Goal: Task Accomplishment & Management: Manage account settings

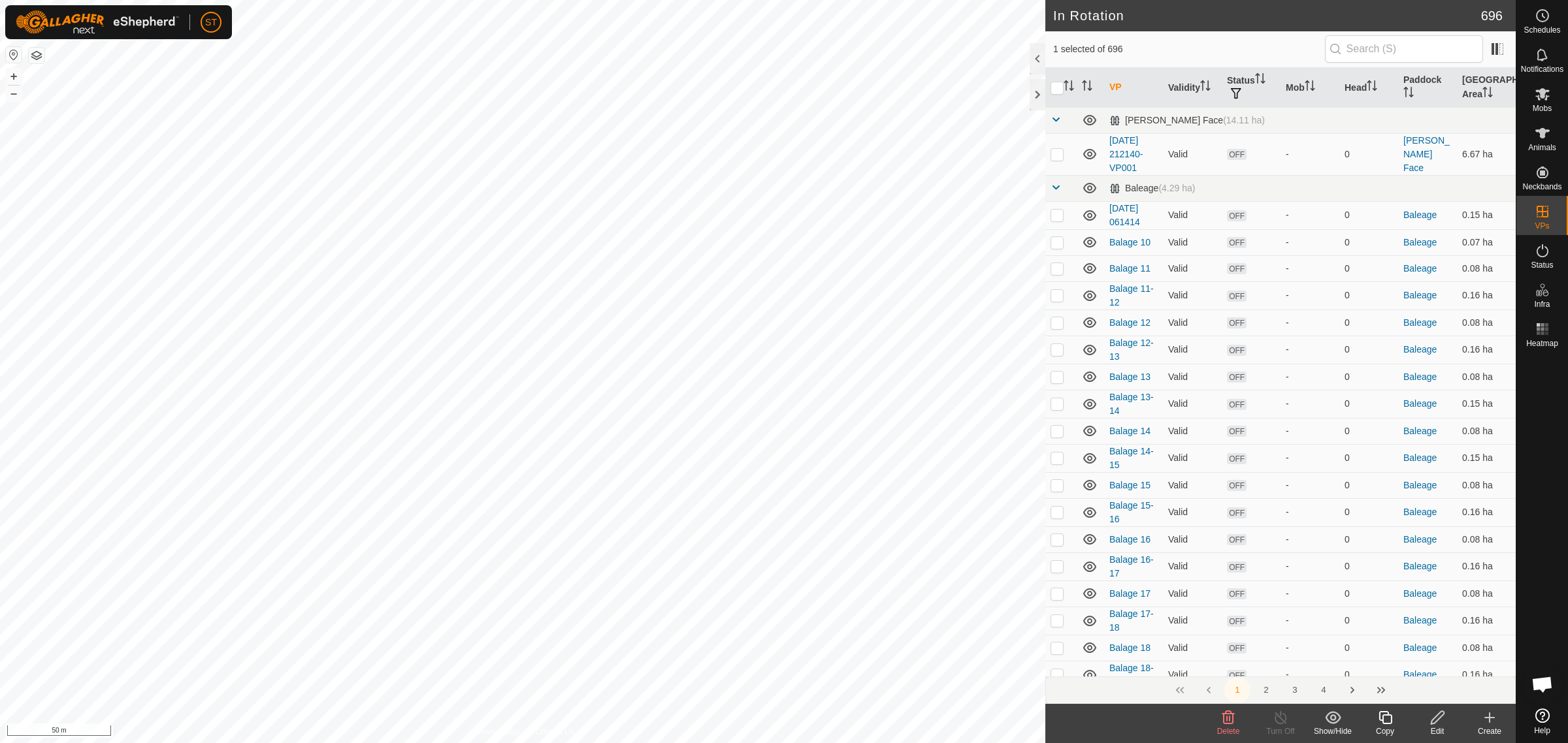
click at [1226, 722] on icon at bounding box center [1229, 718] width 13 height 13
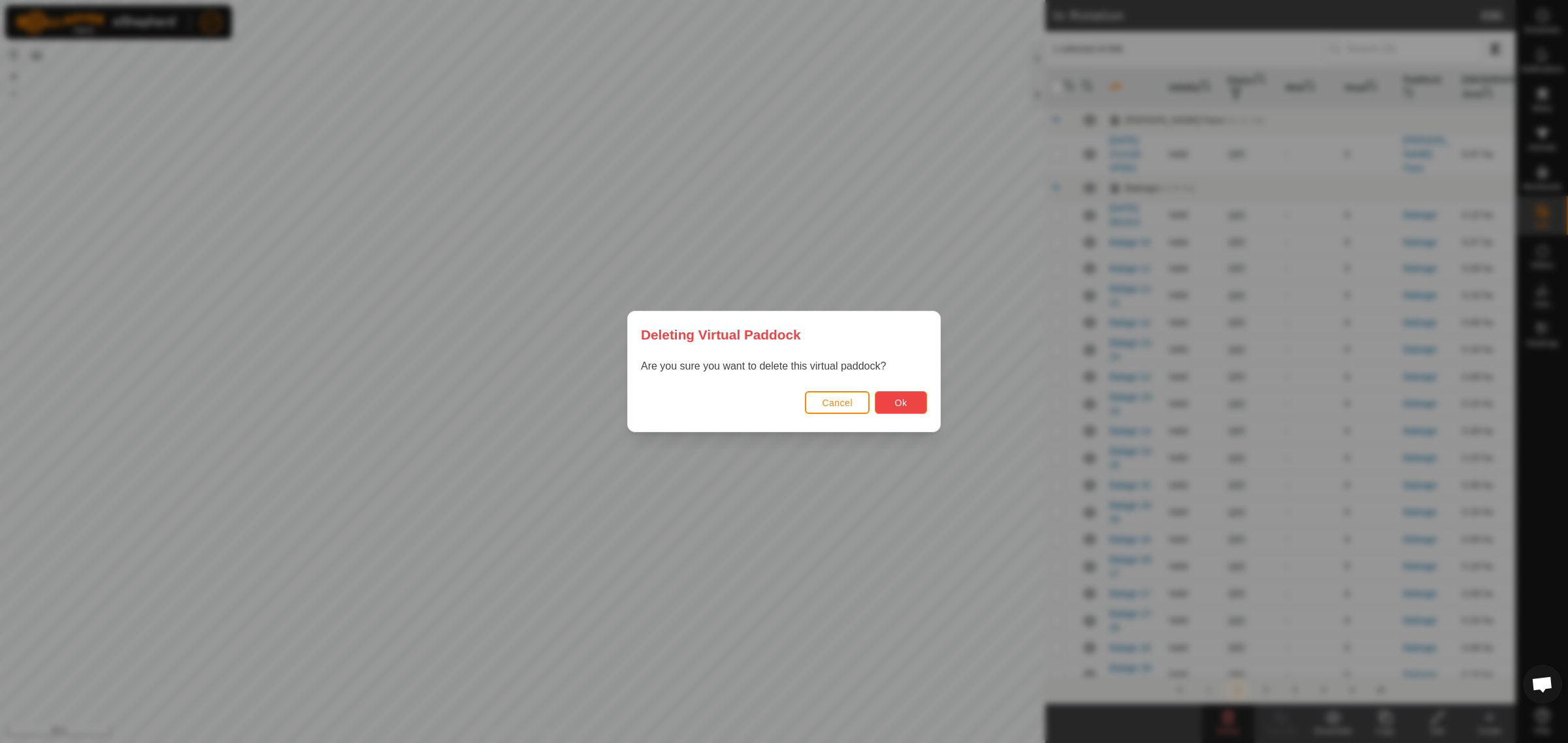
click at [900, 396] on button "Ok" at bounding box center [900, 402] width 52 height 23
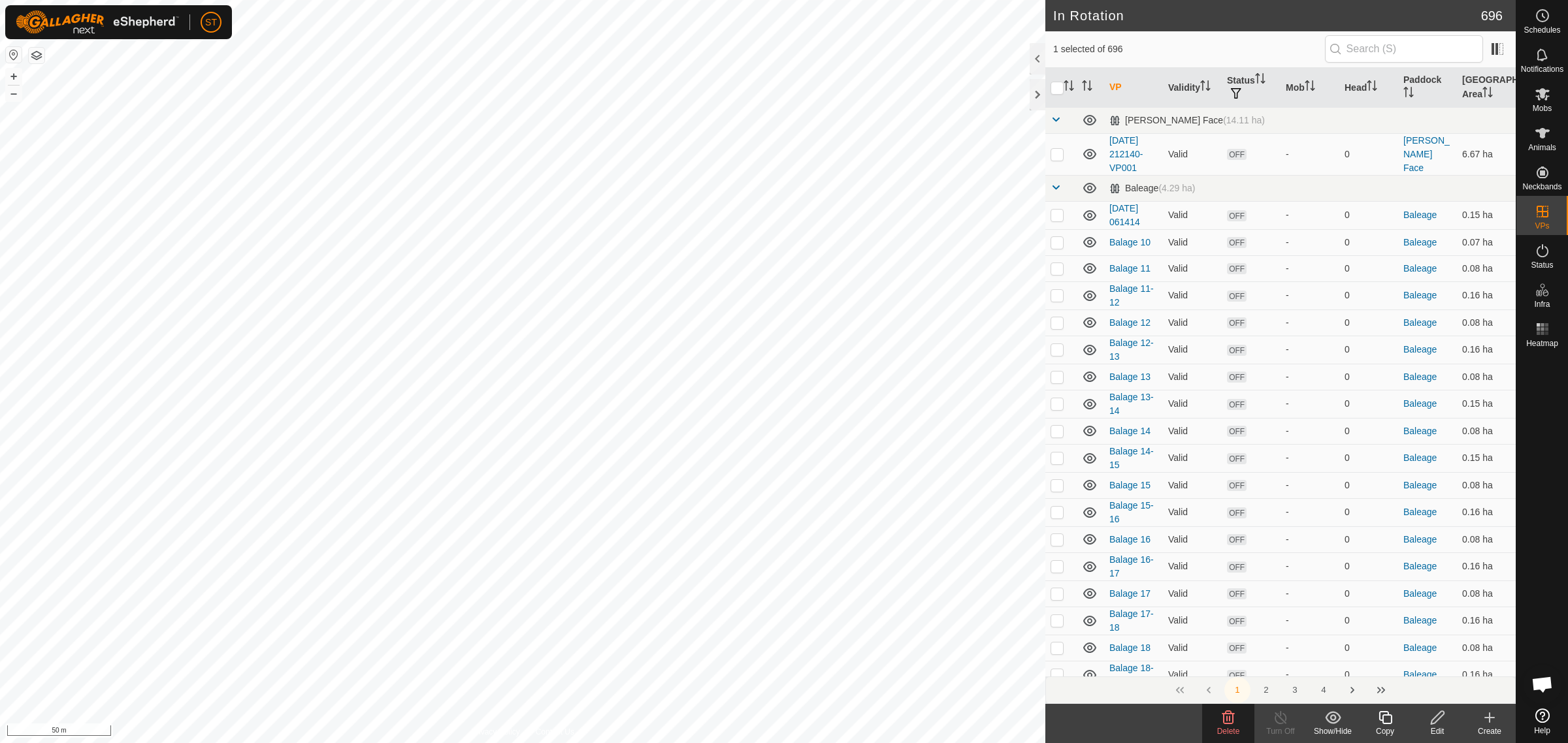
click at [1229, 722] on icon at bounding box center [1229, 718] width 13 height 13
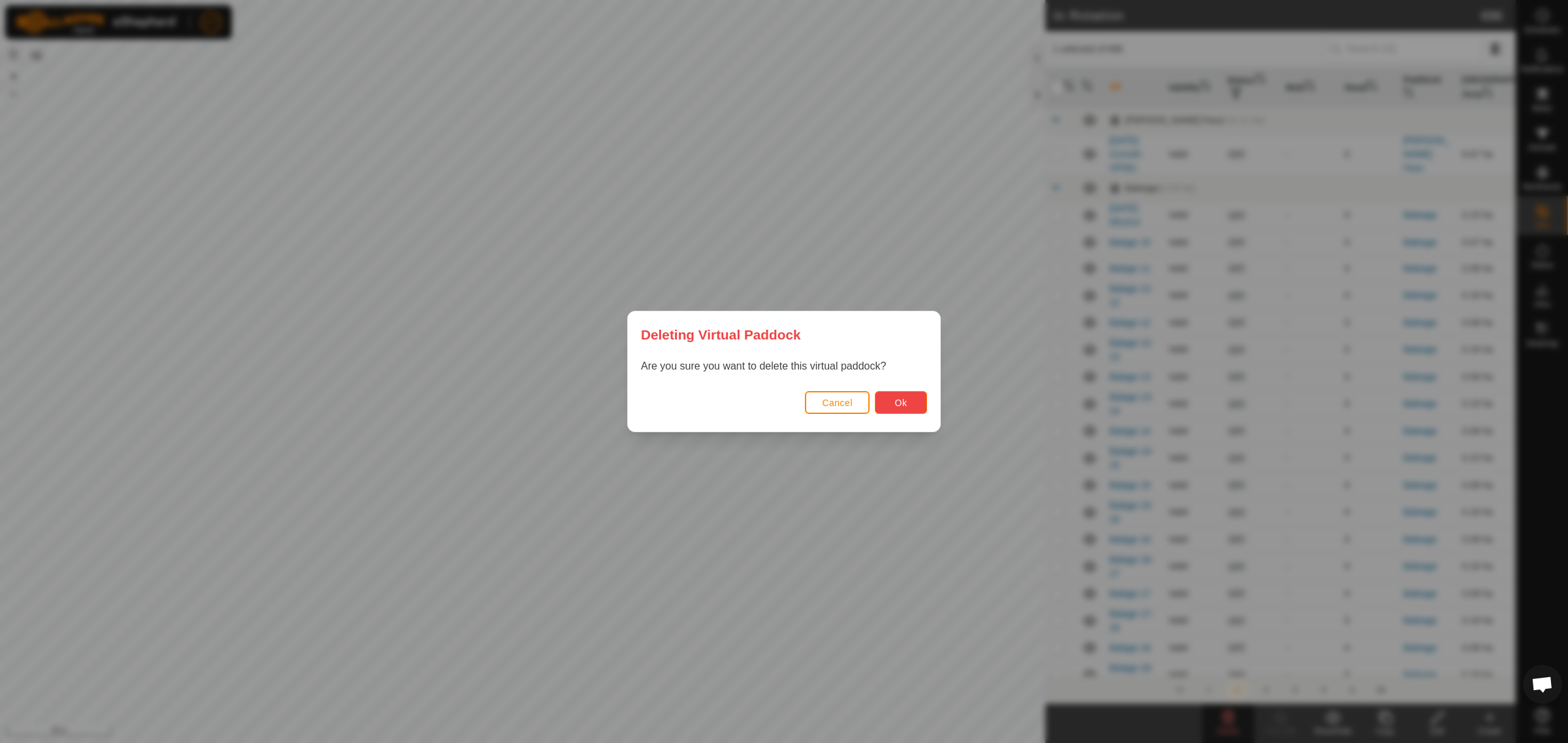
click at [900, 404] on span "Ok" at bounding box center [901, 402] width 13 height 10
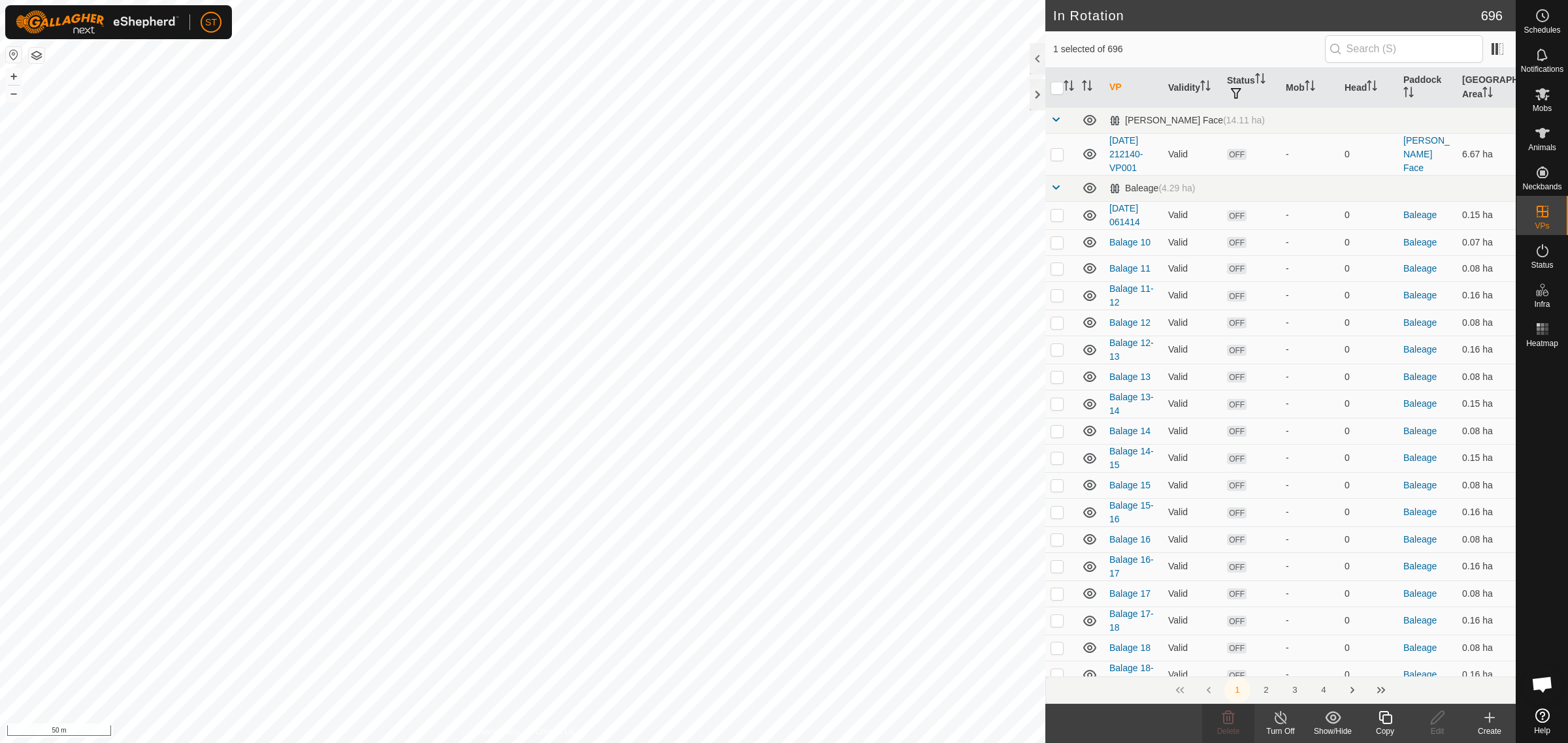
click at [1383, 719] on icon at bounding box center [1385, 718] width 17 height 16
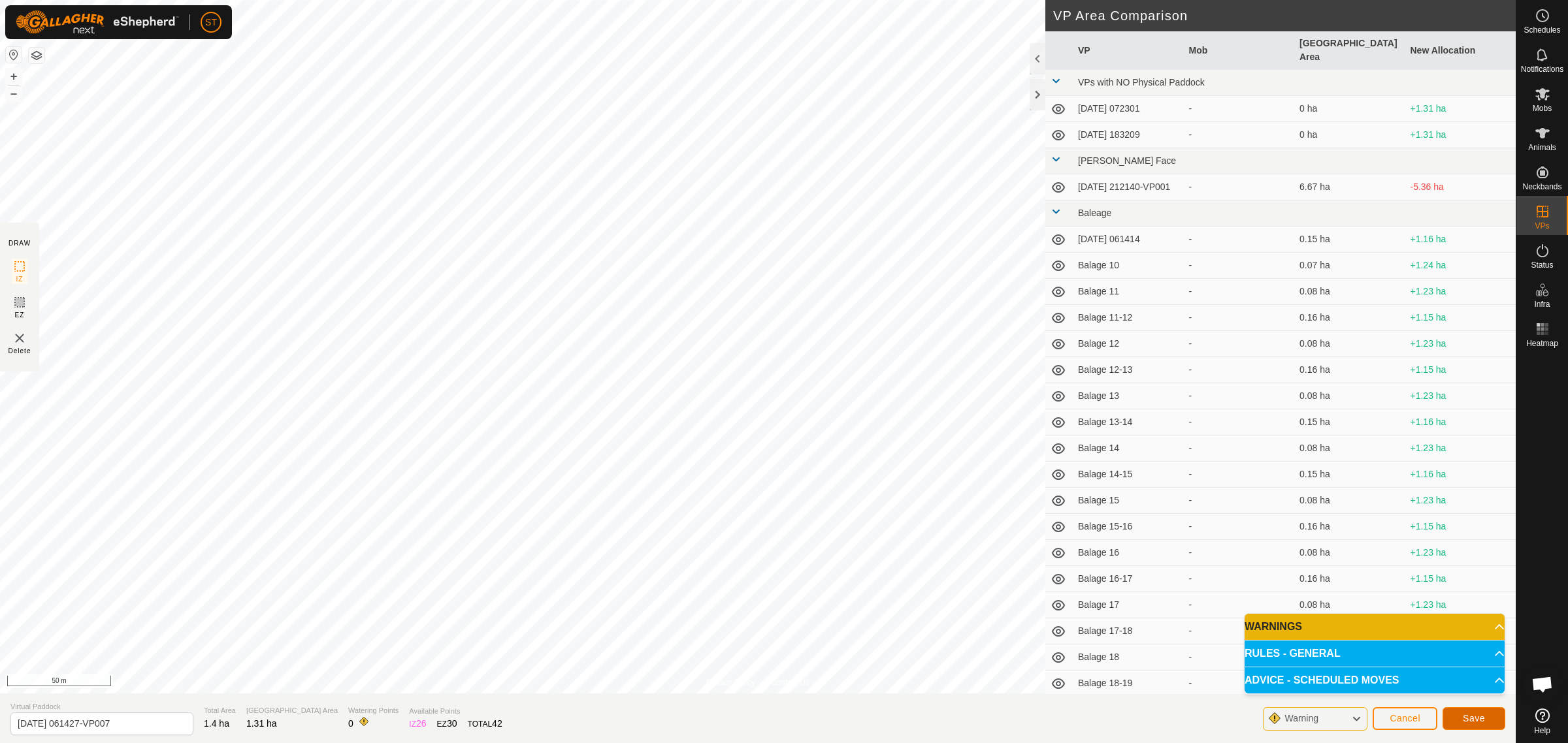
click at [1474, 722] on span "Save" at bounding box center [1474, 718] width 22 height 10
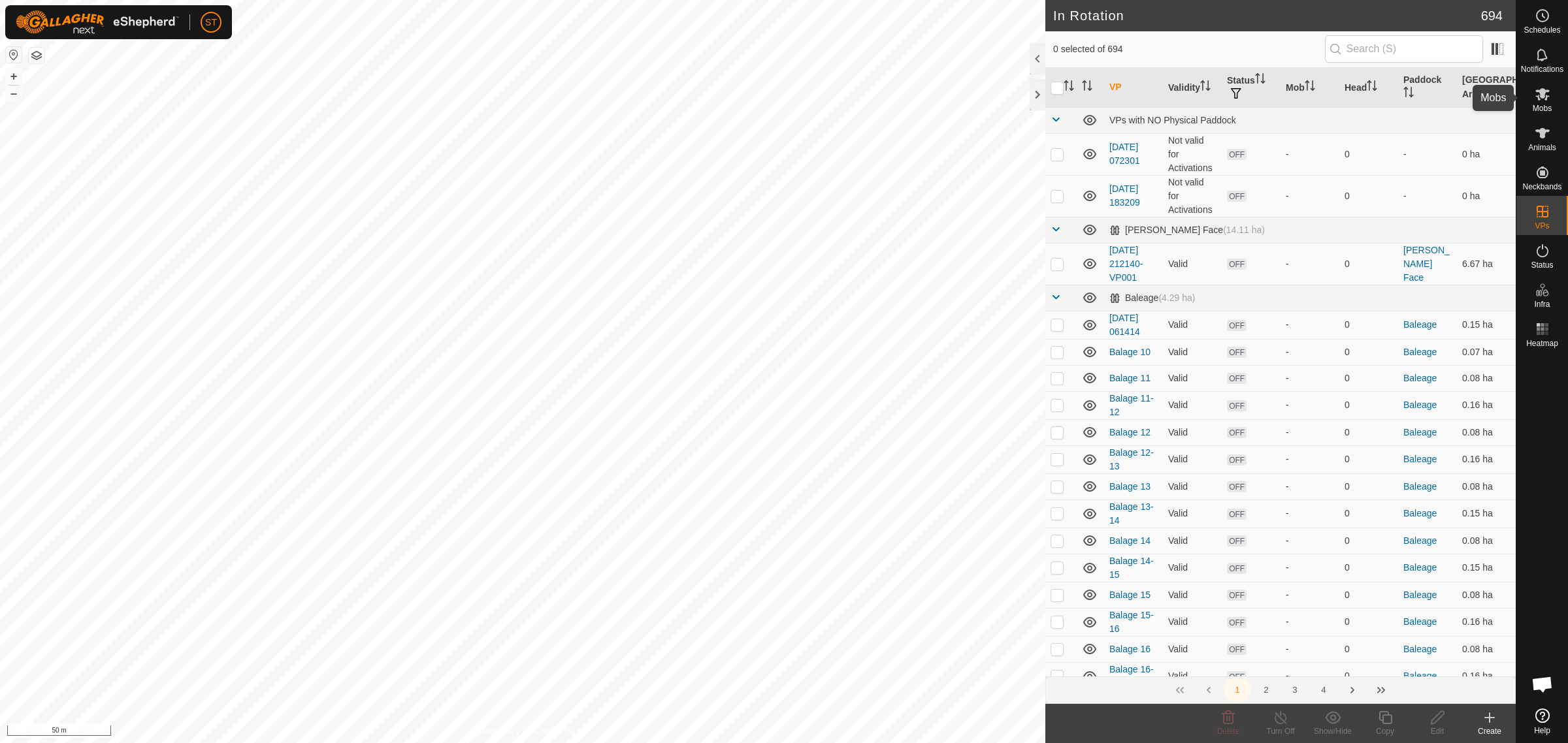
click at [1543, 93] on icon at bounding box center [1542, 95] width 14 height 13
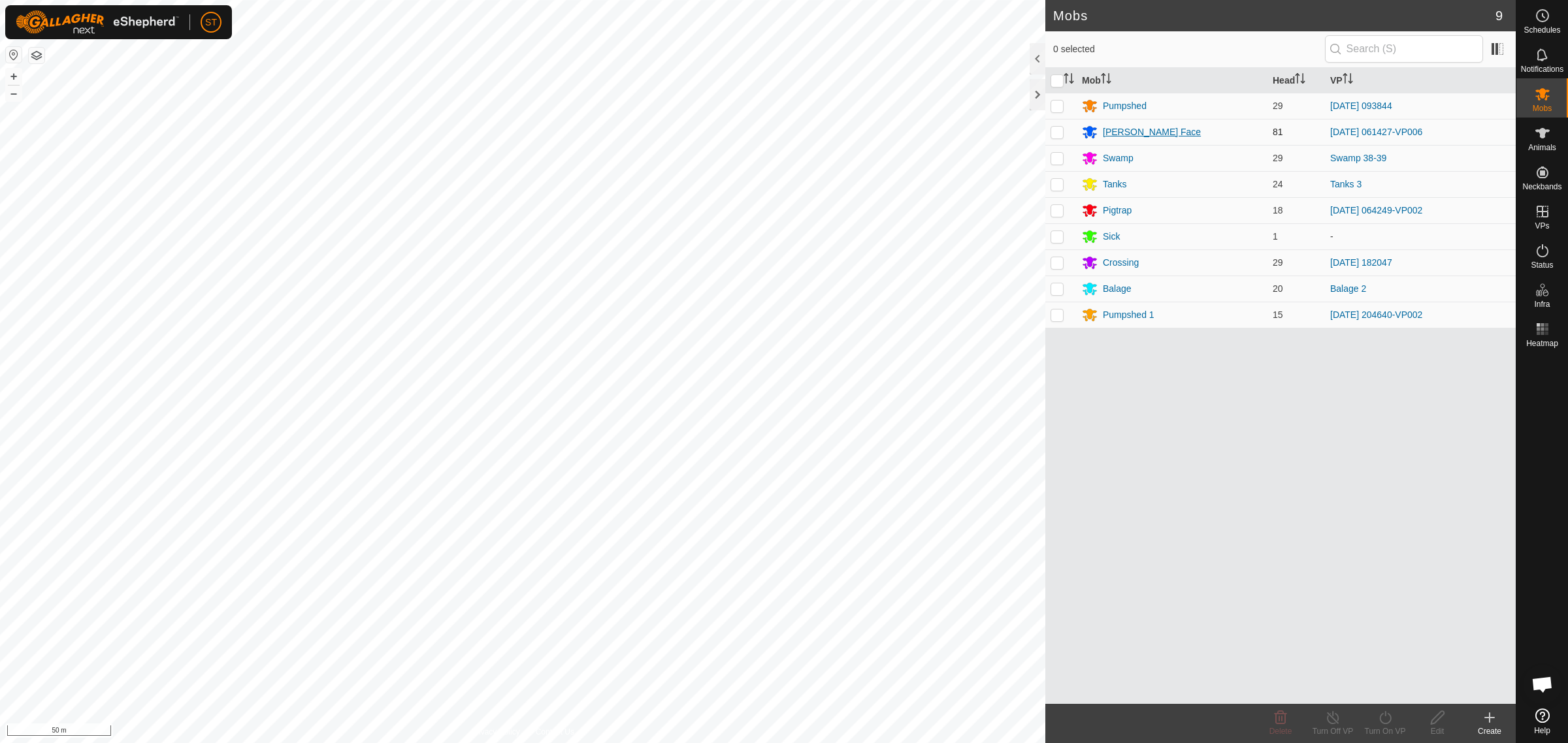
click at [1119, 132] on div "Ashway Face" at bounding box center [1151, 132] width 98 height 13
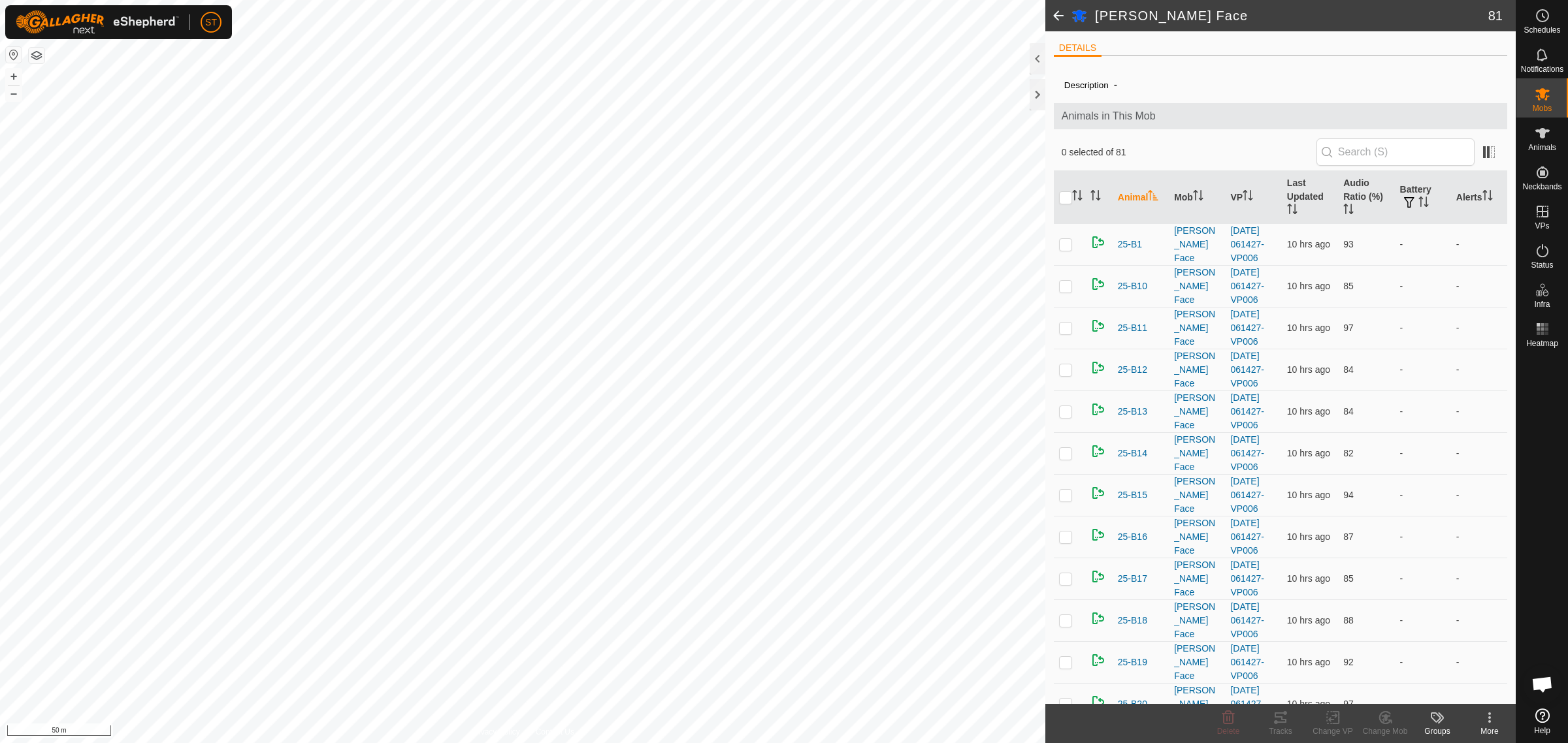
click at [1065, 196] on input "checkbox" at bounding box center [1065, 198] width 13 height 13
checkbox input "true"
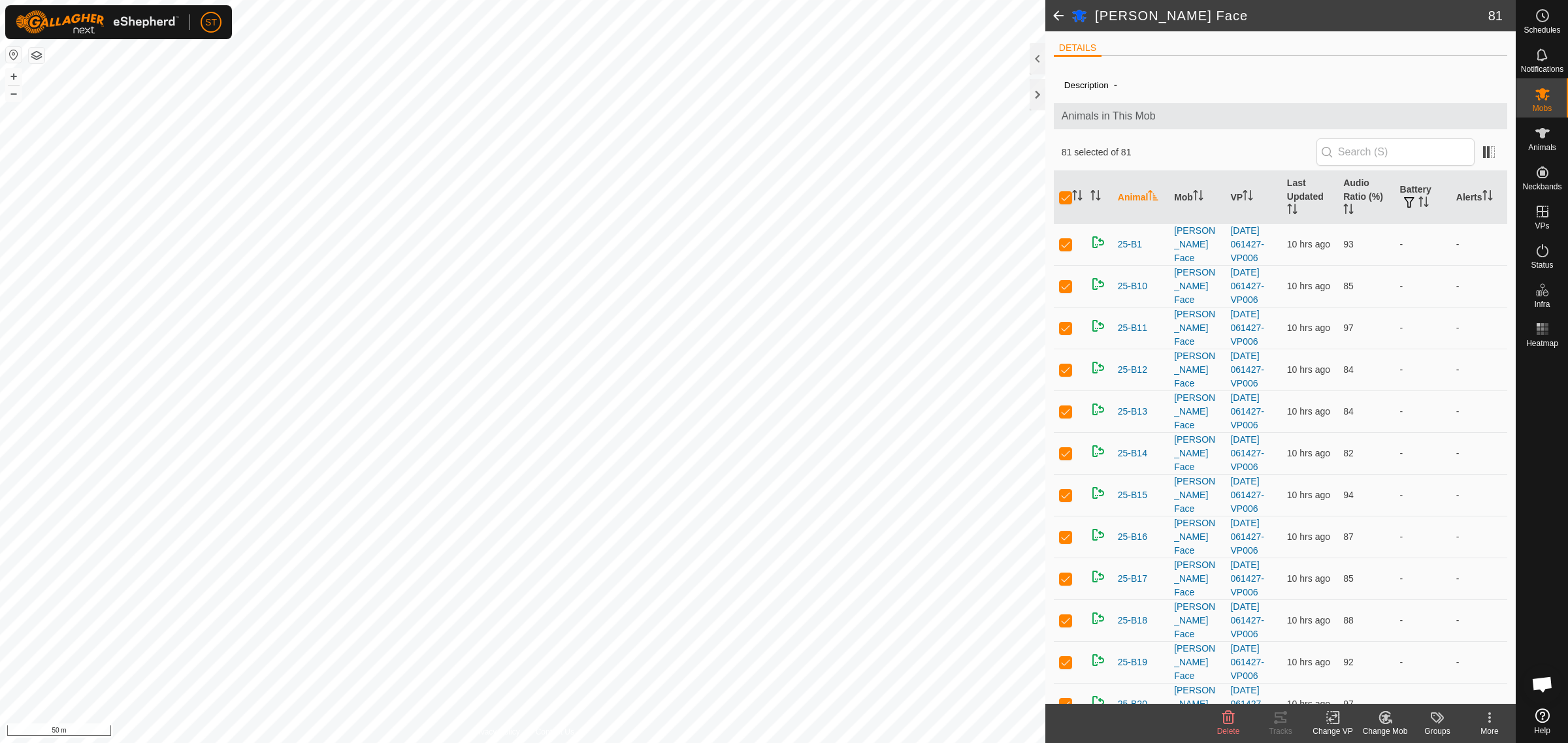
checkbox input "true"
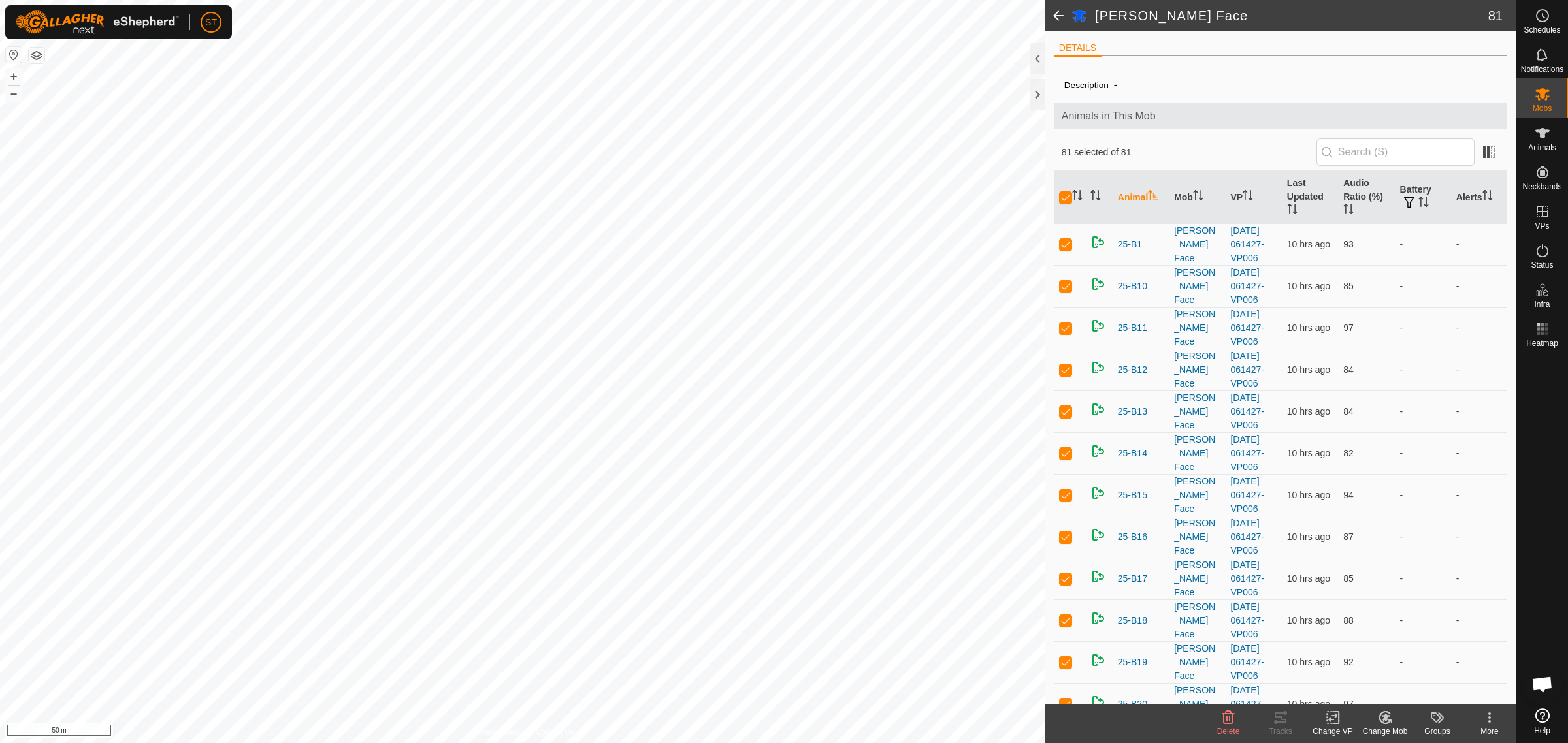
checkbox input "true"
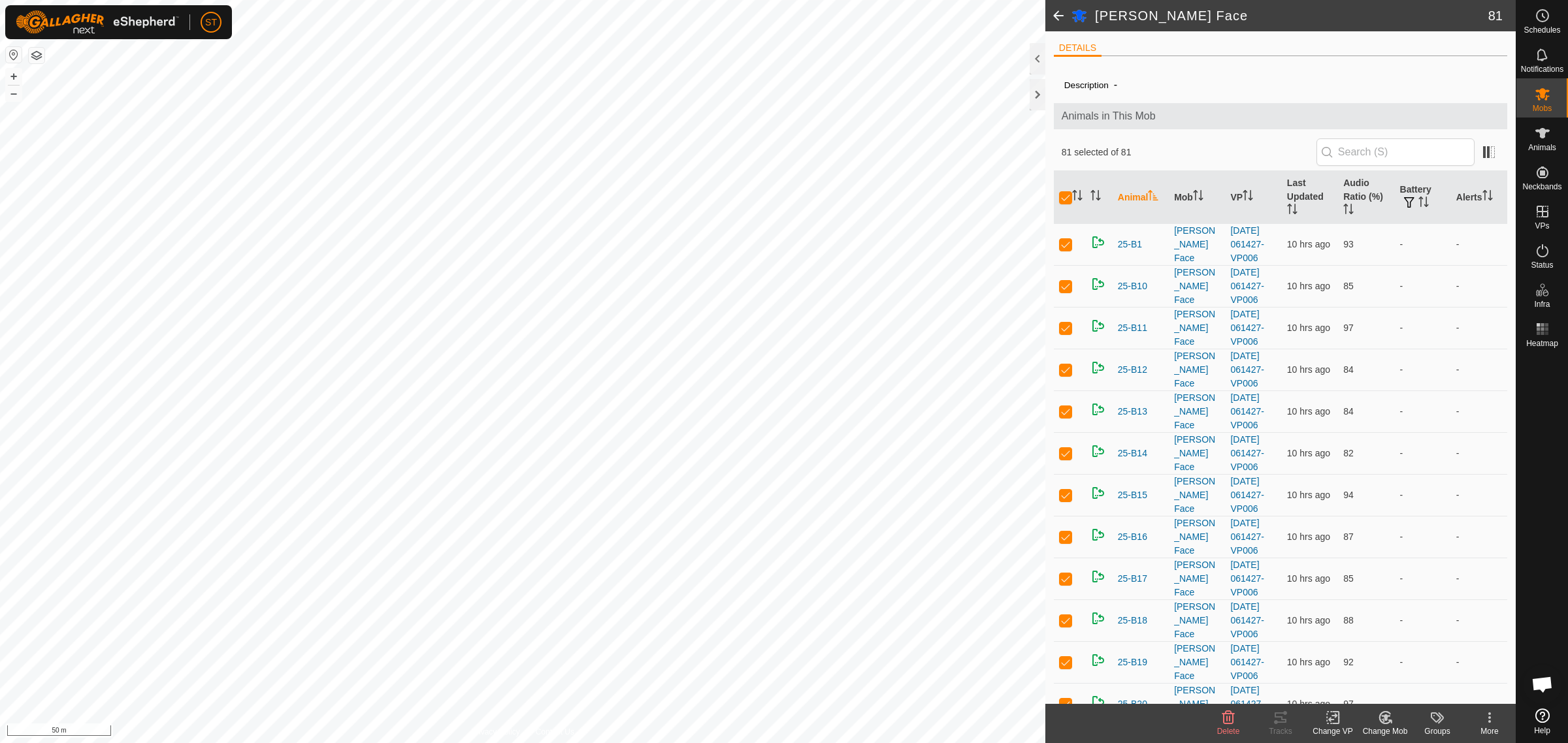
checkbox input "true"
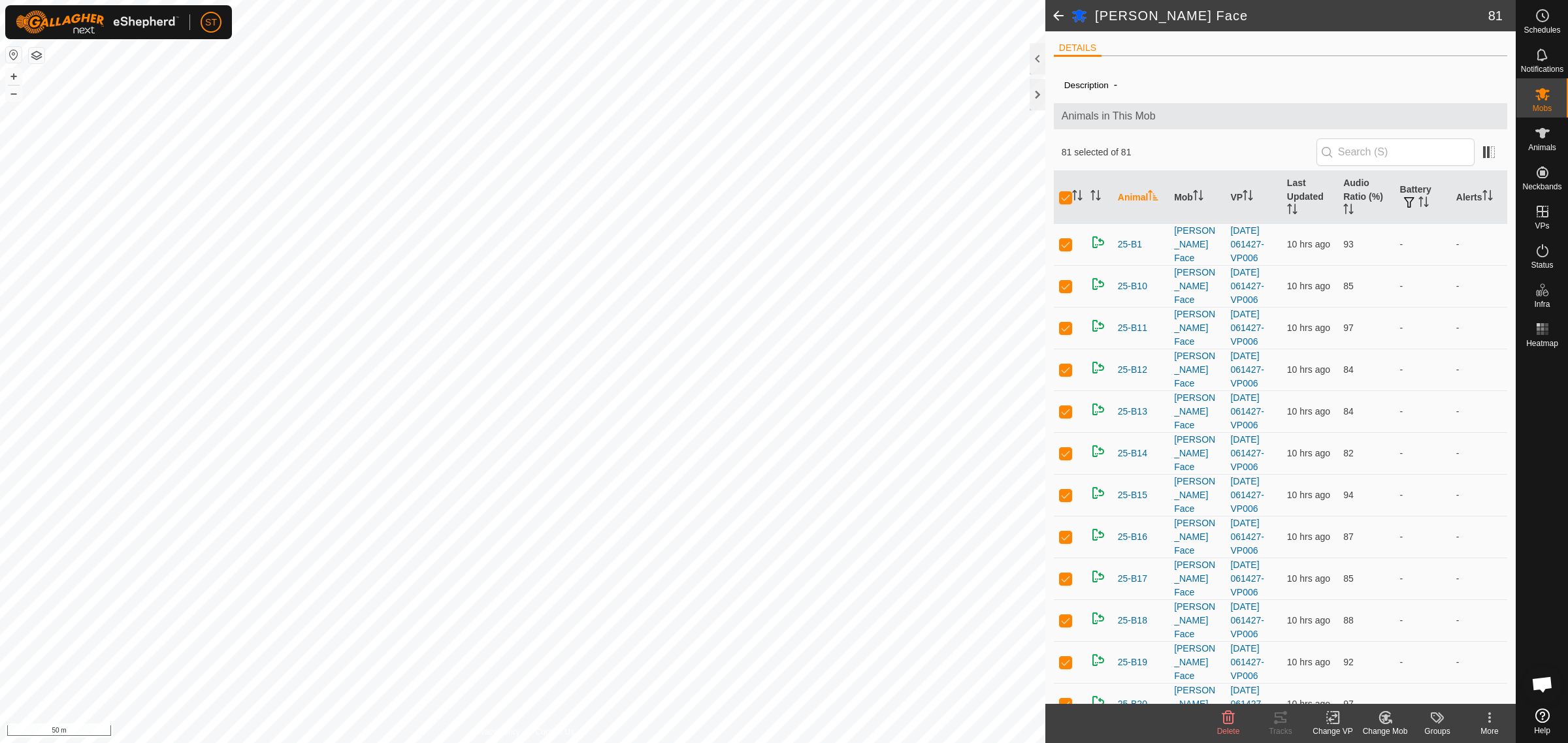
checkbox input "true"
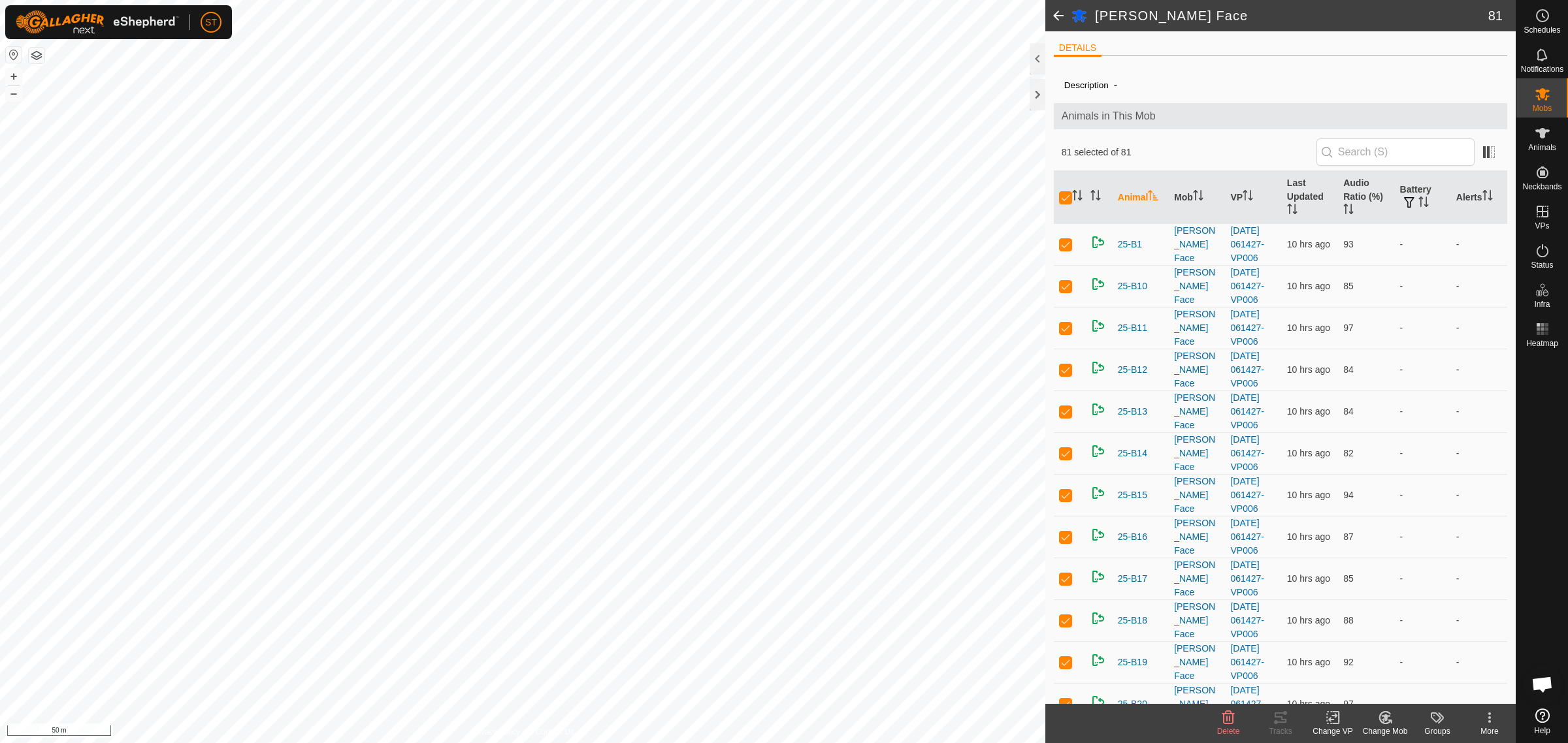
checkbox input "true"
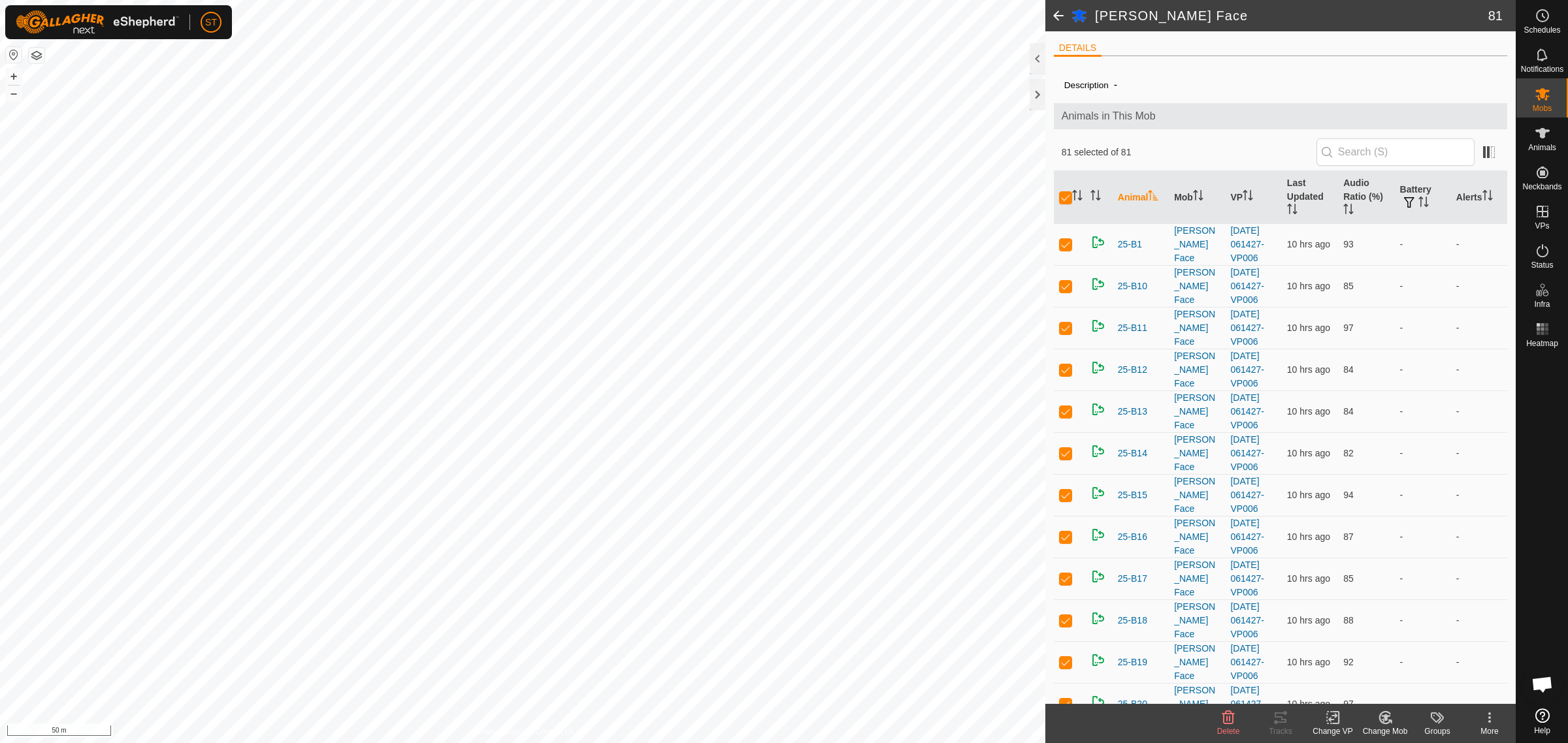
checkbox input "true"
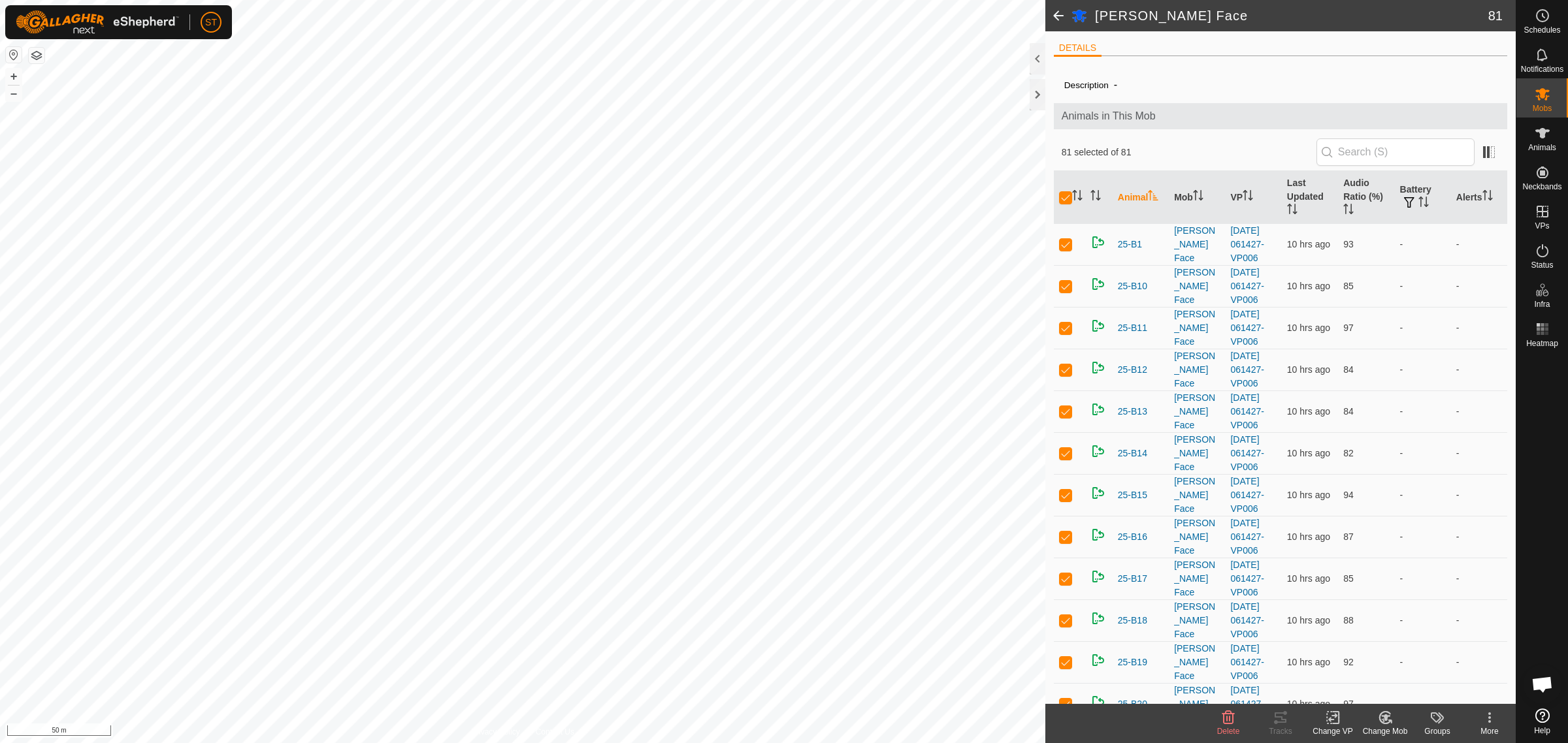
checkbox input "true"
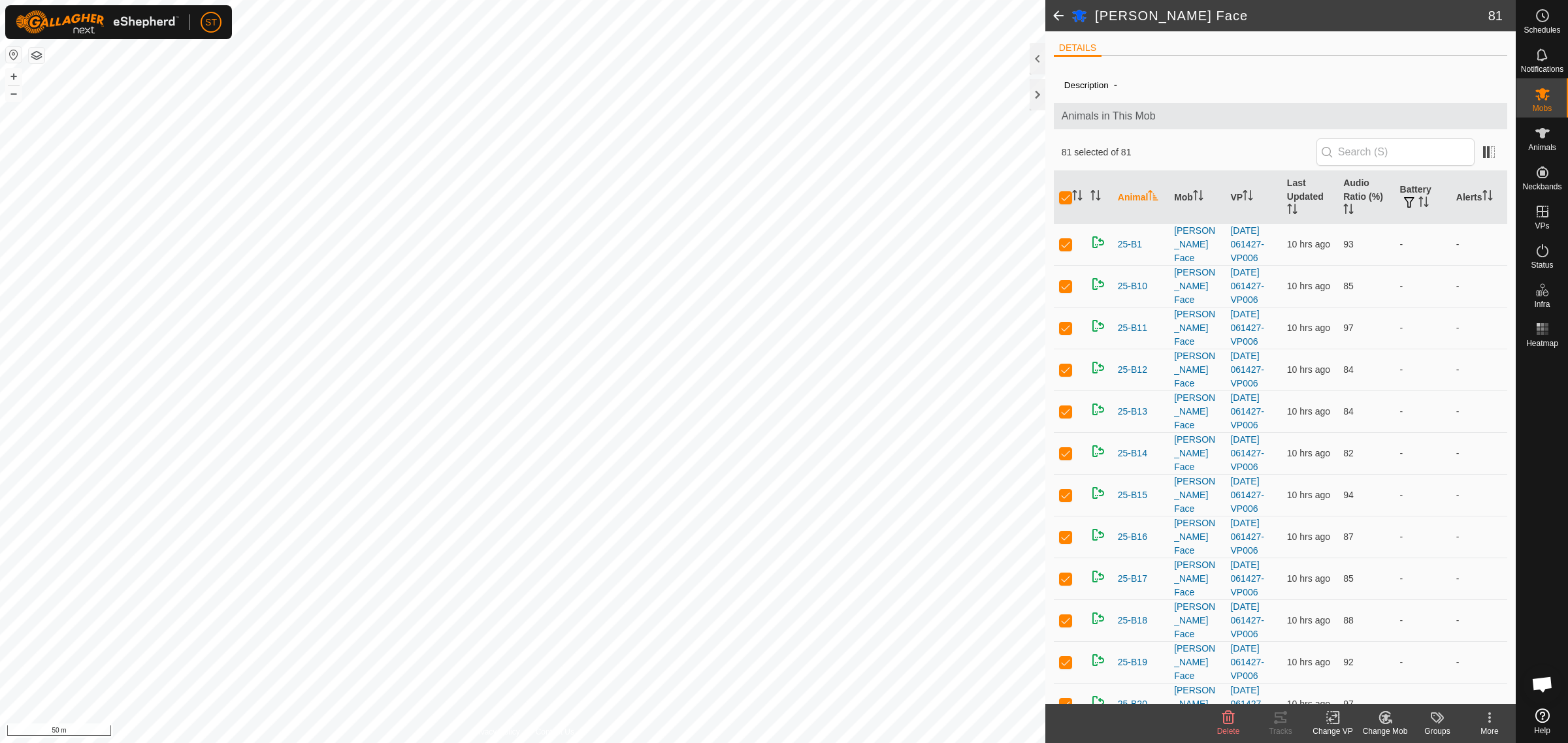
checkbox input "true"
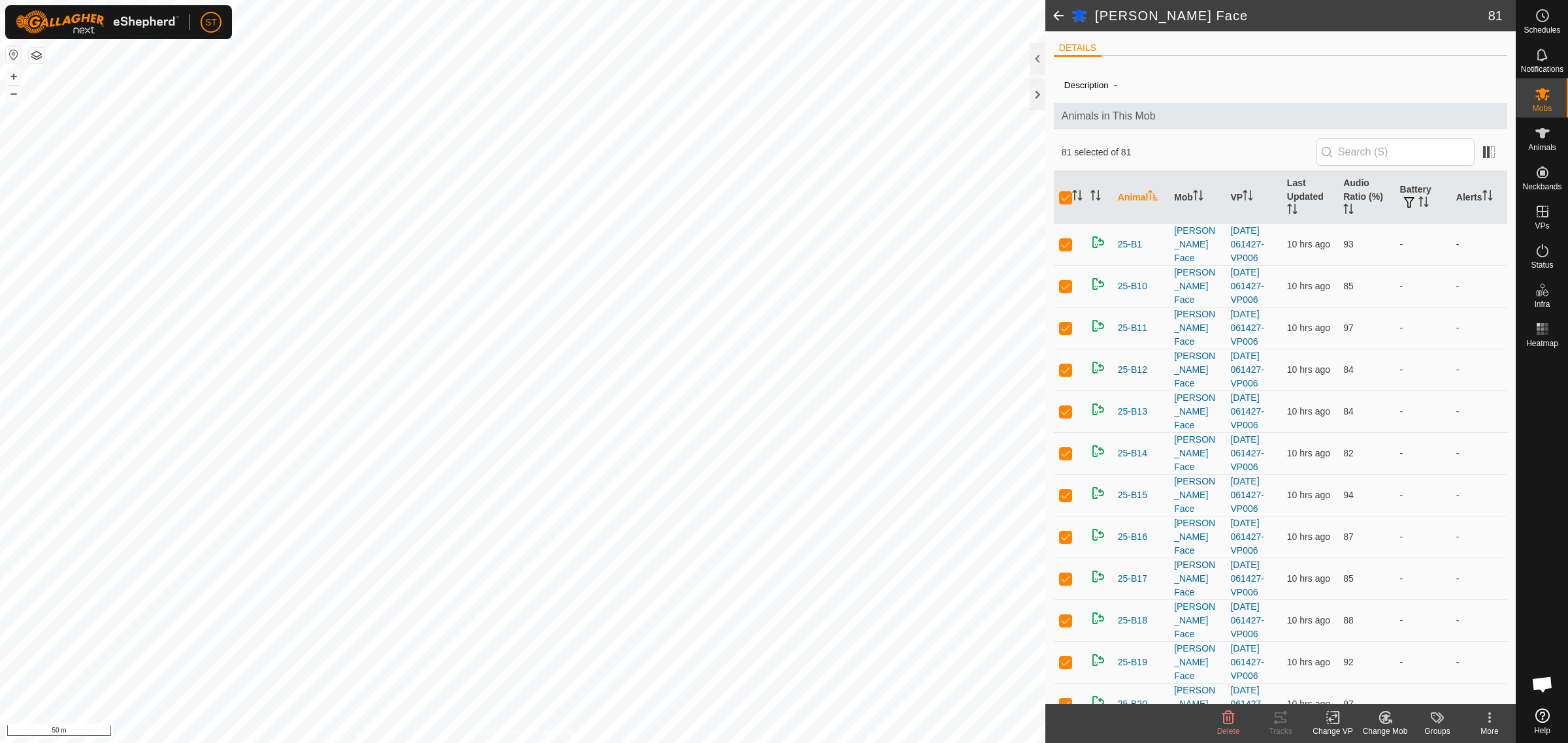
checkbox input "true"
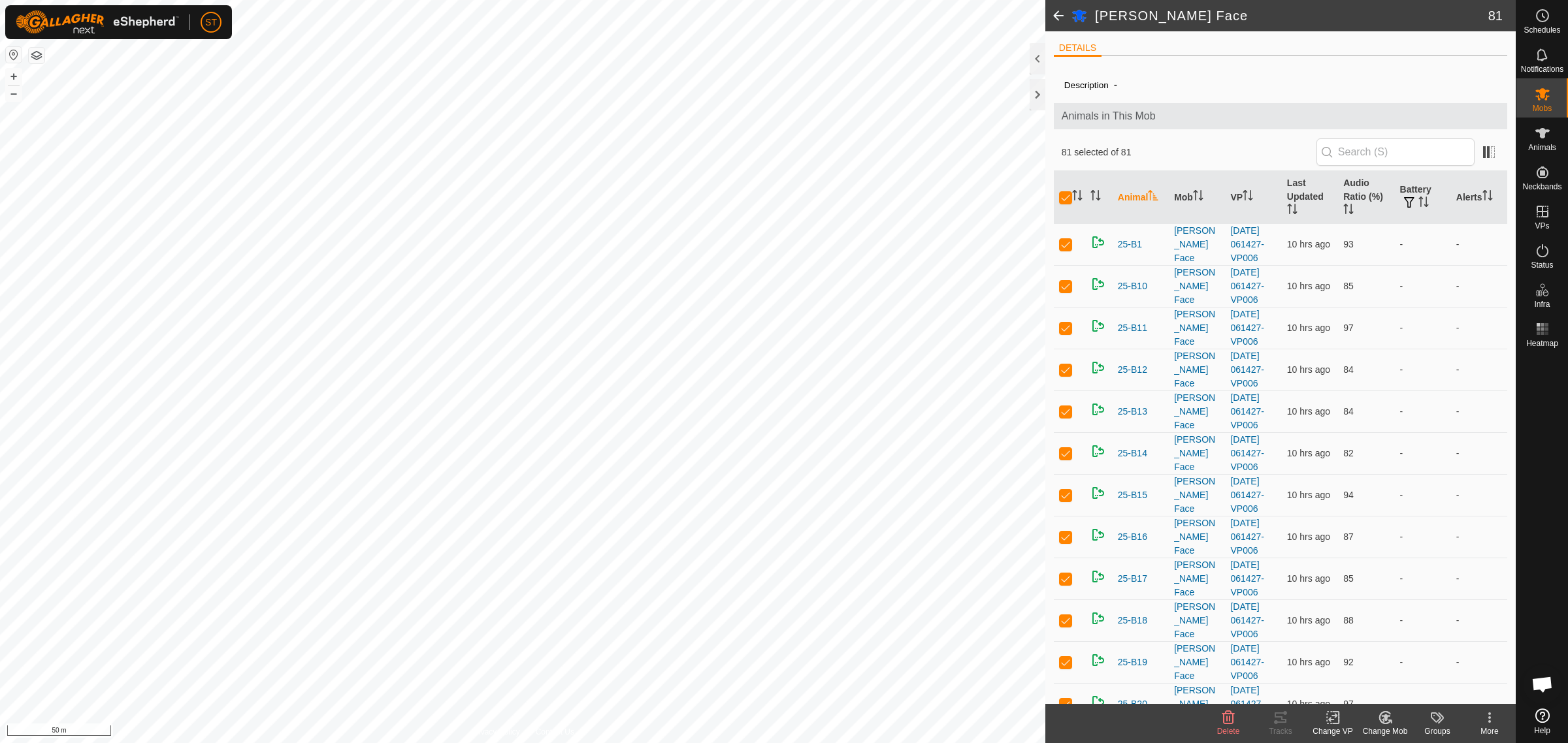
checkbox input "true"
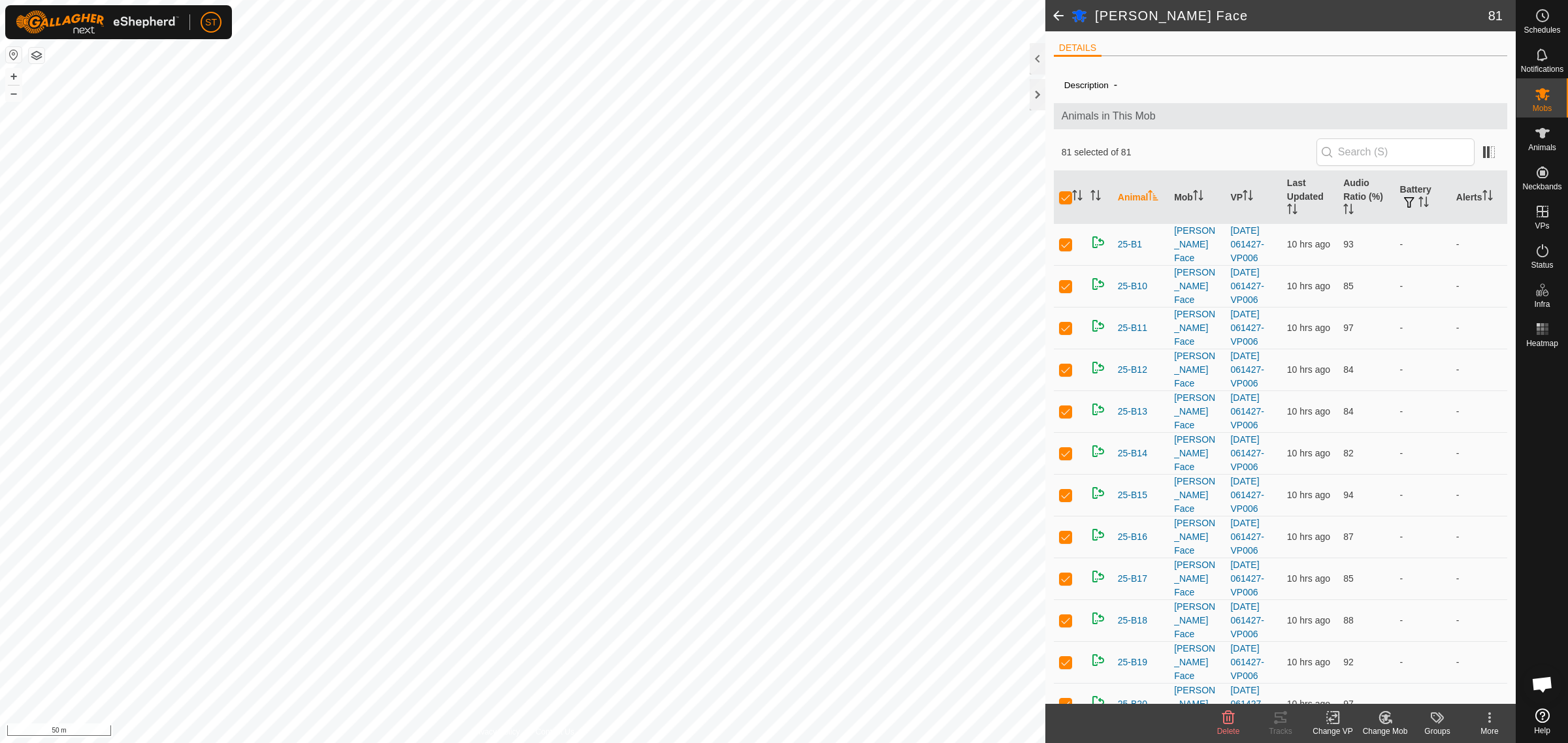
checkbox input "true"
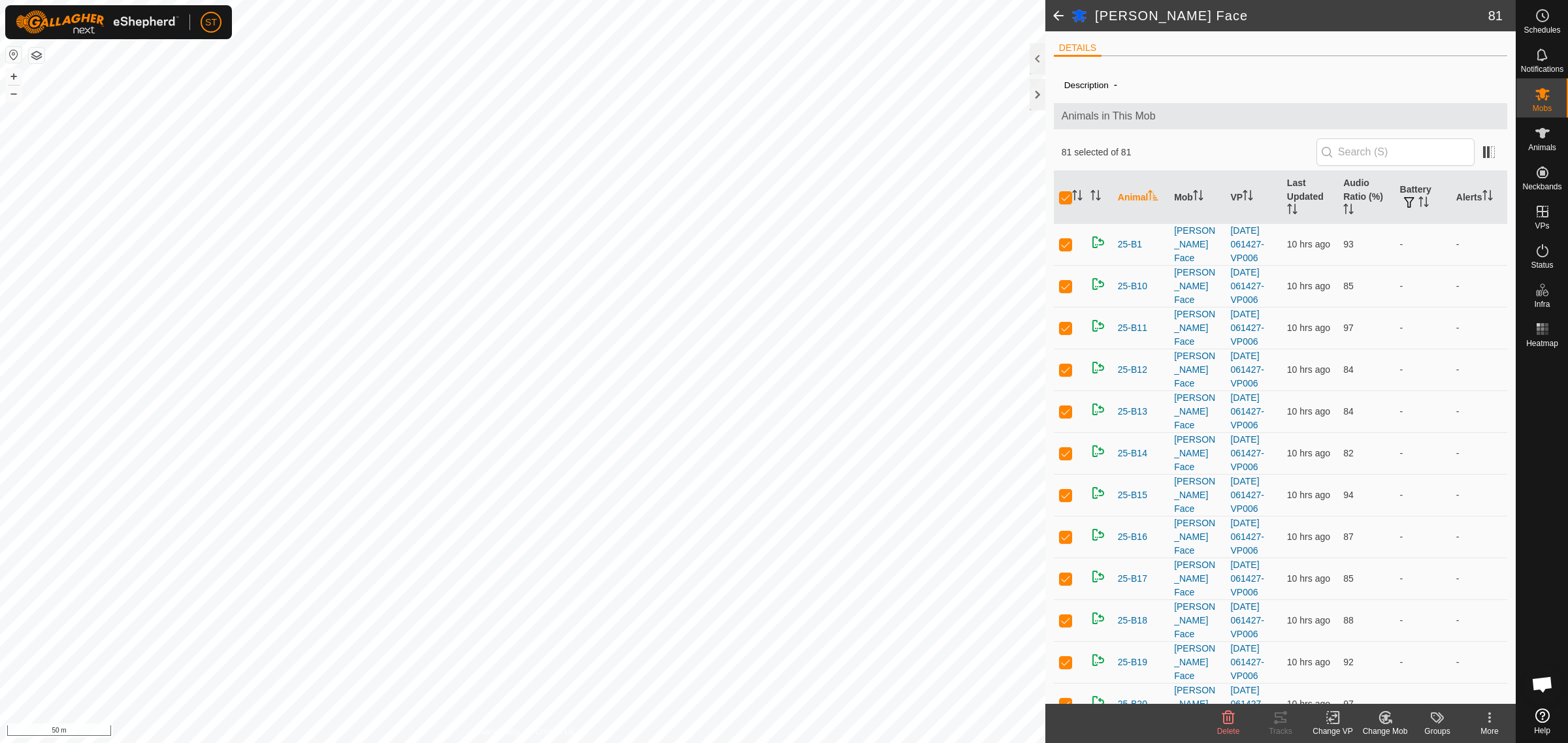
checkbox input "true"
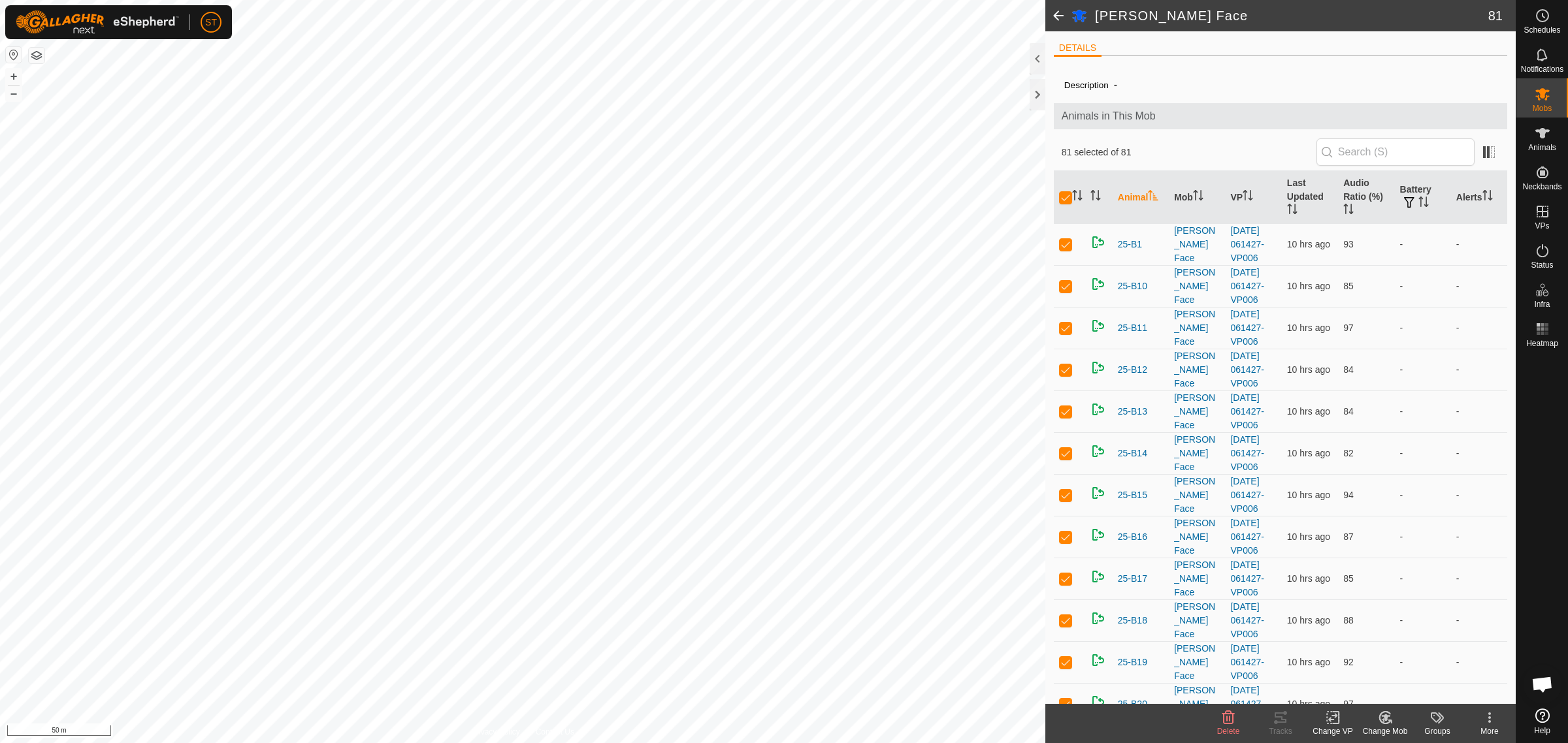
checkbox input "true"
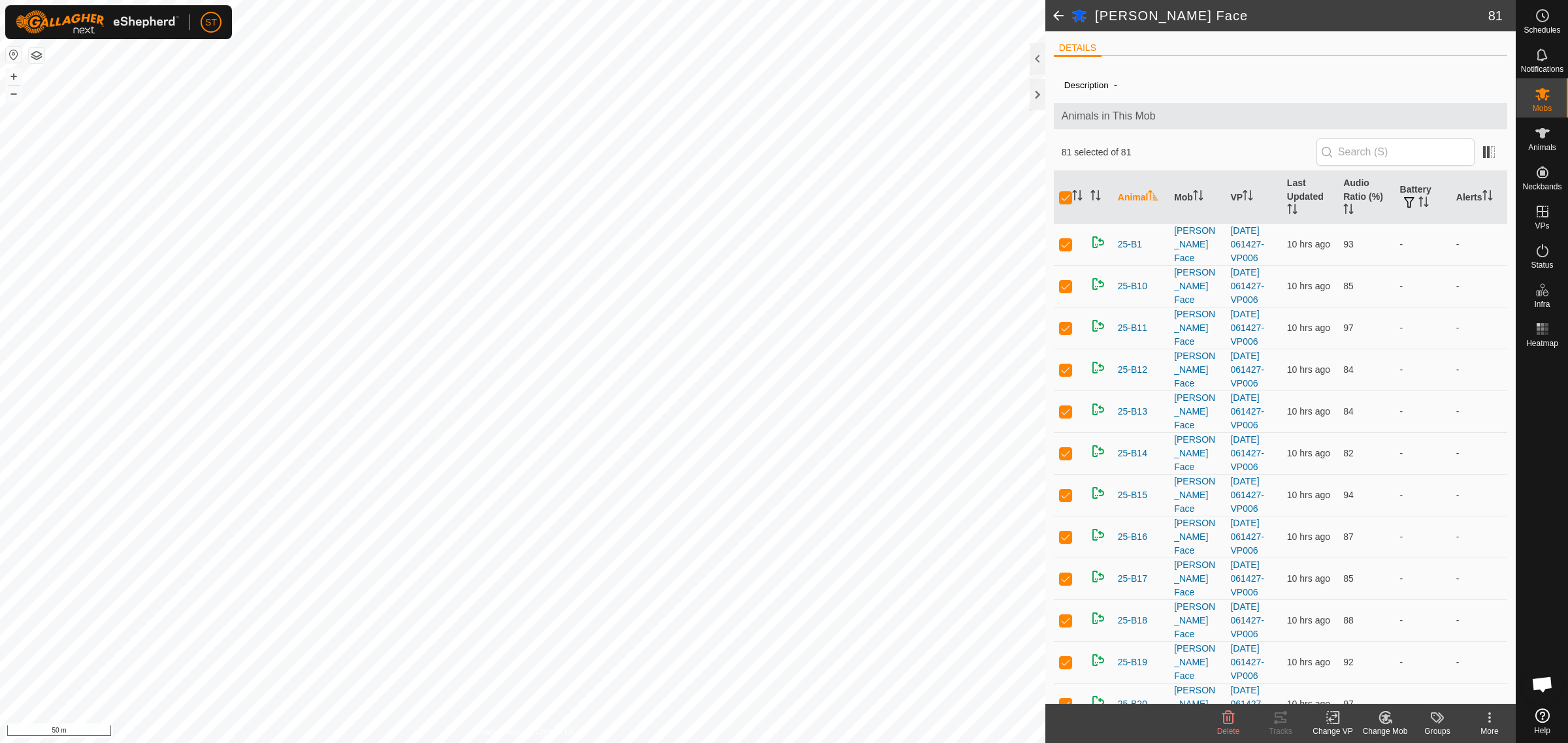
checkbox input "true"
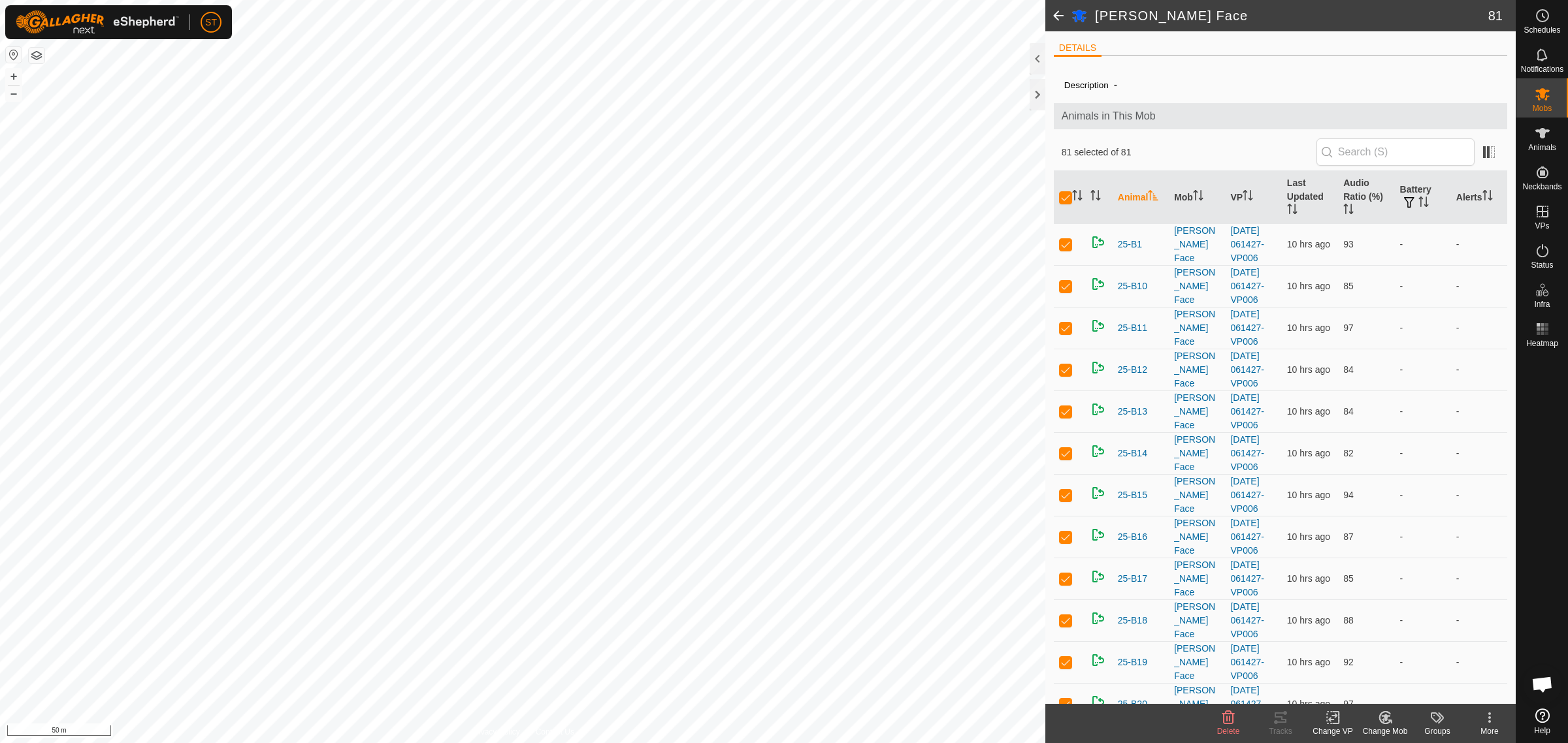
checkbox input "true"
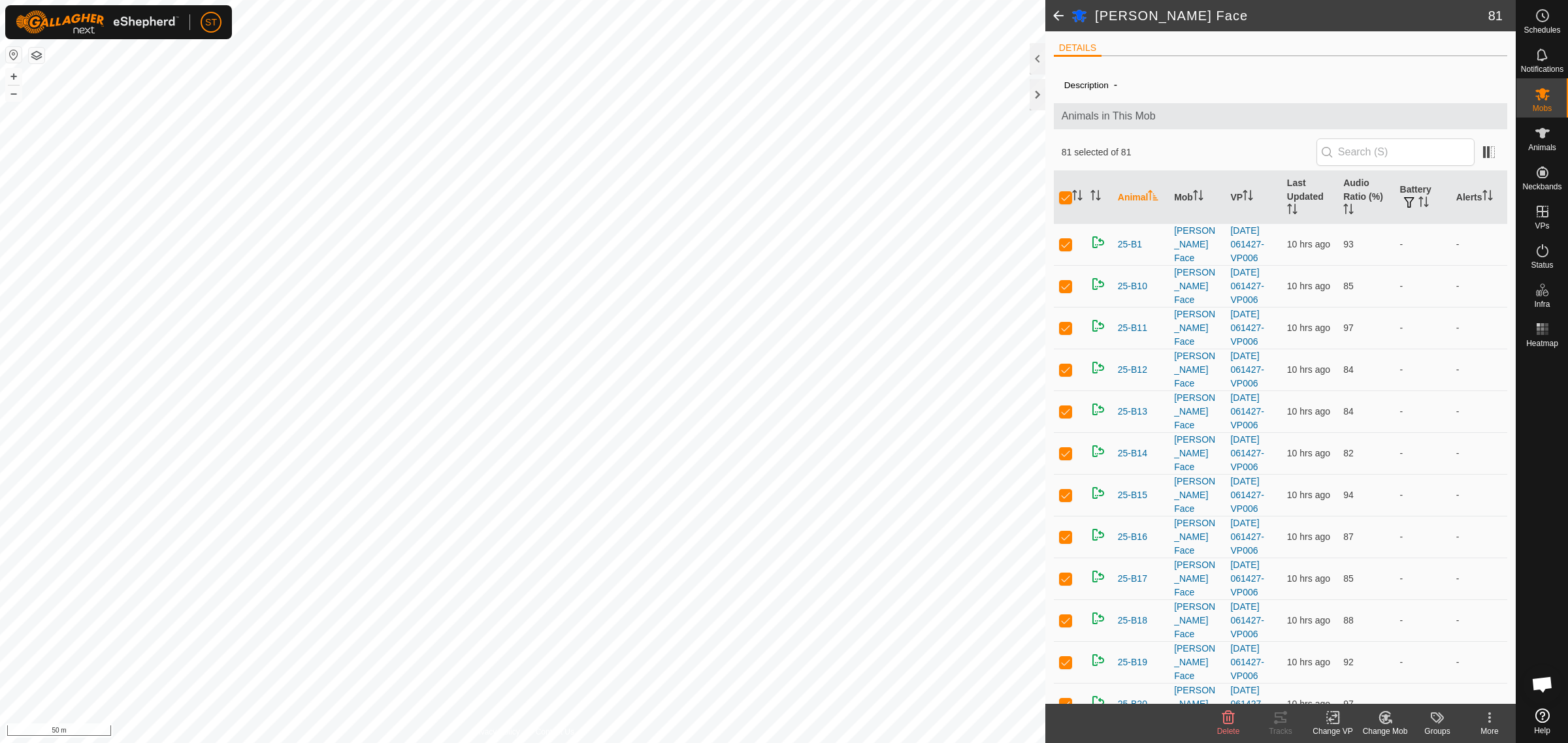
checkbox input "true"
click at [1333, 722] on icon at bounding box center [1333, 718] width 17 height 16
drag, startPoint x: 1353, startPoint y: 661, endPoint x: 1290, endPoint y: 508, distance: 165.5
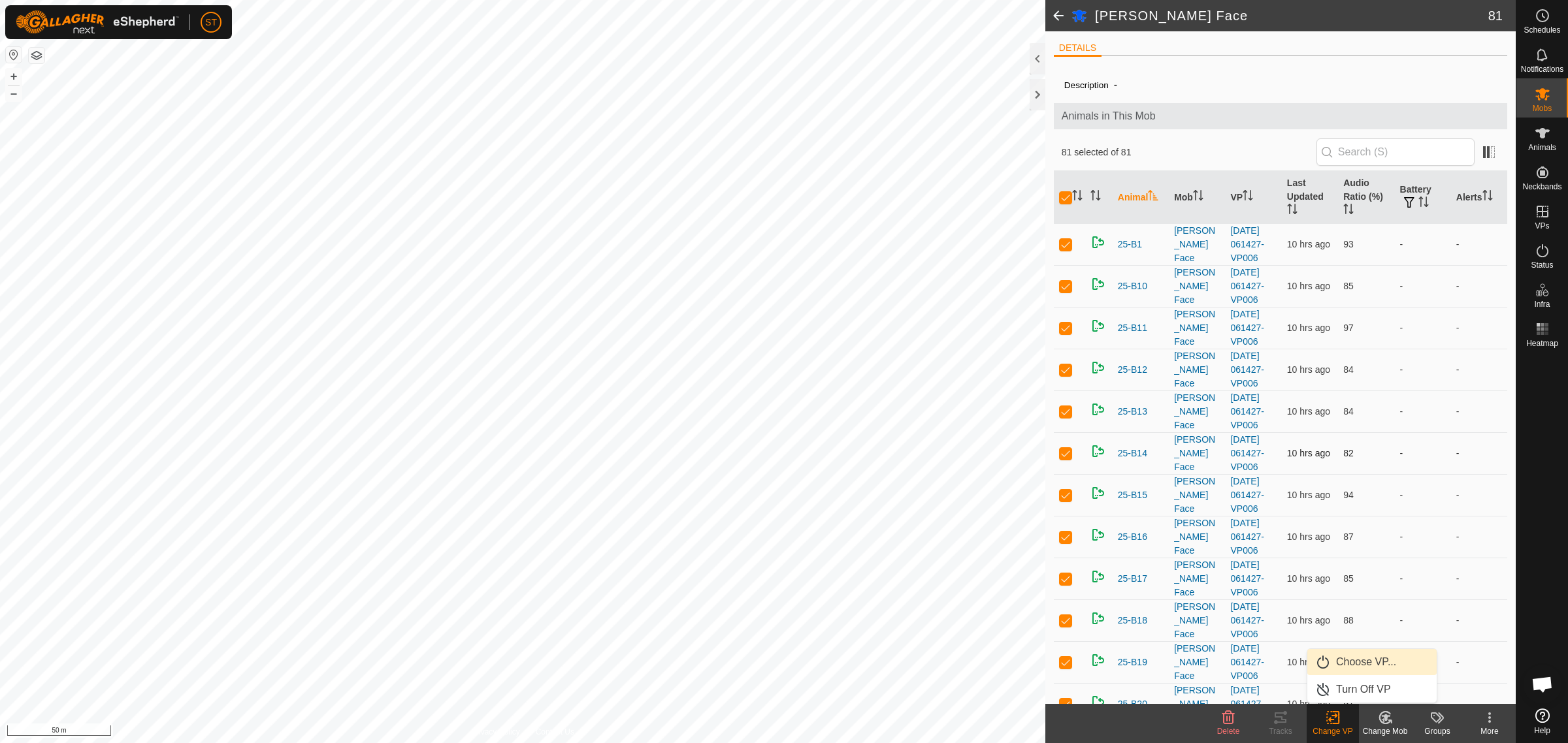
click at [1353, 661] on span "Choose VP..." at bounding box center [1366, 662] width 60 height 16
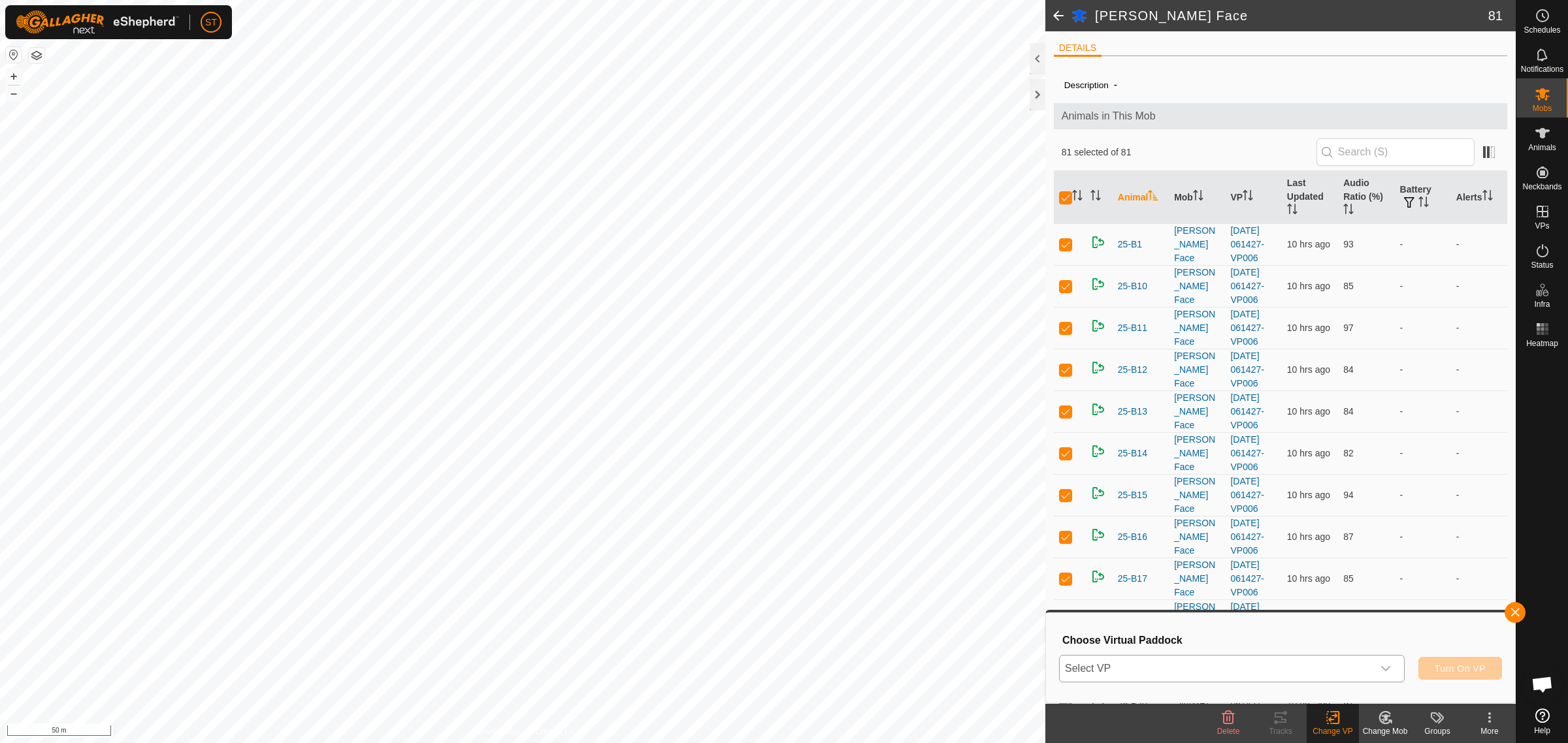
click at [1389, 670] on icon "dropdown trigger" at bounding box center [1385, 668] width 10 height 10
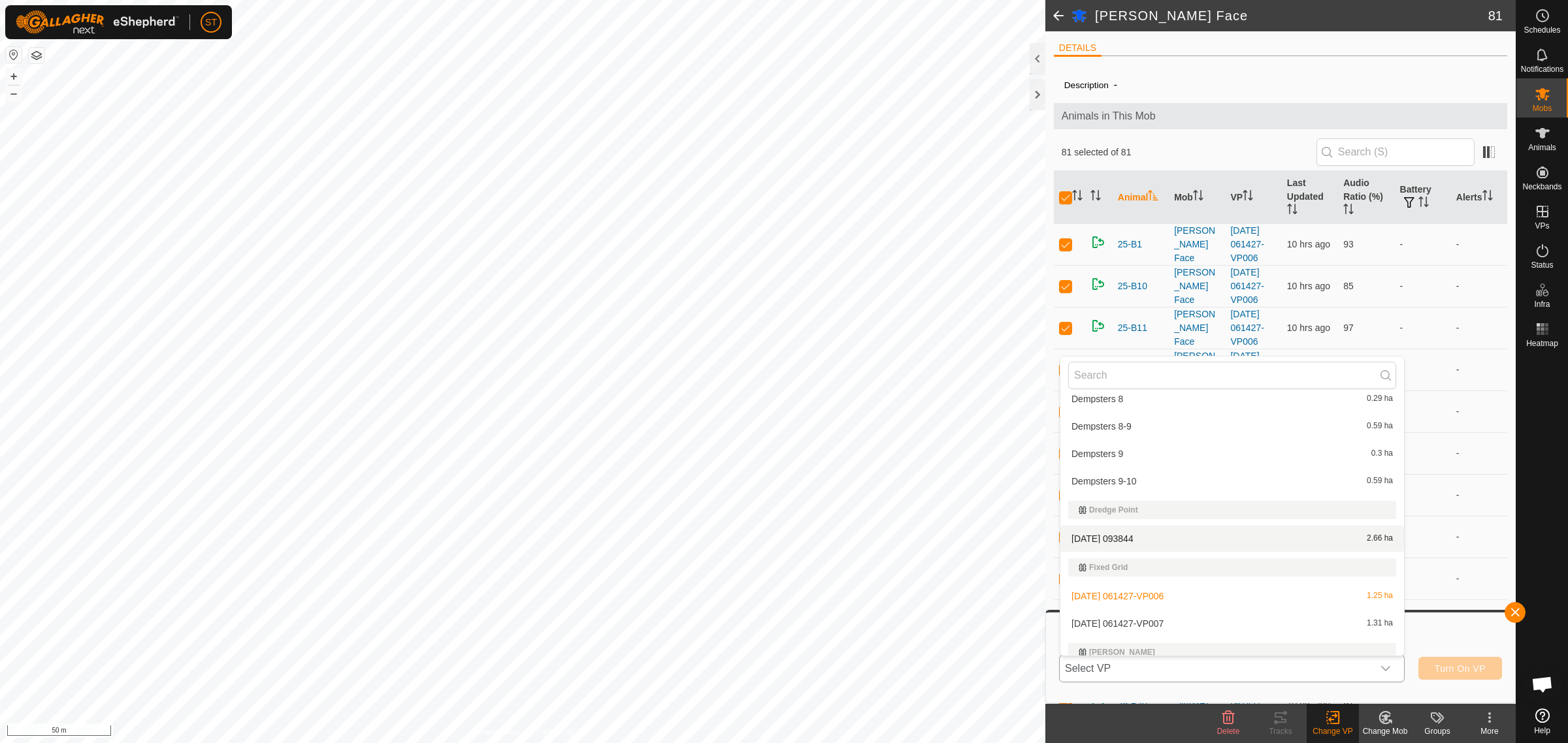
scroll to position [6203, 0]
click at [1151, 584] on li "2025-09-02 061427-VP007 1.31 ha" at bounding box center [1232, 595] width 343 height 26
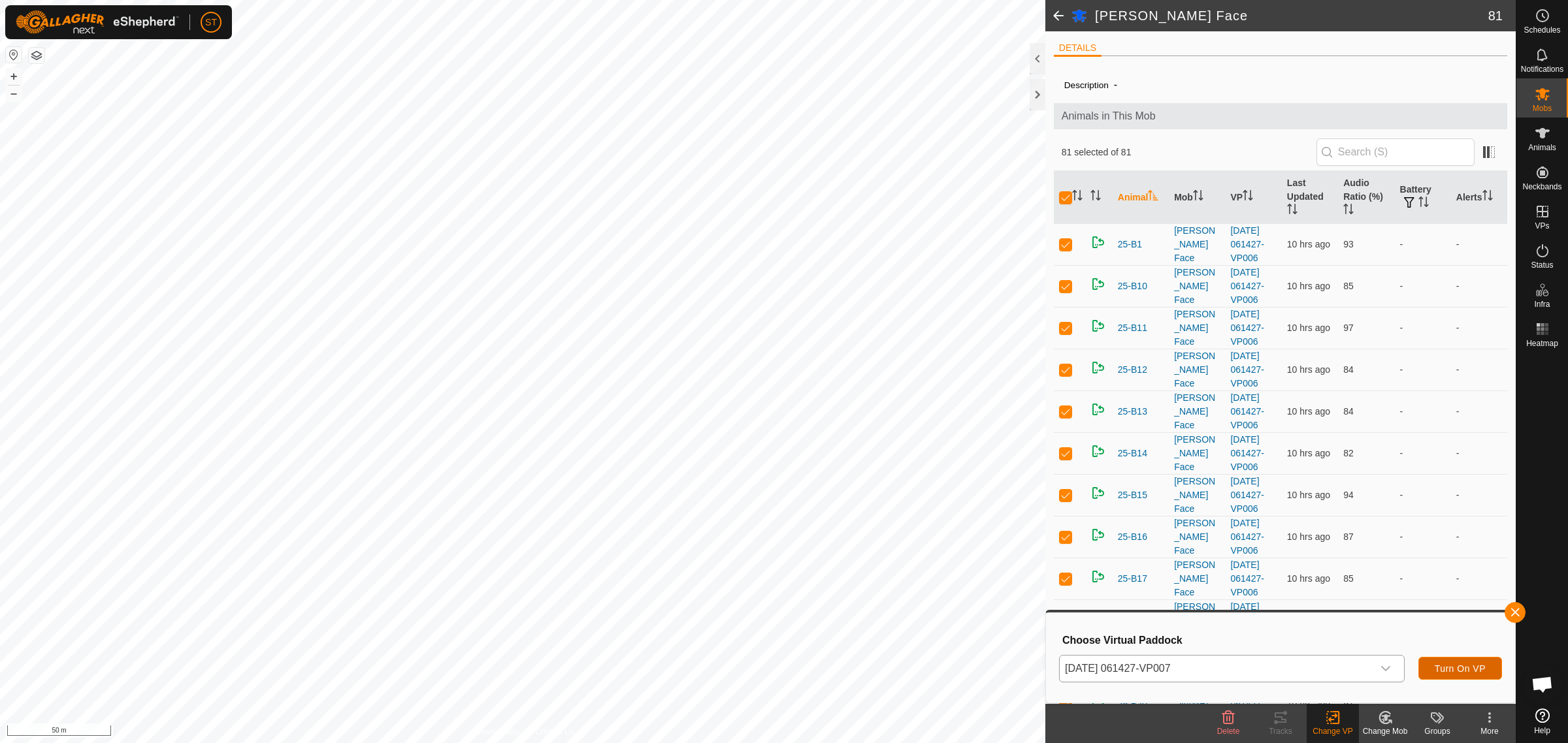
click at [1428, 668] on button "Turn On VP" at bounding box center [1460, 668] width 84 height 23
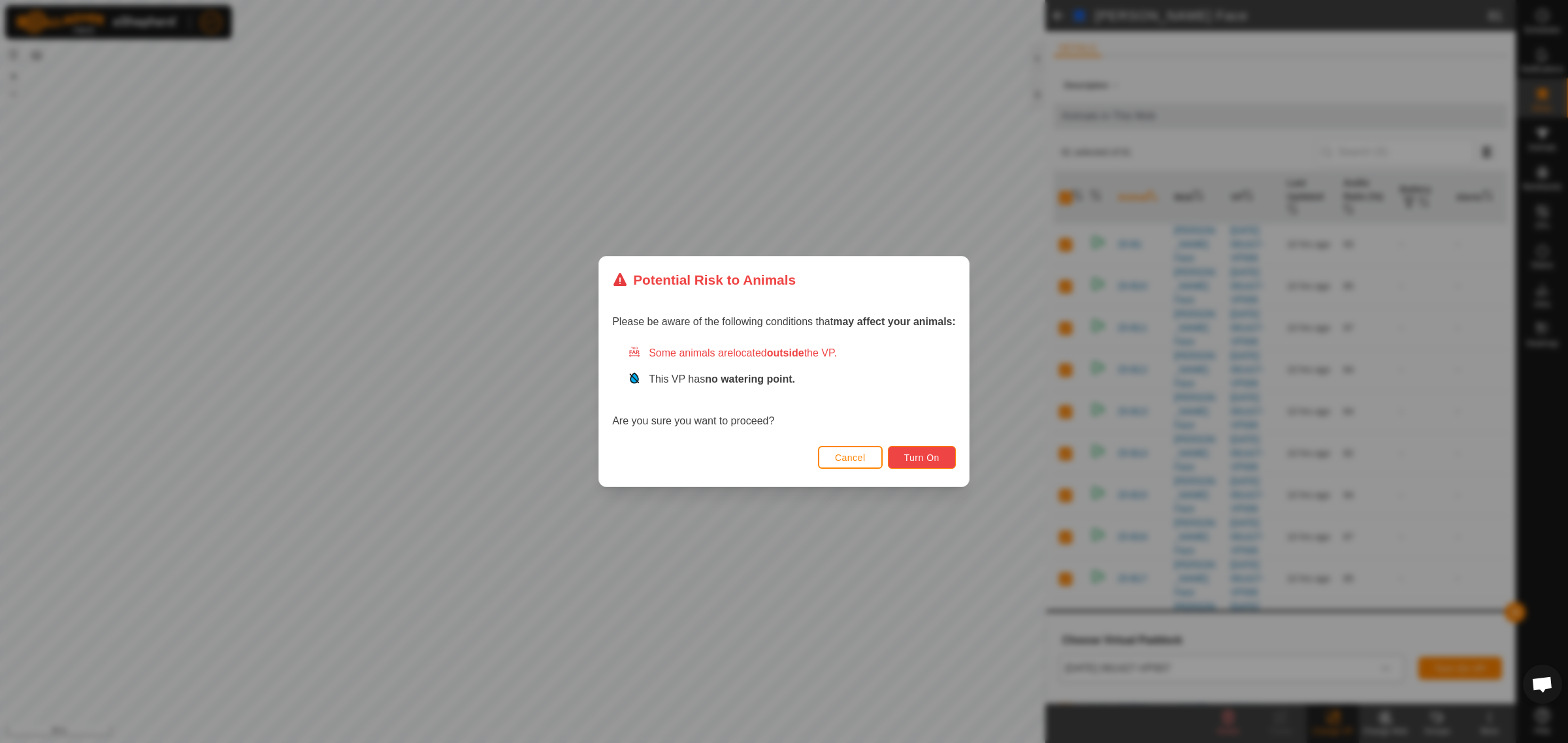
click at [918, 459] on span "Turn On" at bounding box center [922, 457] width 36 height 10
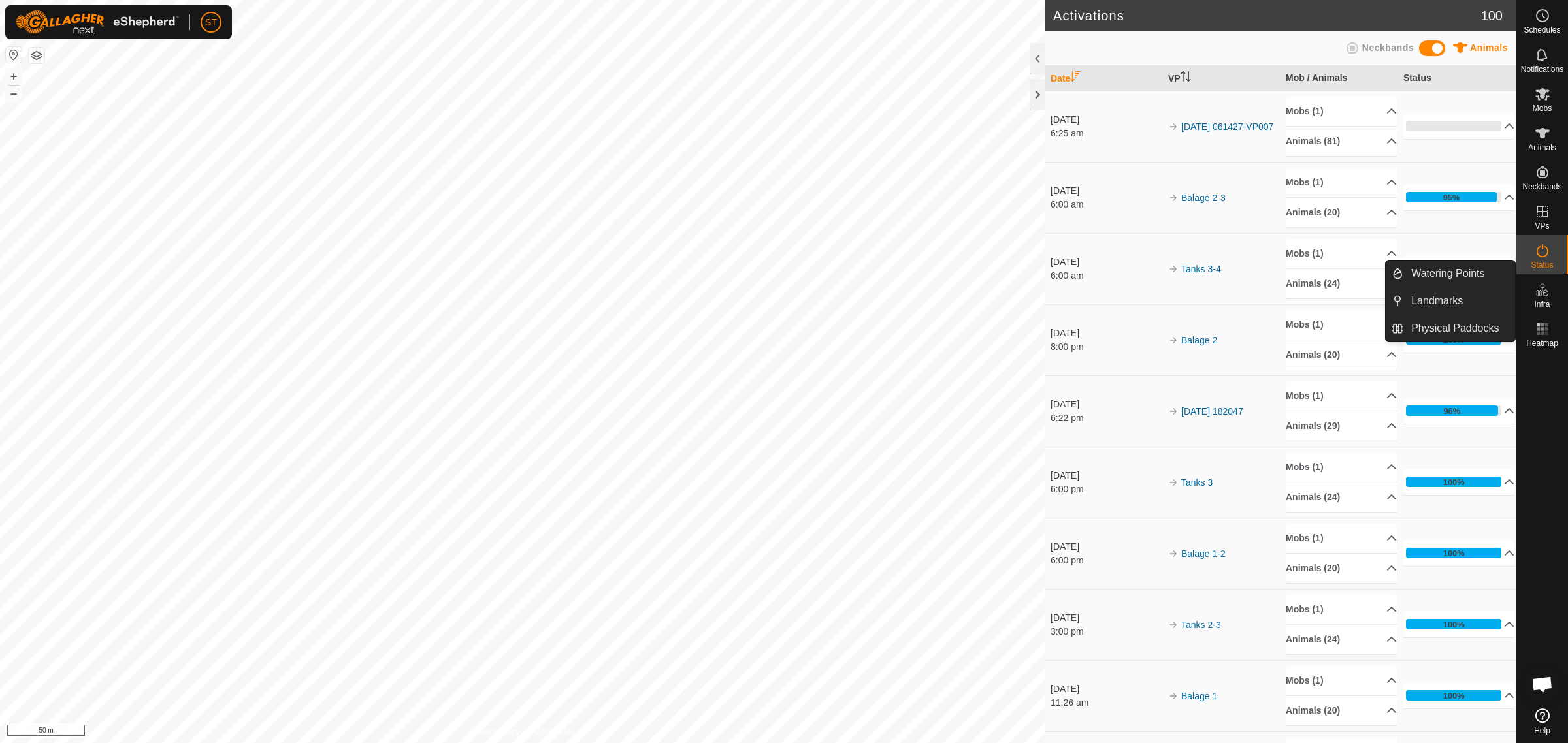
click at [1542, 297] on es-infrastructure-svg-icon at bounding box center [1543, 289] width 24 height 21
click at [1450, 327] on link "Physical Paddocks" at bounding box center [1459, 328] width 112 height 26
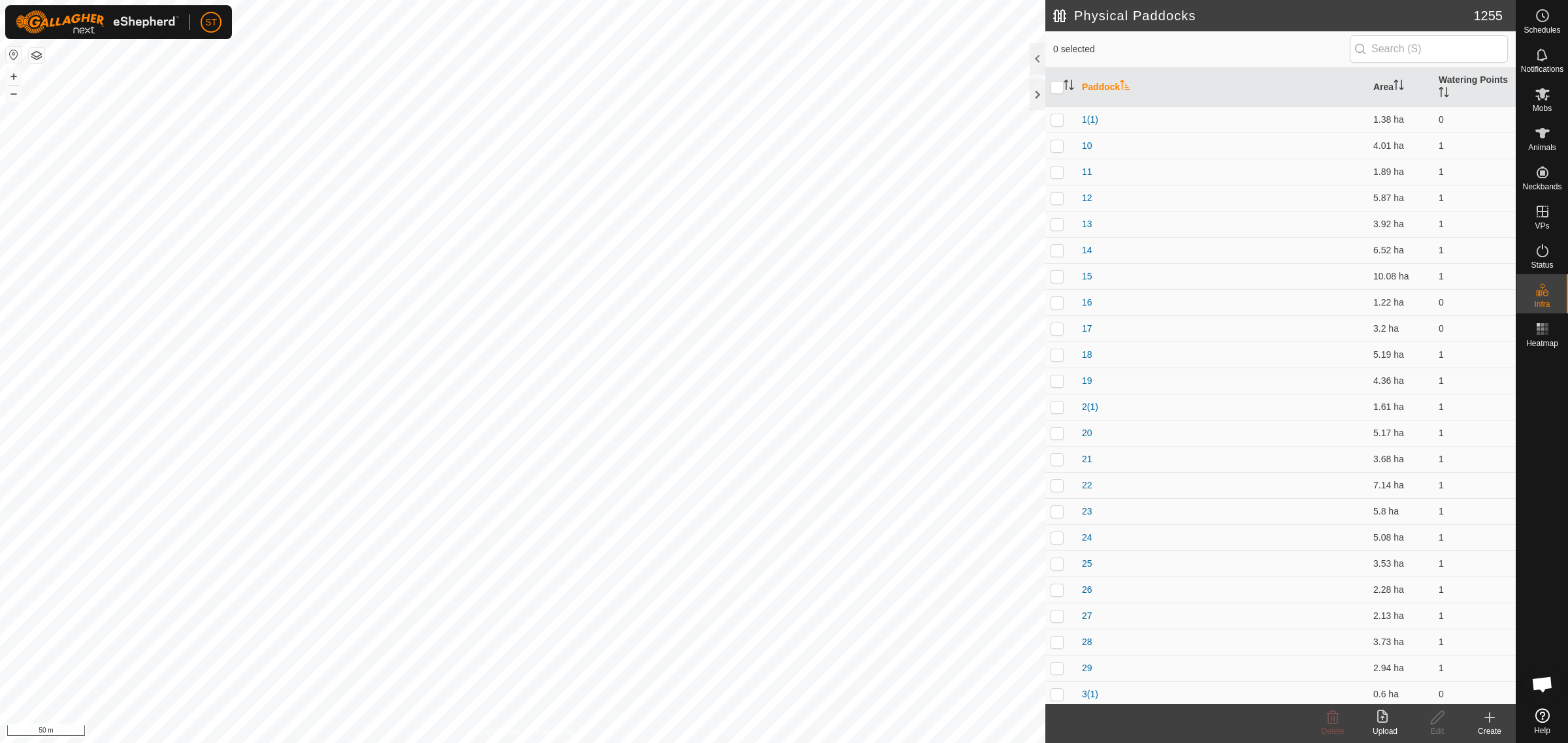
click at [1493, 719] on icon at bounding box center [1490, 718] width 16 height 16
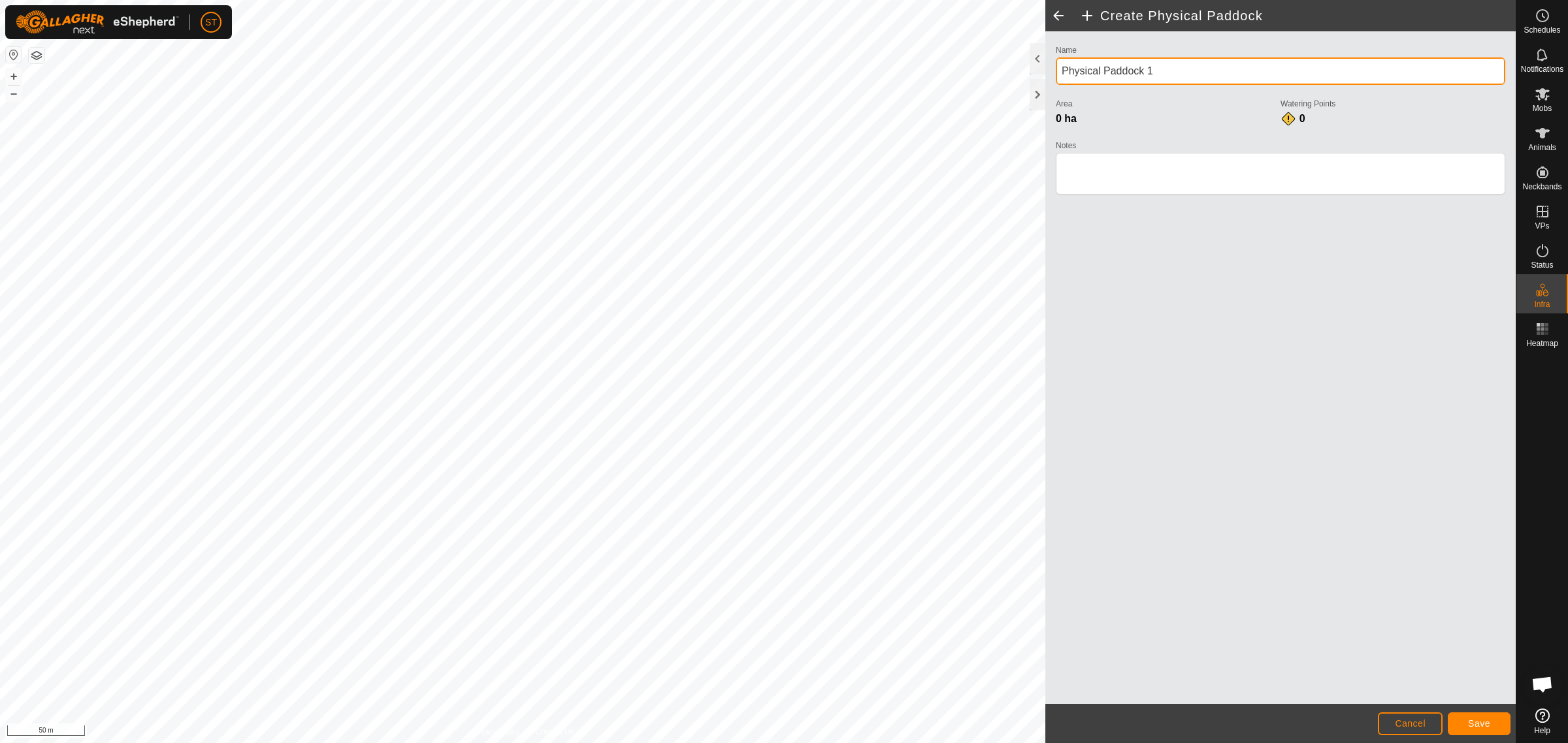
click at [1016, 72] on div "Create Physical Paddock Name Physical Paddock 1 Area 0 ha Watering Points 0 Not…" at bounding box center [758, 372] width 1516 height 743
type input "Archies"
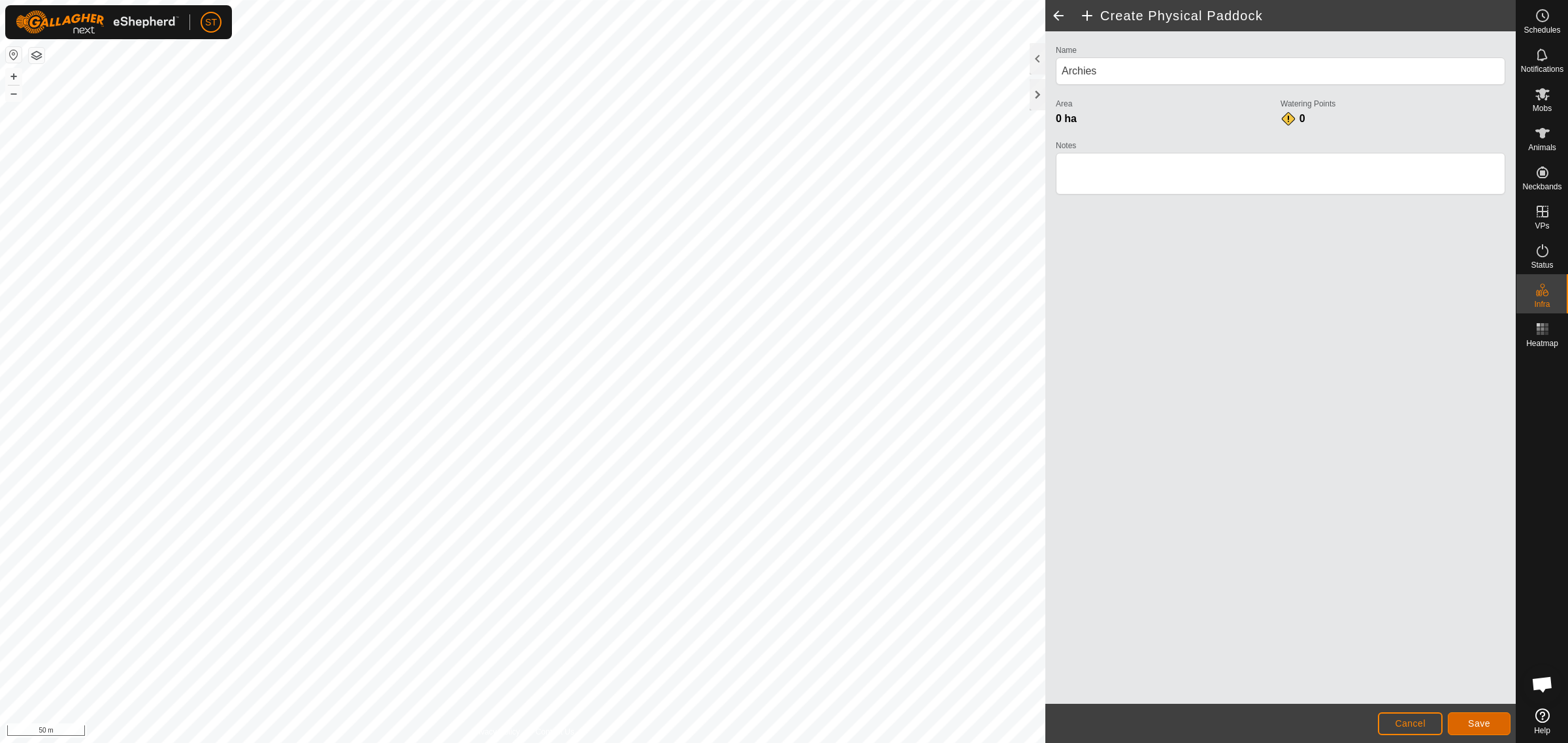
click at [1457, 725] on button "Save" at bounding box center [1478, 723] width 62 height 23
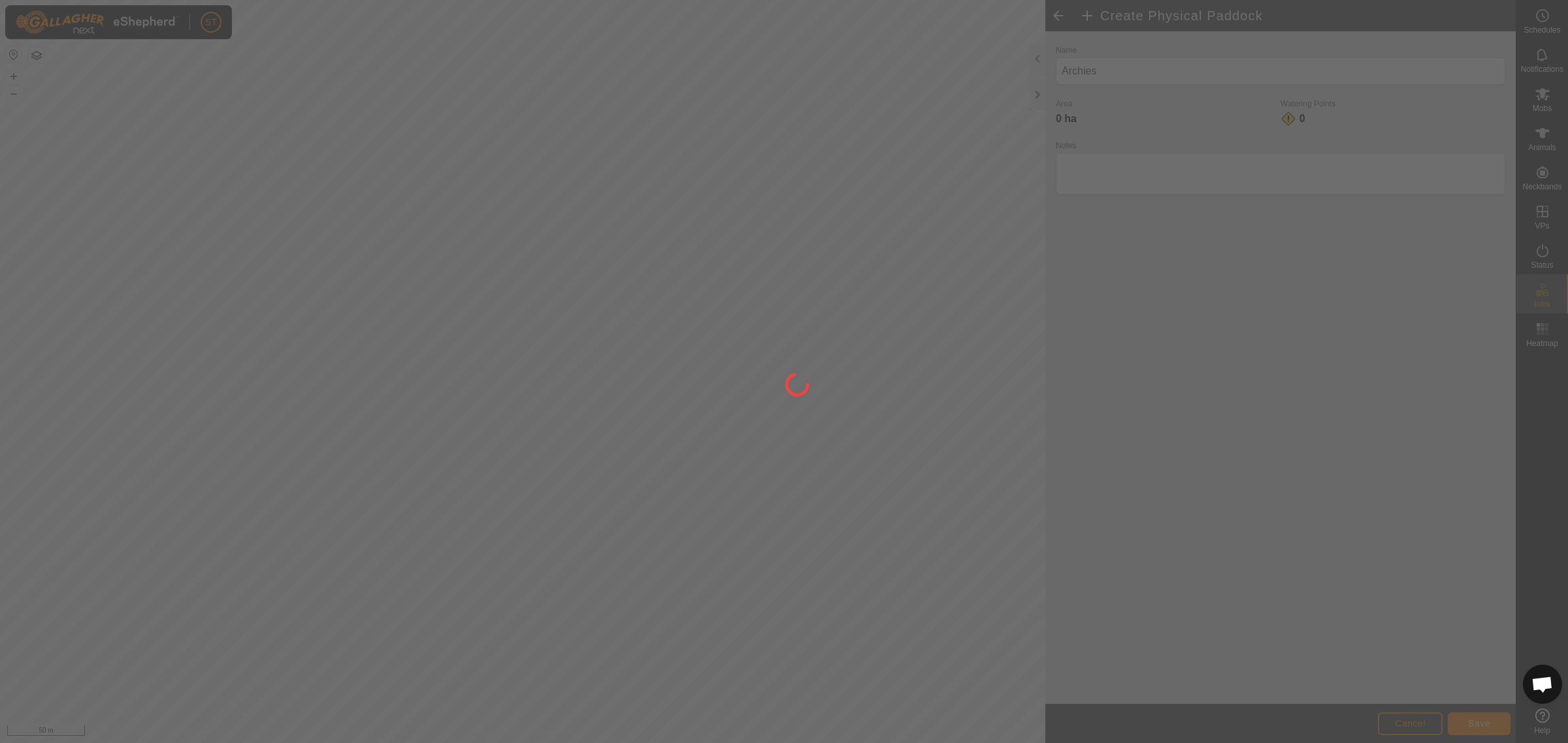
drag, startPoint x: 769, startPoint y: 151, endPoint x: 606, endPoint y: 151, distance: 163.0
click at [614, 155] on div at bounding box center [784, 372] width 1568 height 743
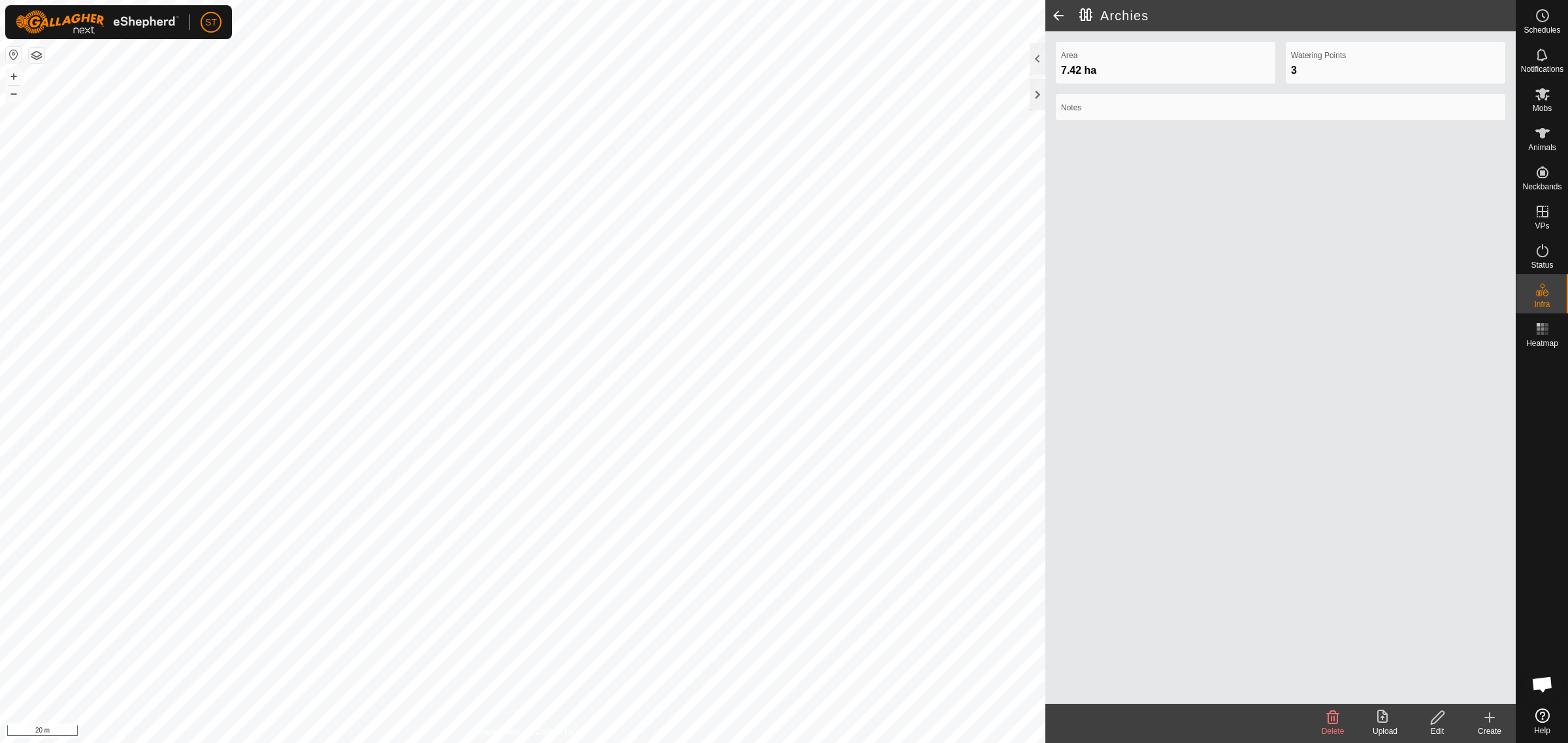
scroll to position [174, 0]
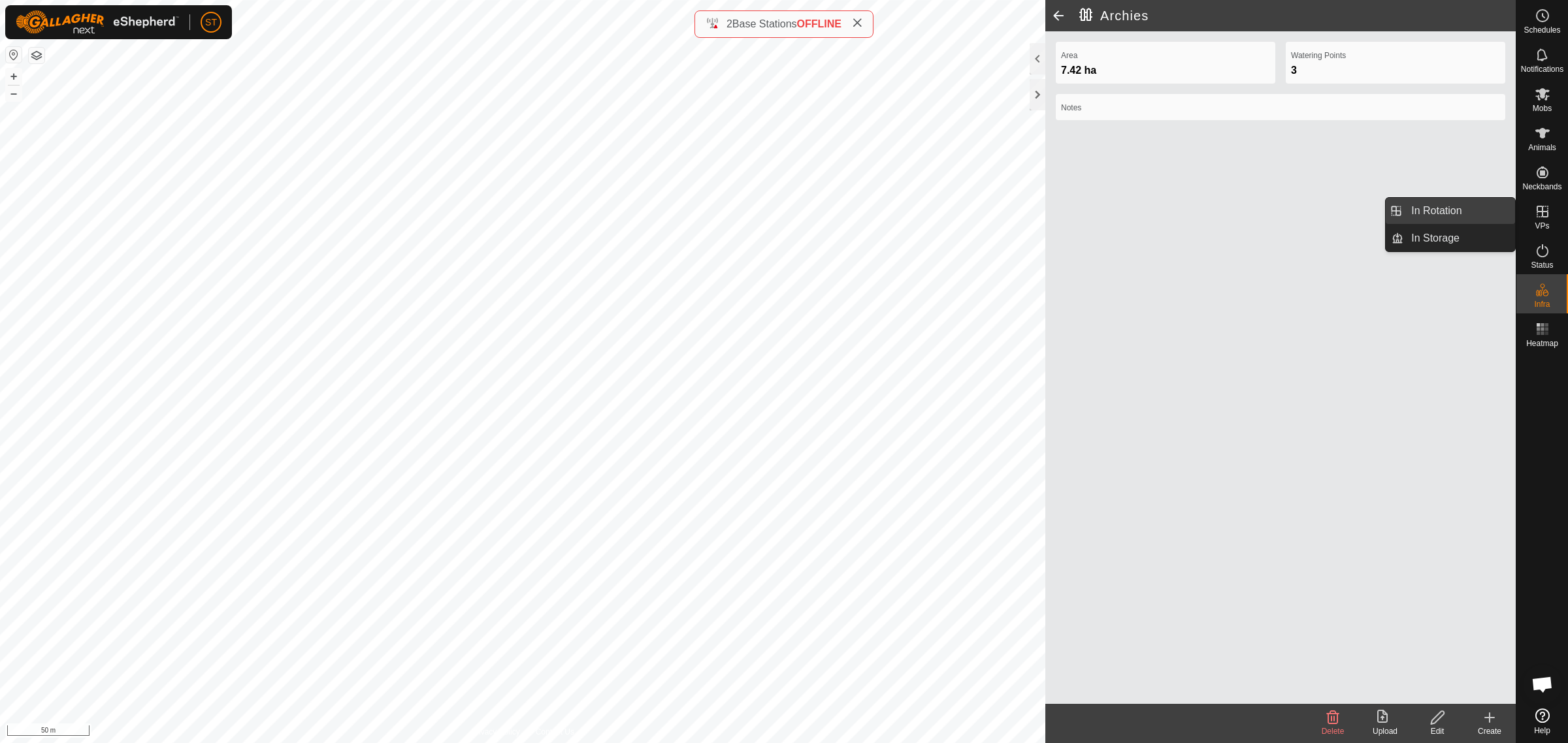
click at [1424, 211] on link "In Rotation" at bounding box center [1459, 211] width 112 height 26
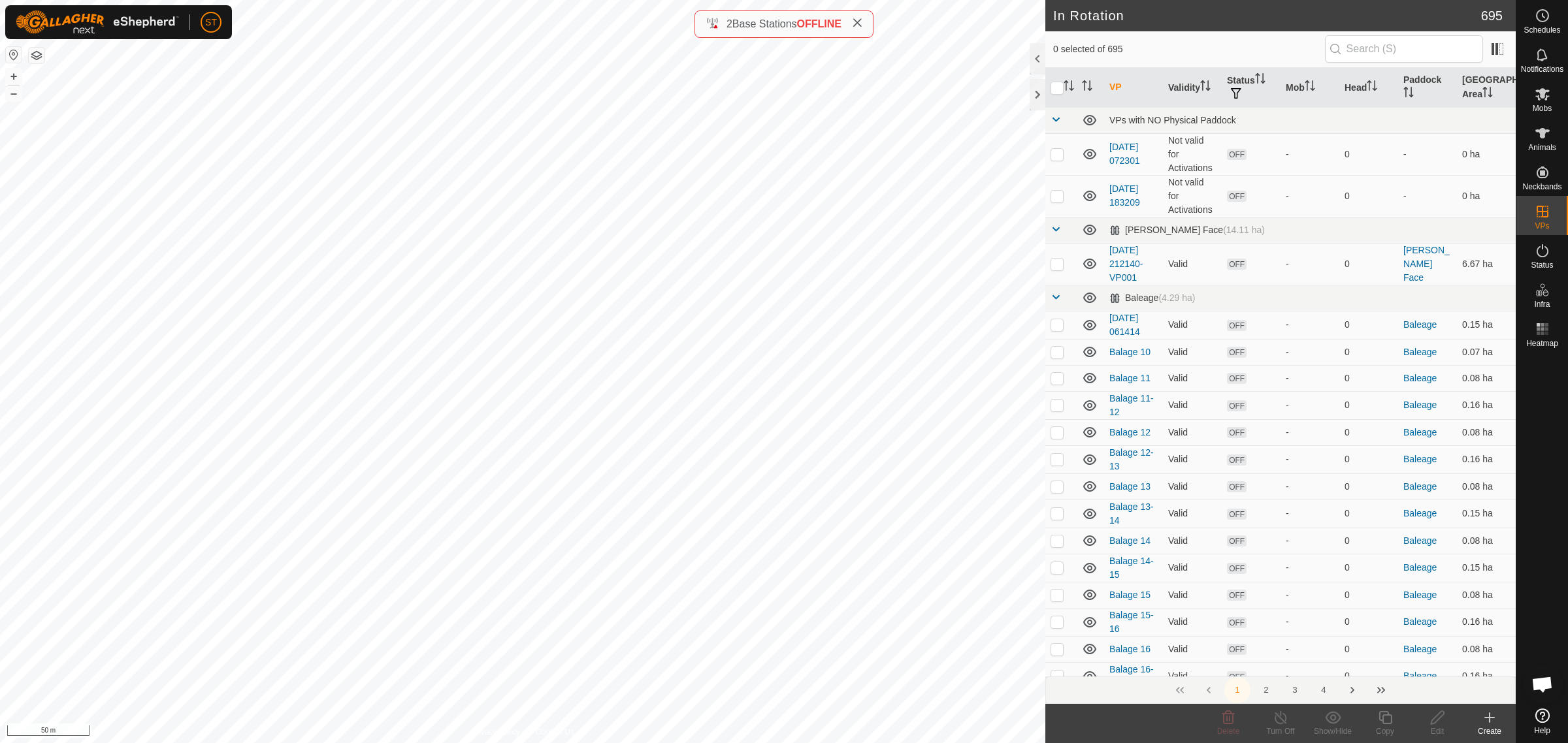
click at [1489, 719] on icon at bounding box center [1489, 718] width 0 height 9
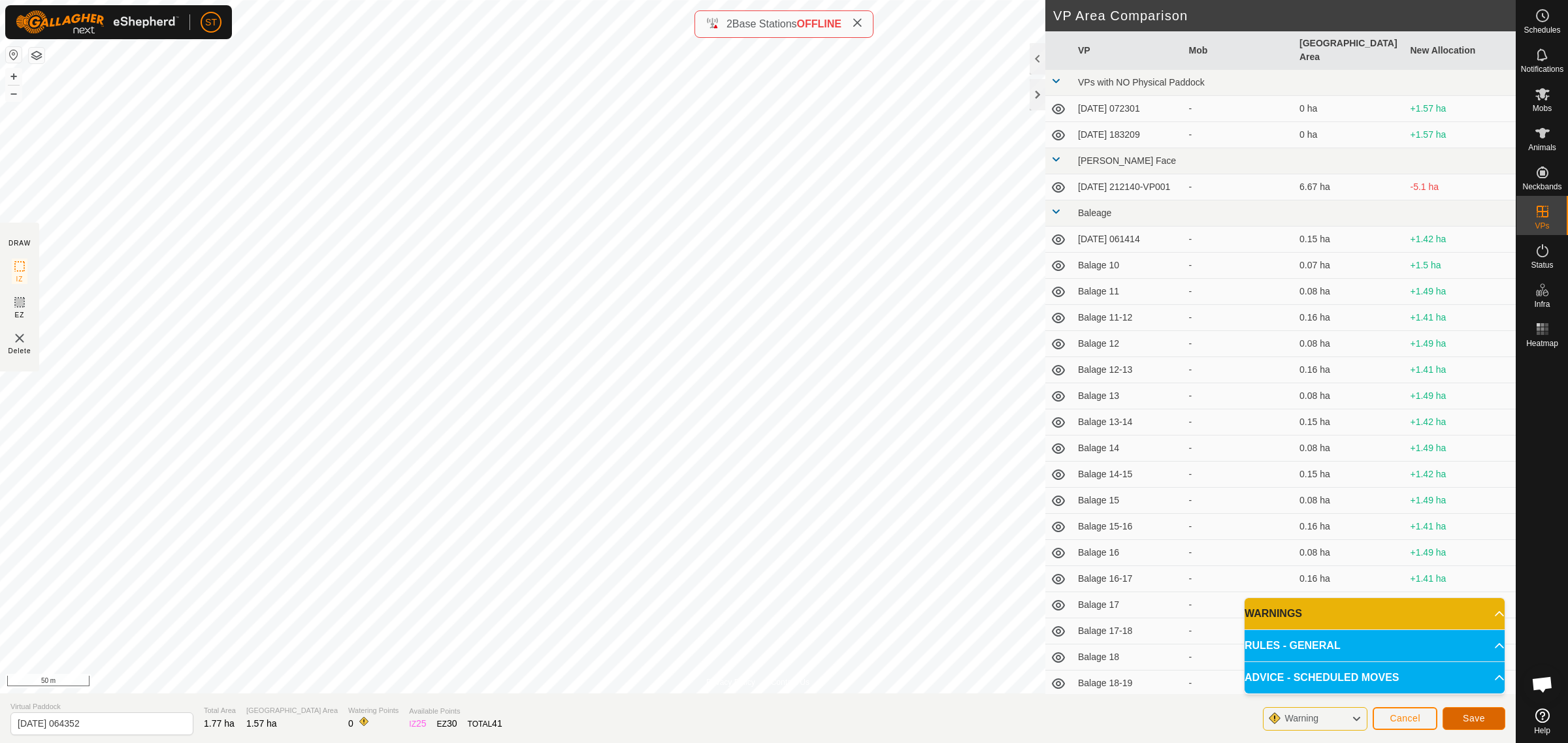
click at [1465, 713] on span "Save" at bounding box center [1474, 718] width 22 height 10
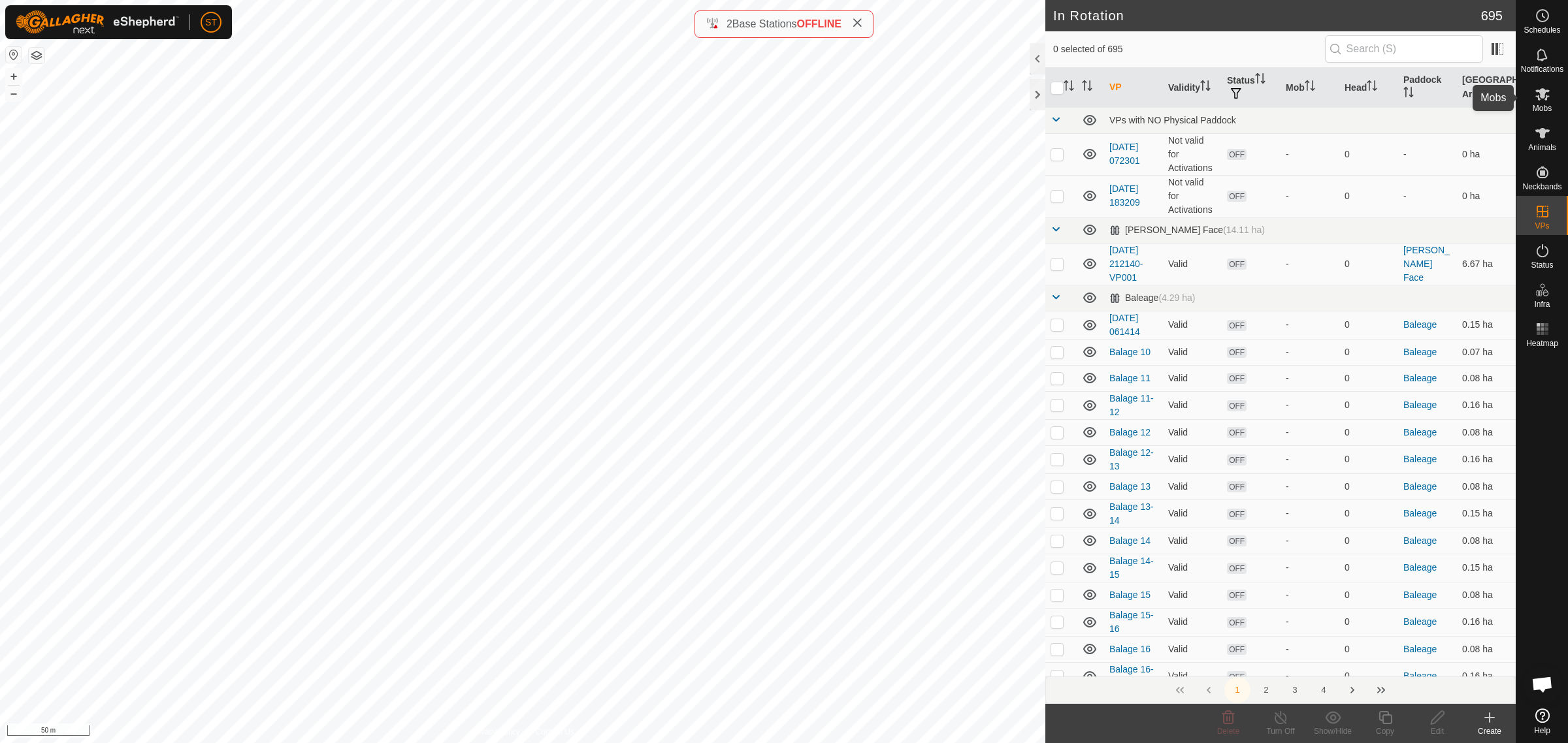
click at [1545, 92] on icon at bounding box center [1542, 95] width 14 height 13
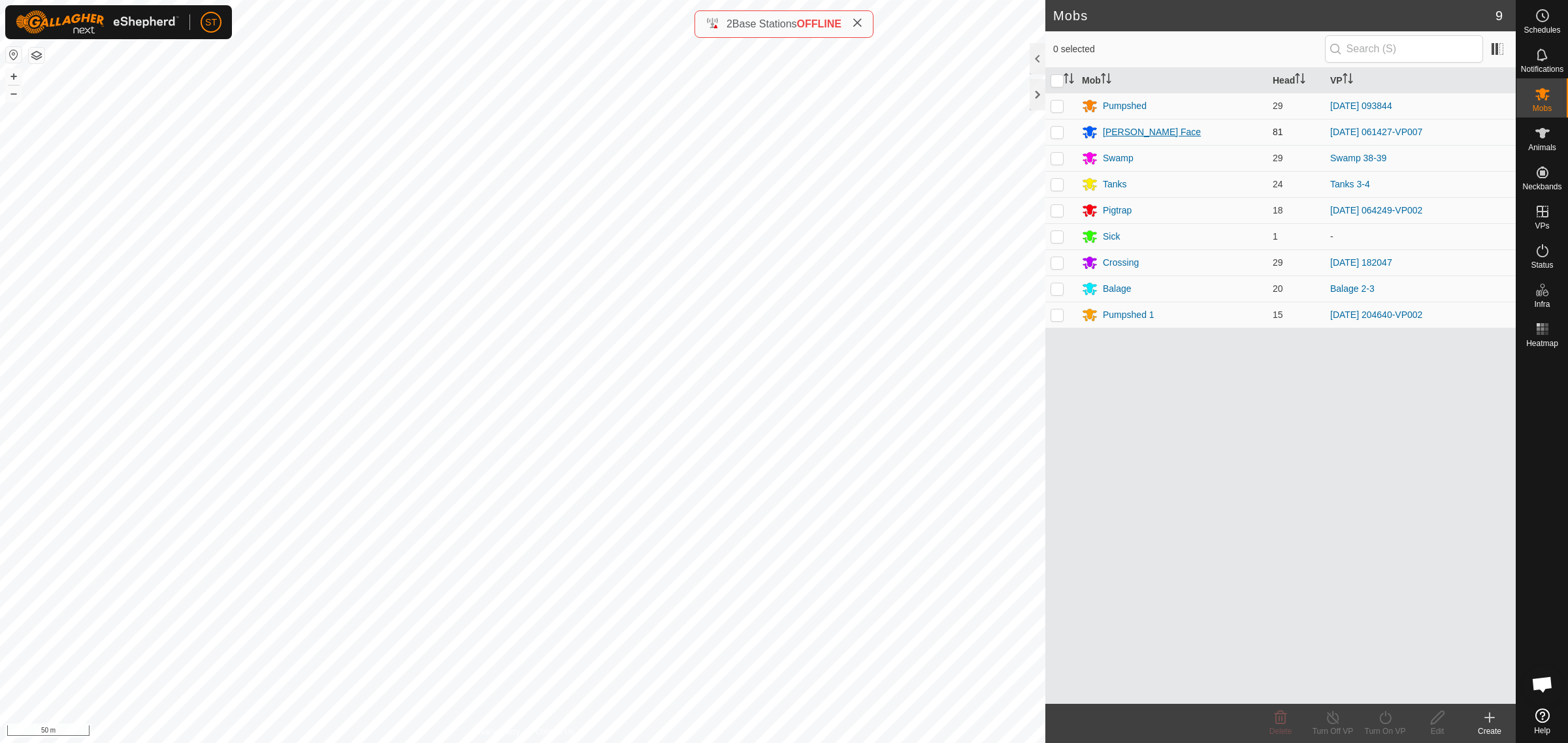
click at [1134, 129] on div "Ashway Face" at bounding box center [1151, 132] width 98 height 13
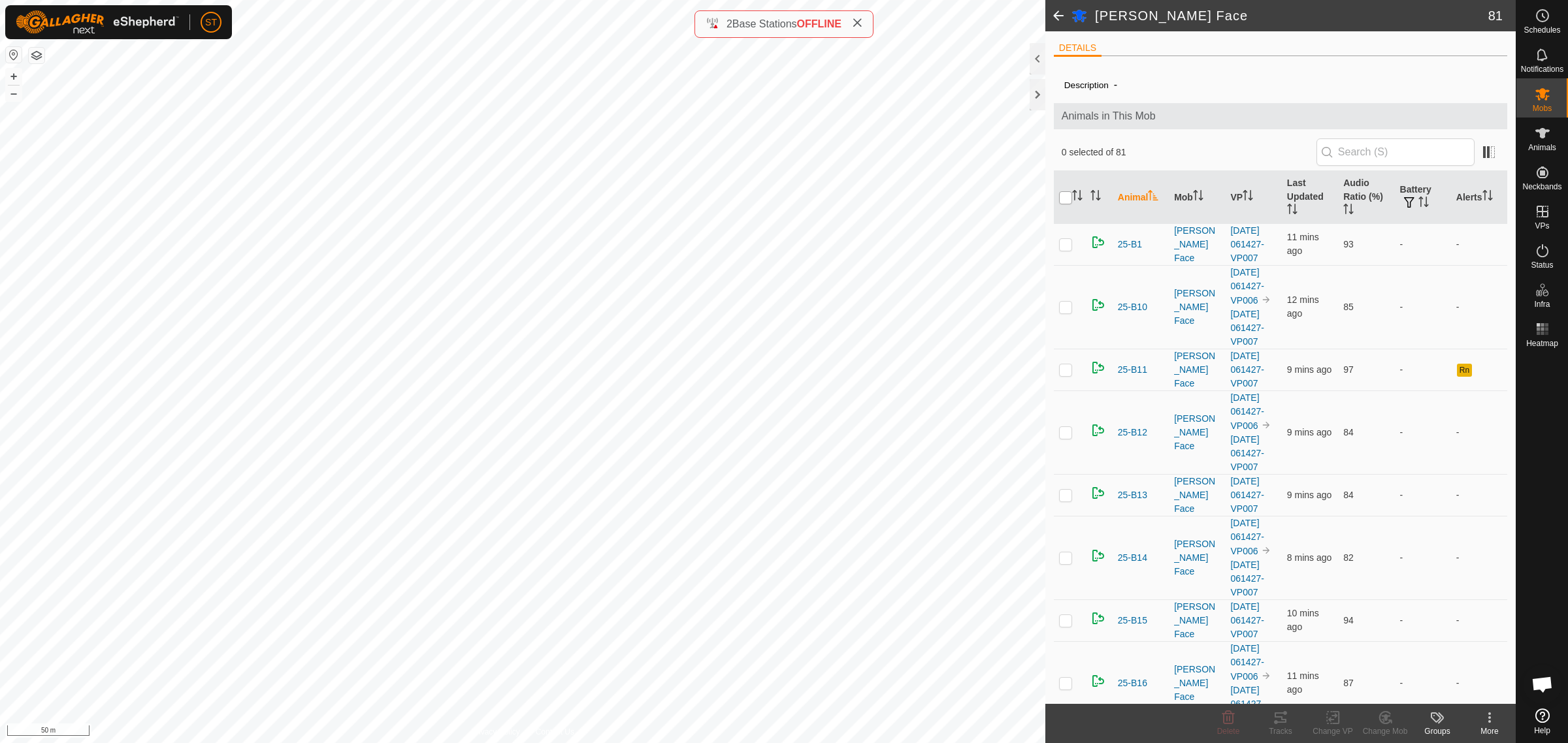
click at [1065, 195] on input "checkbox" at bounding box center [1065, 198] width 13 height 13
checkbox input "true"
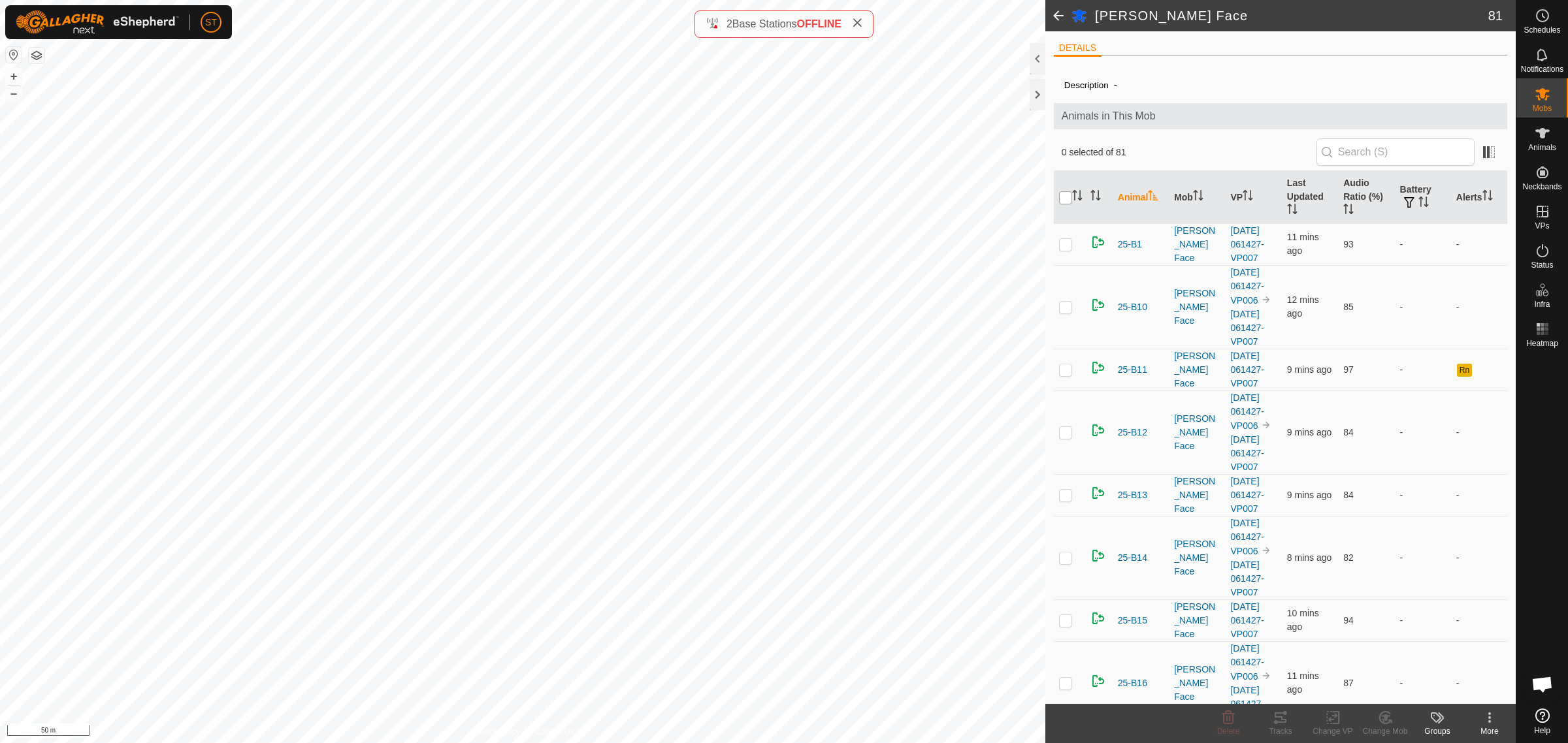
checkbox input "true"
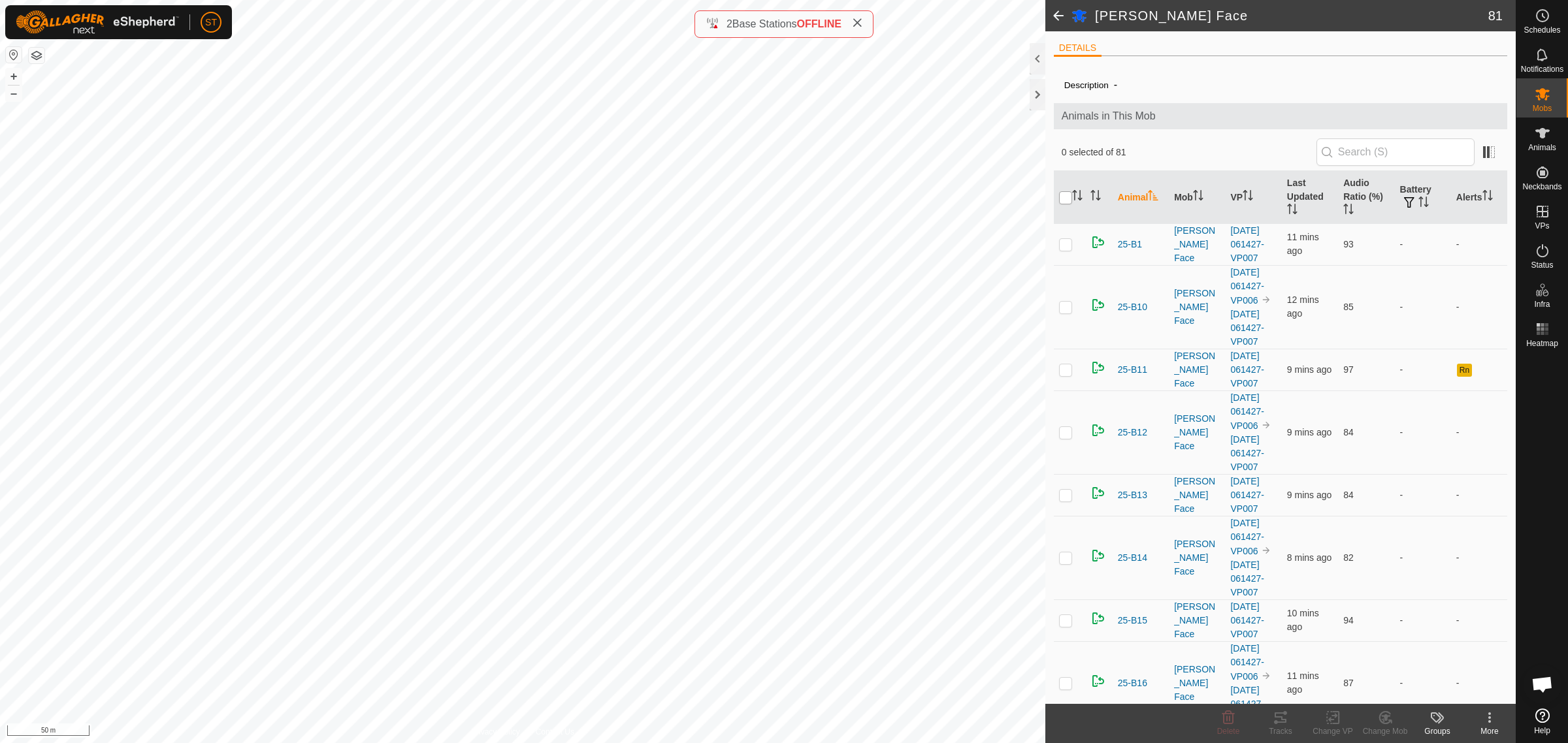
checkbox input "true"
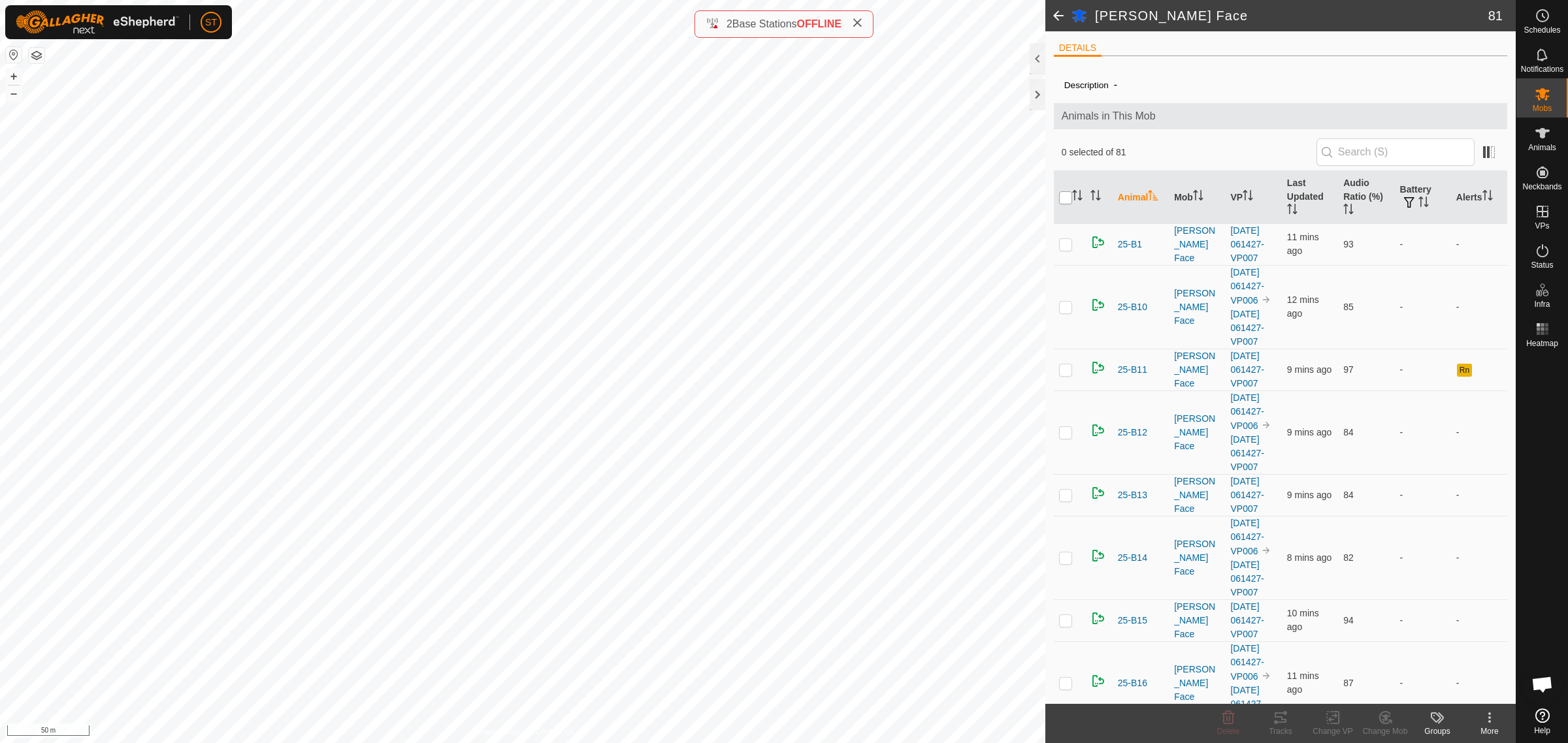
checkbox input "true"
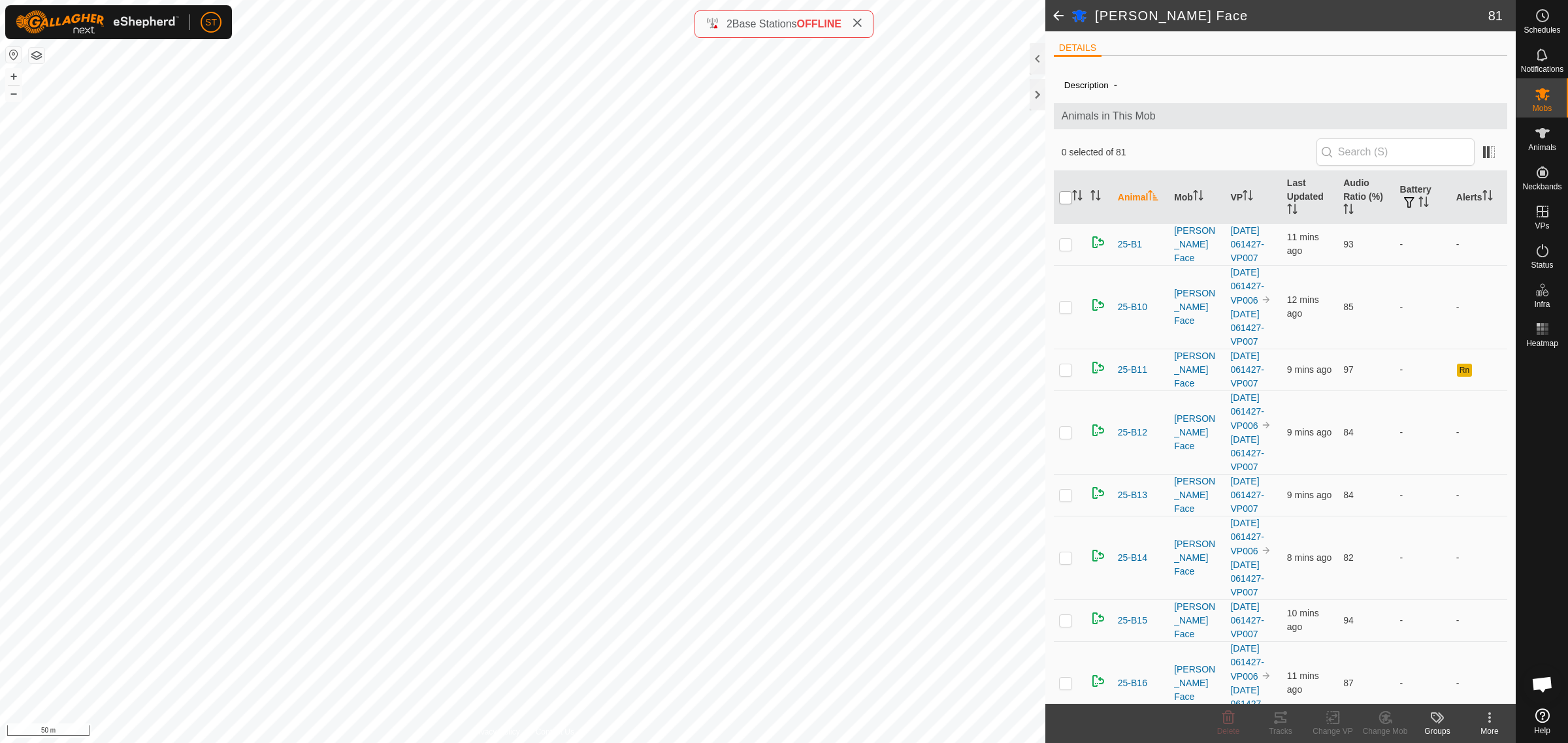
checkbox input "true"
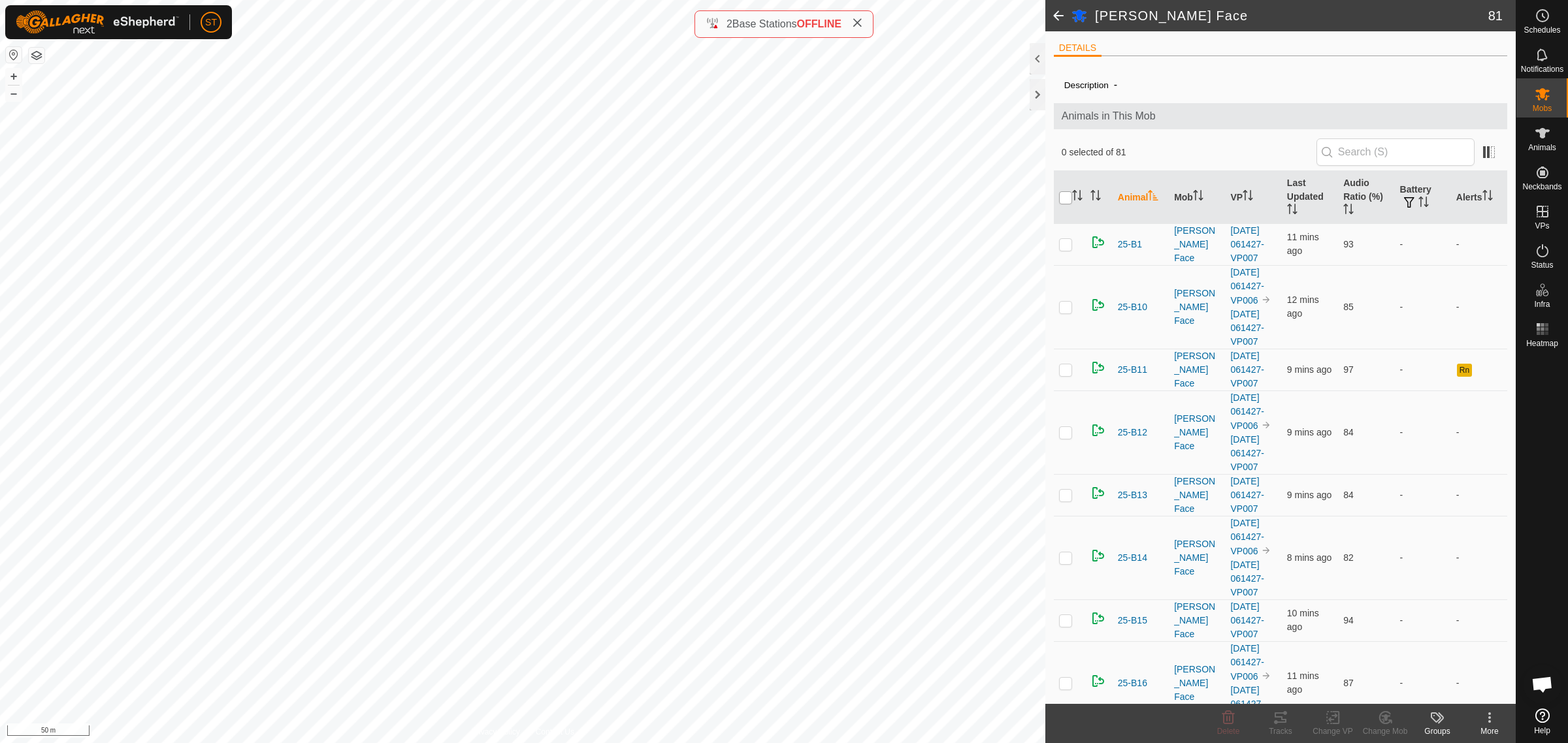
checkbox input "true"
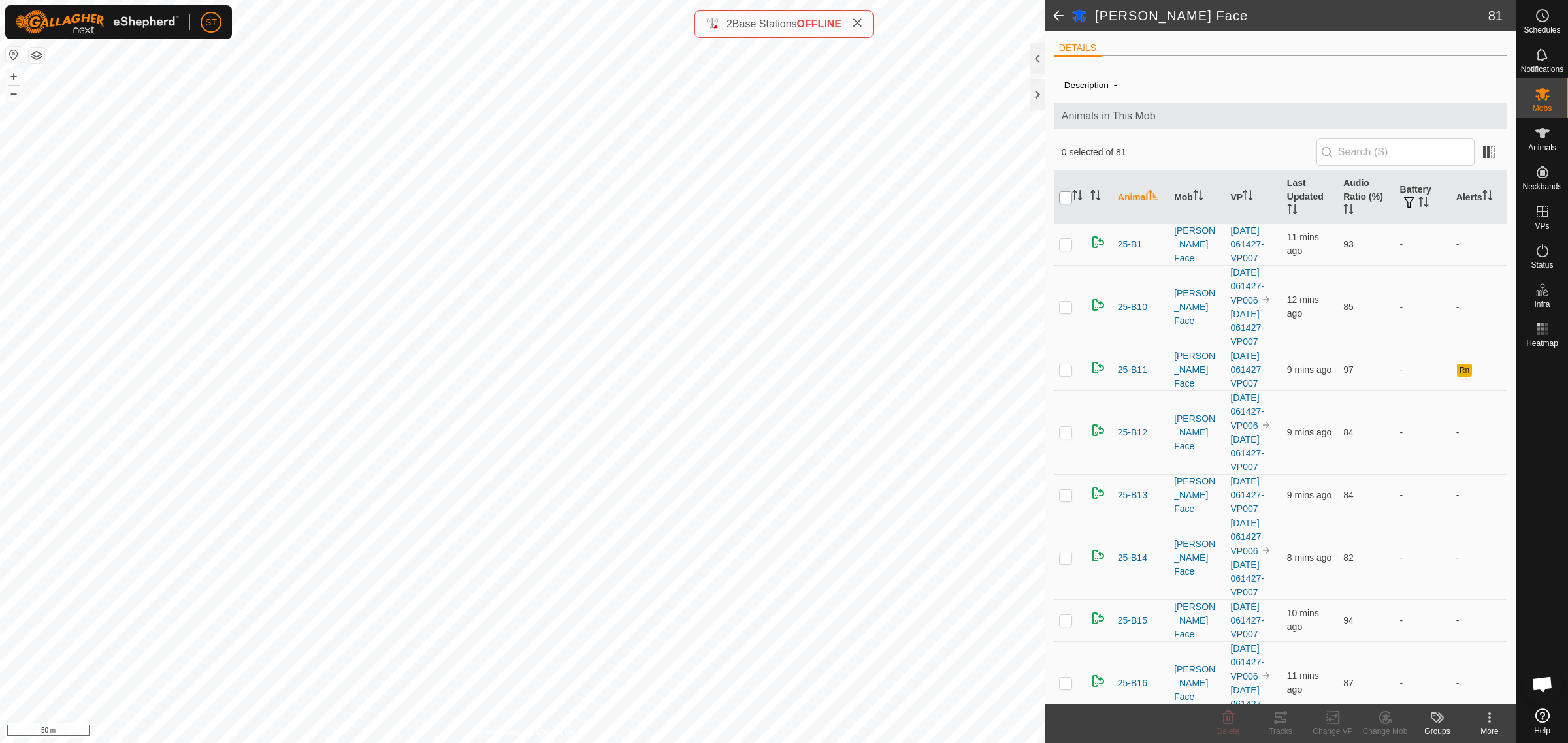
checkbox input "true"
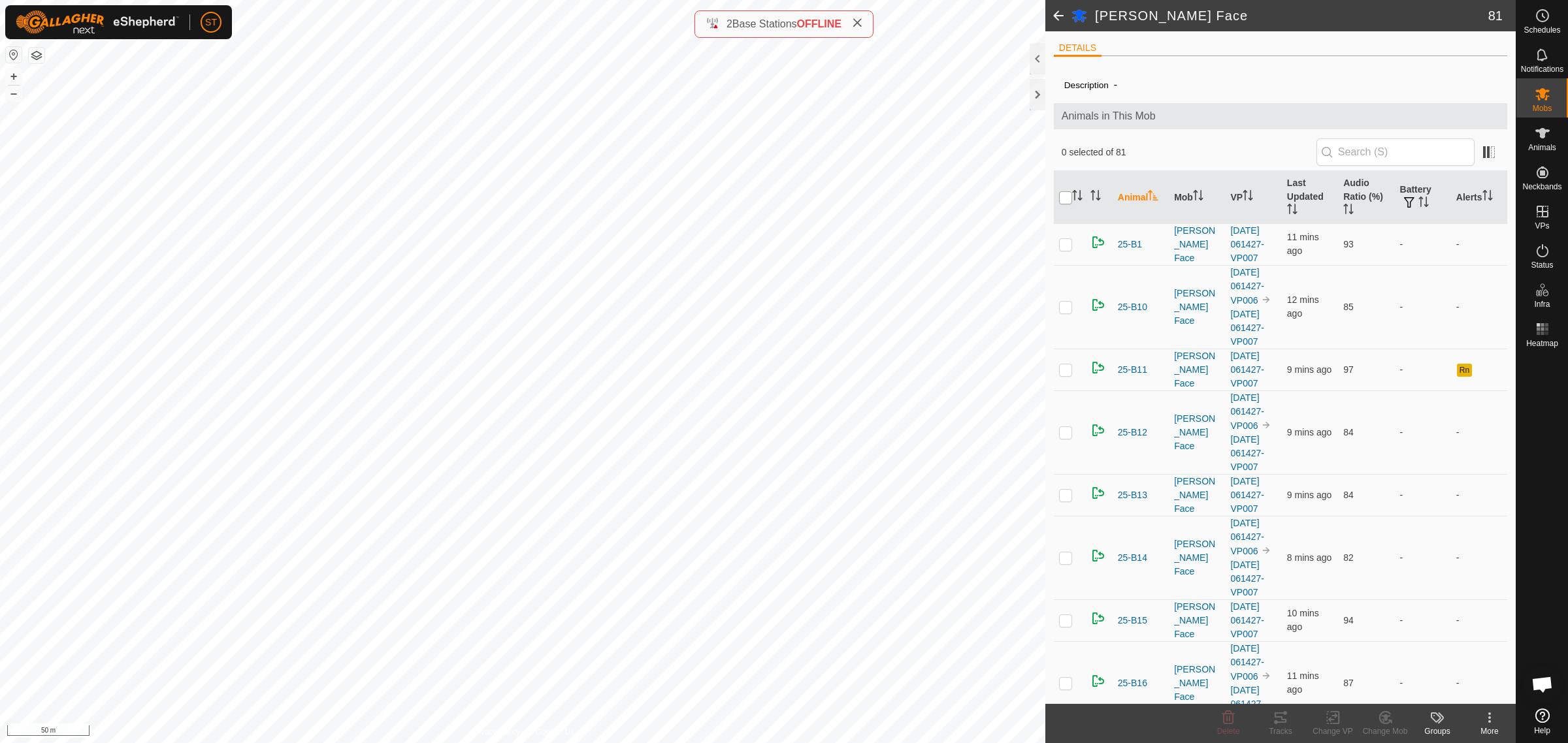
checkbox input "true"
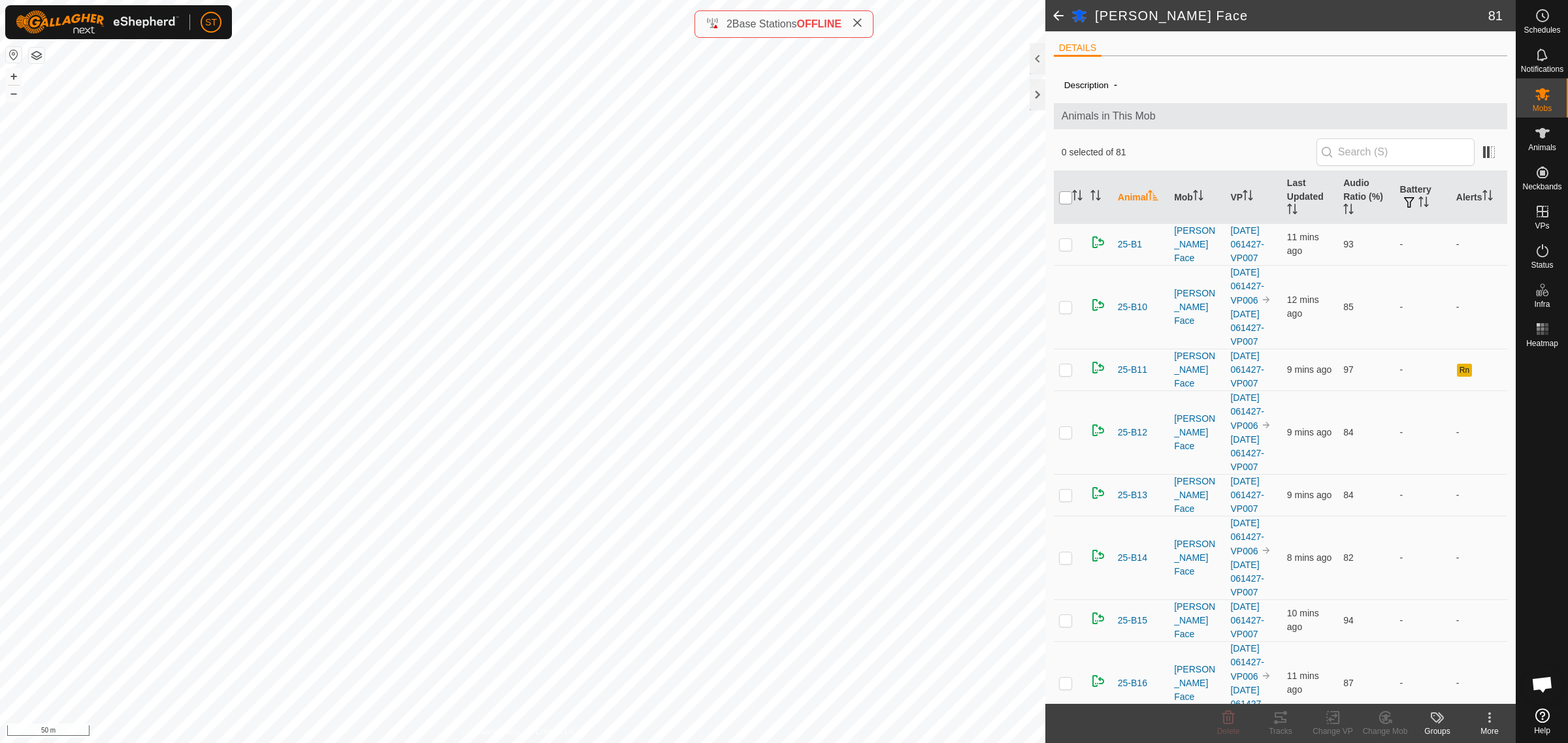
checkbox input "true"
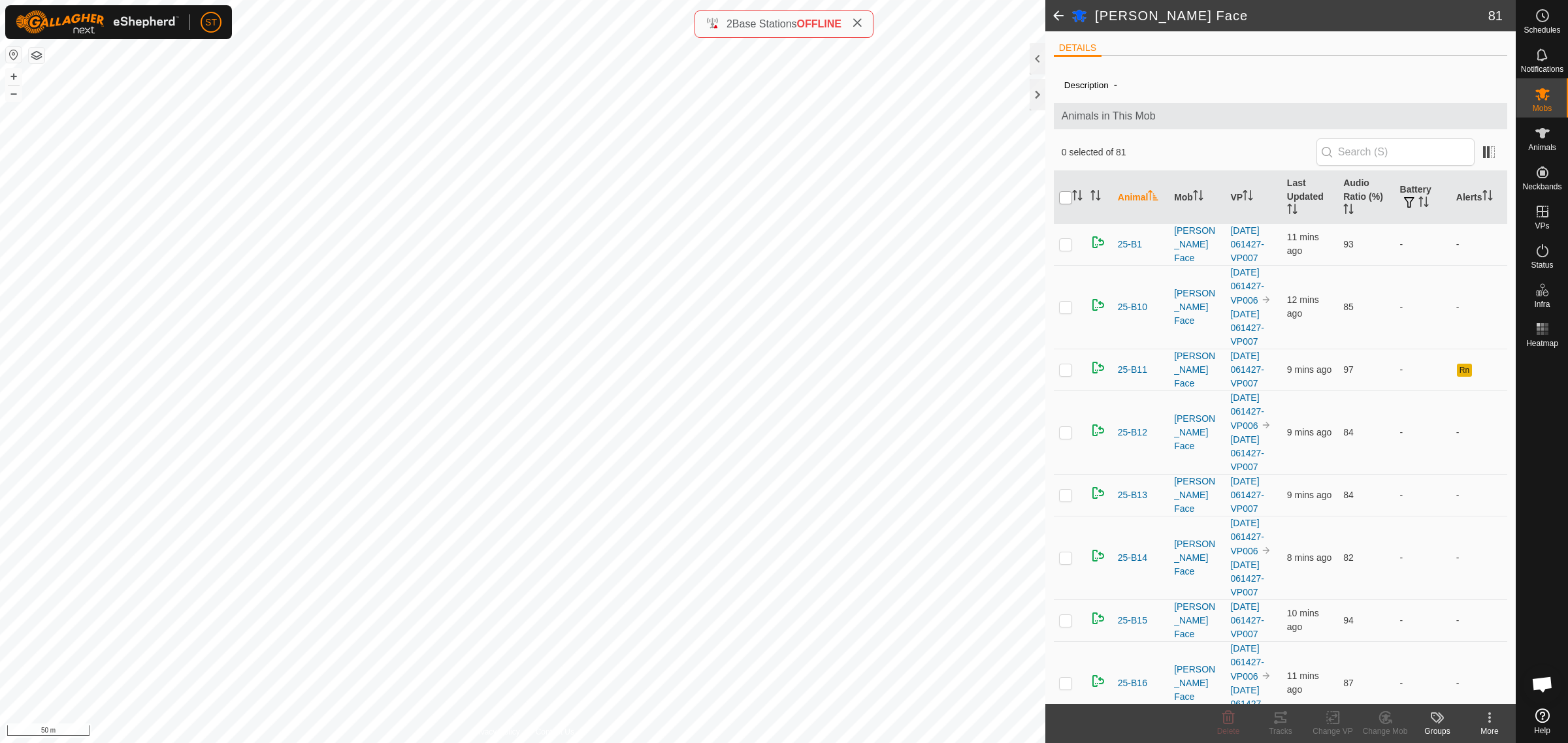
checkbox input "true"
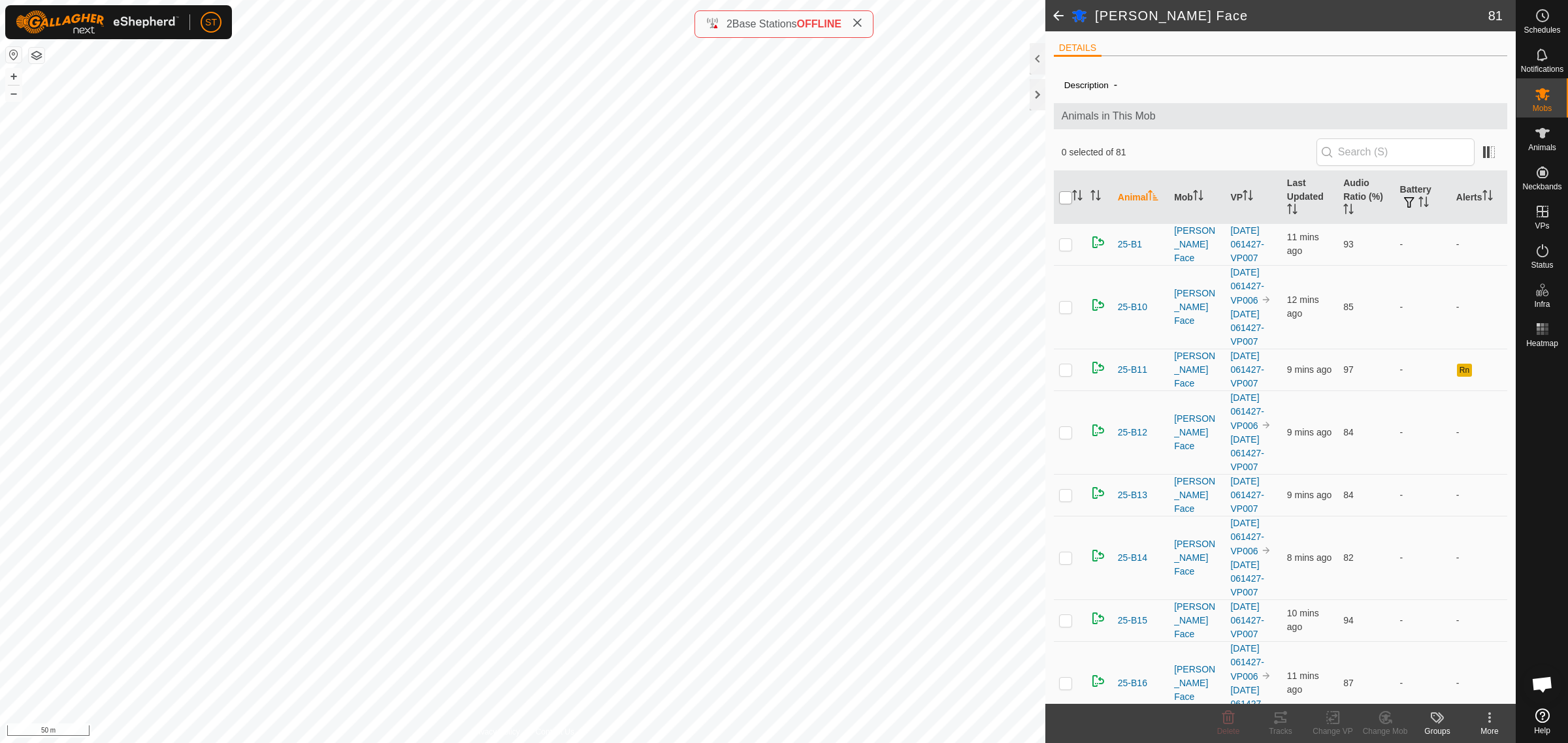
checkbox input "true"
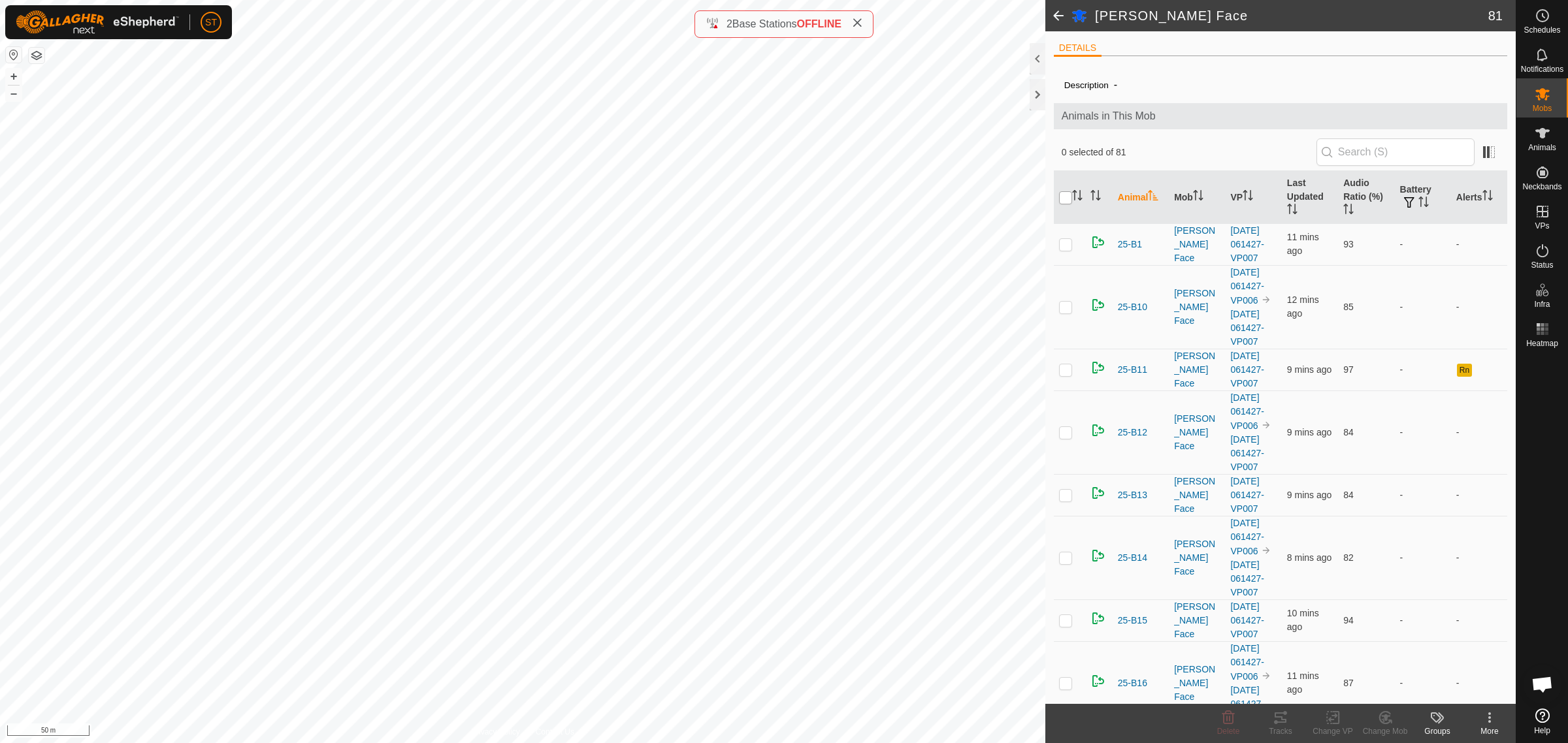
checkbox input "true"
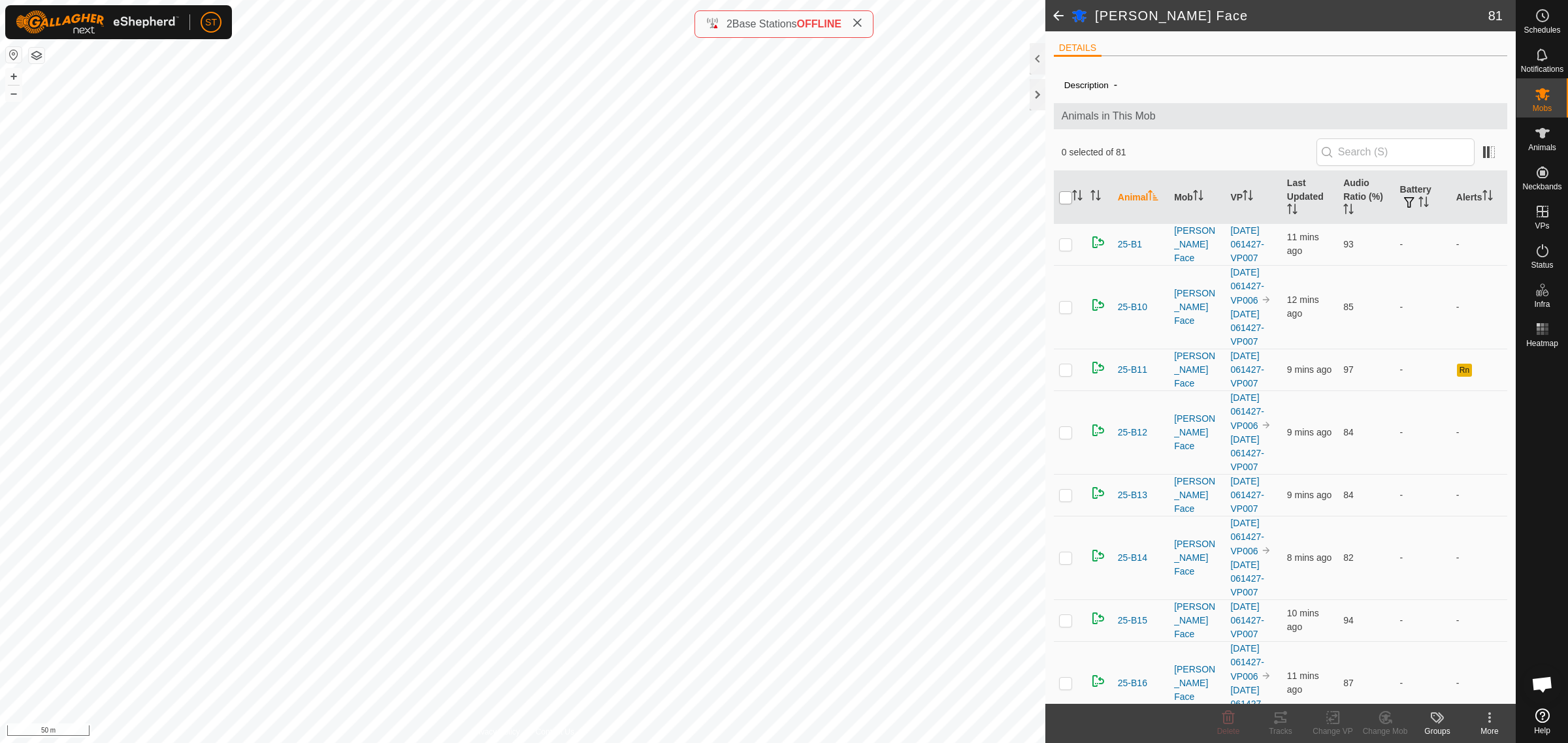
checkbox input "true"
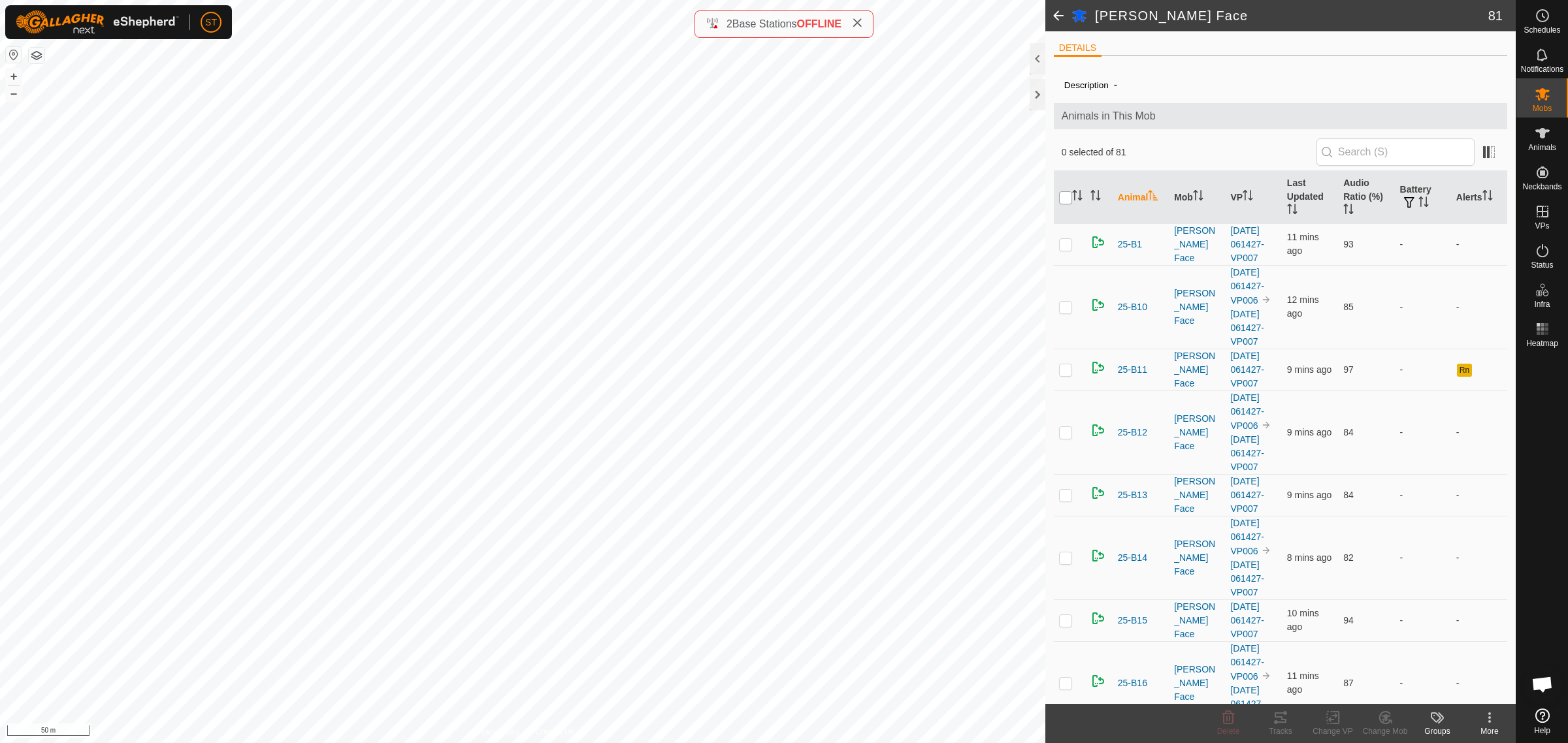
checkbox input "true"
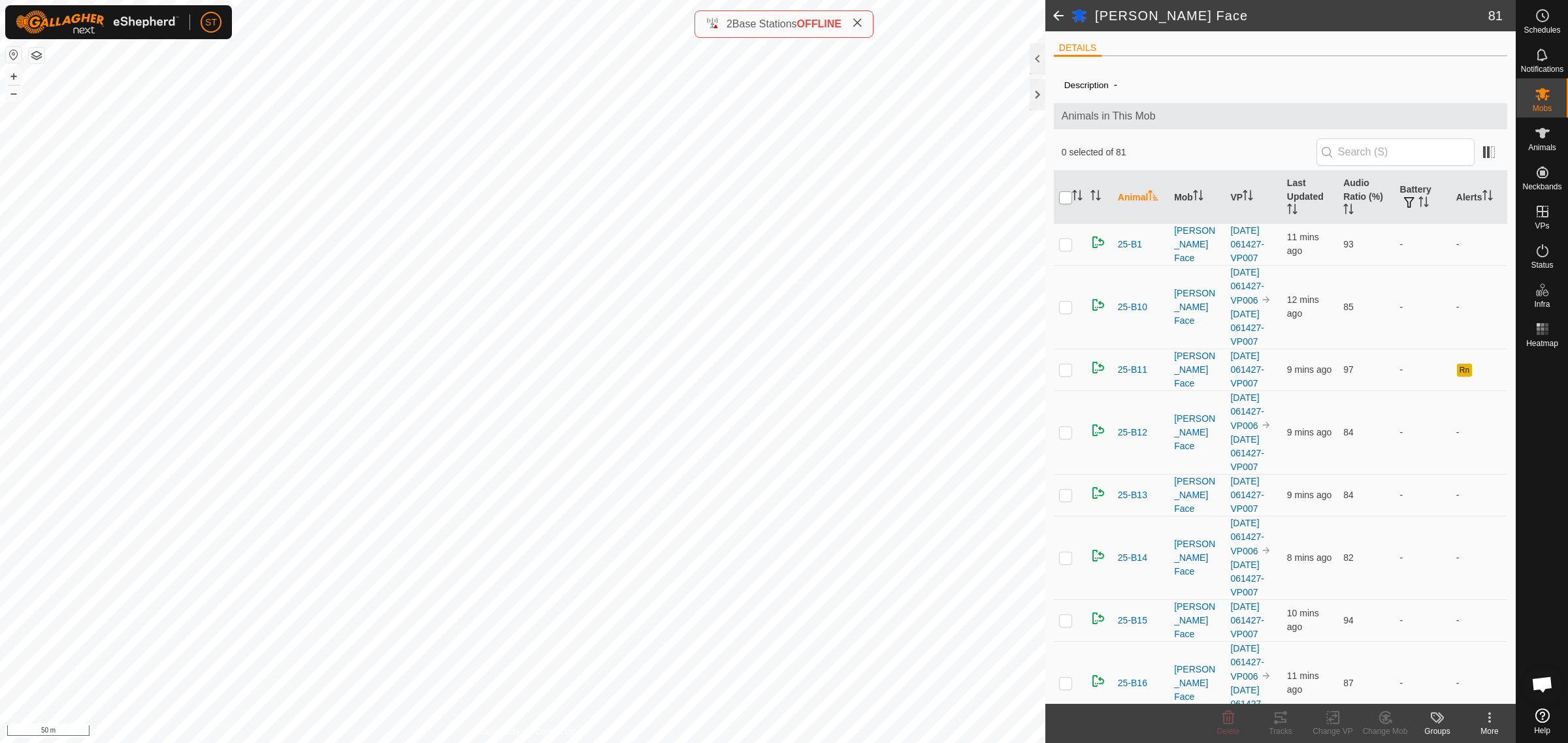
checkbox input "true"
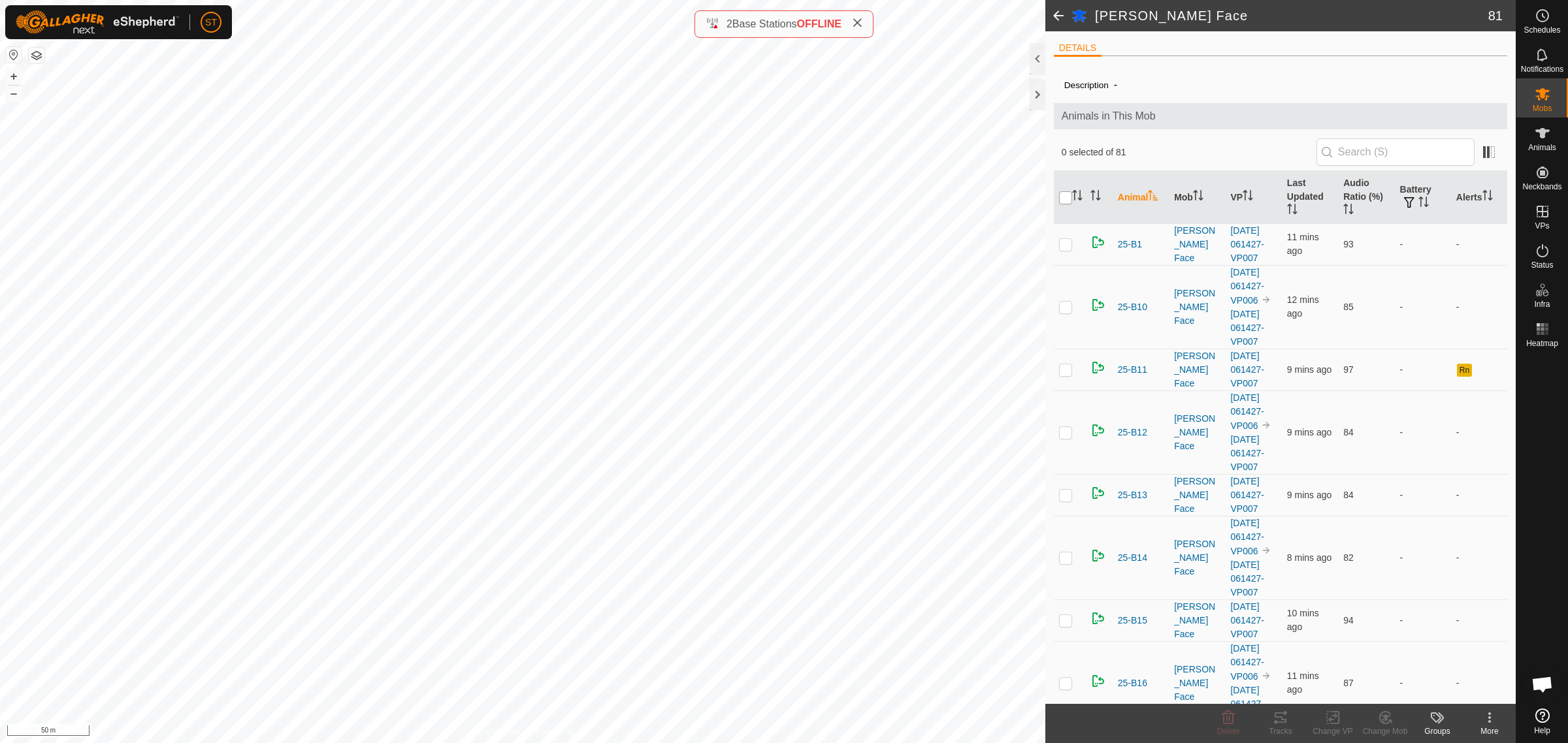
checkbox input "true"
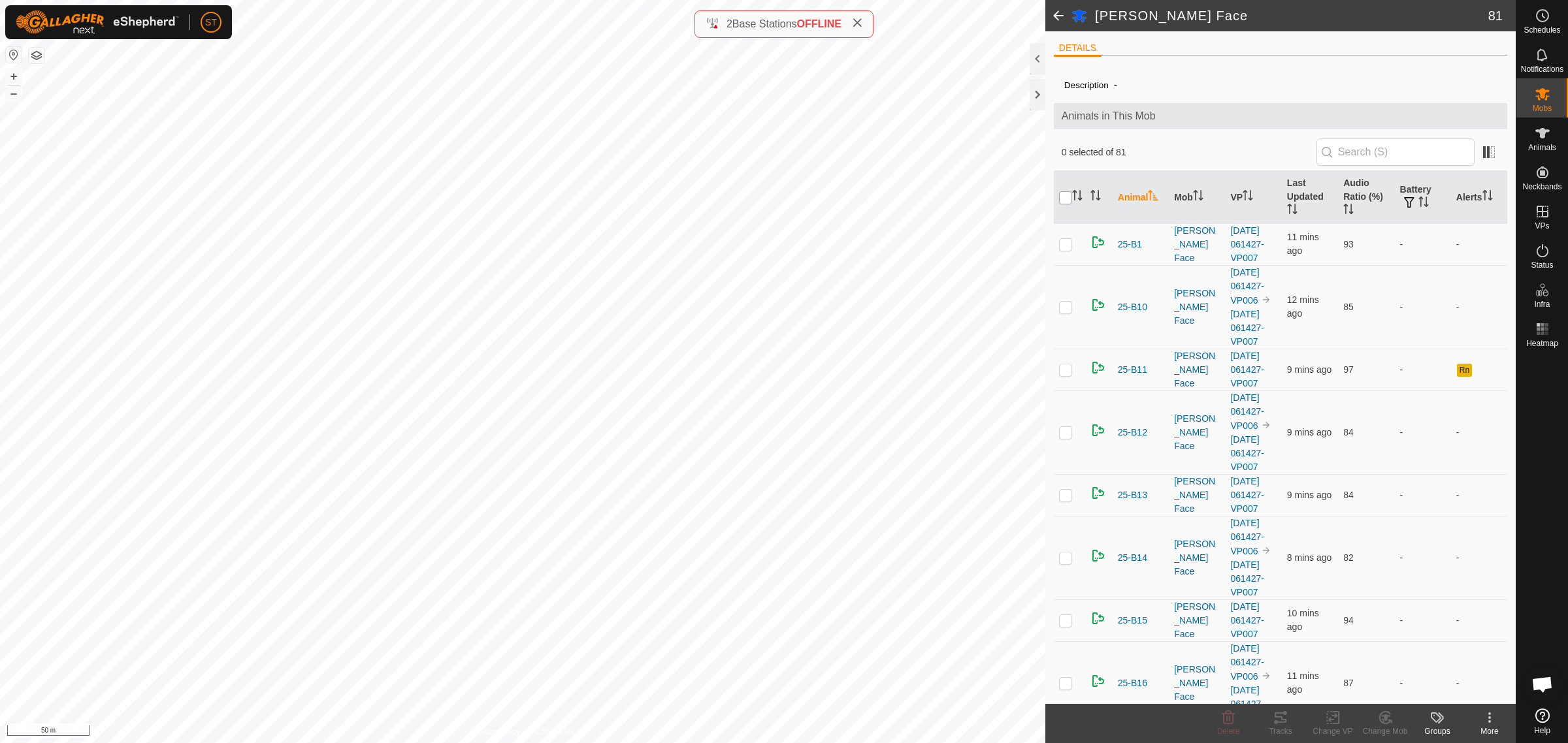
checkbox input "true"
click at [1331, 719] on icon at bounding box center [1333, 718] width 17 height 16
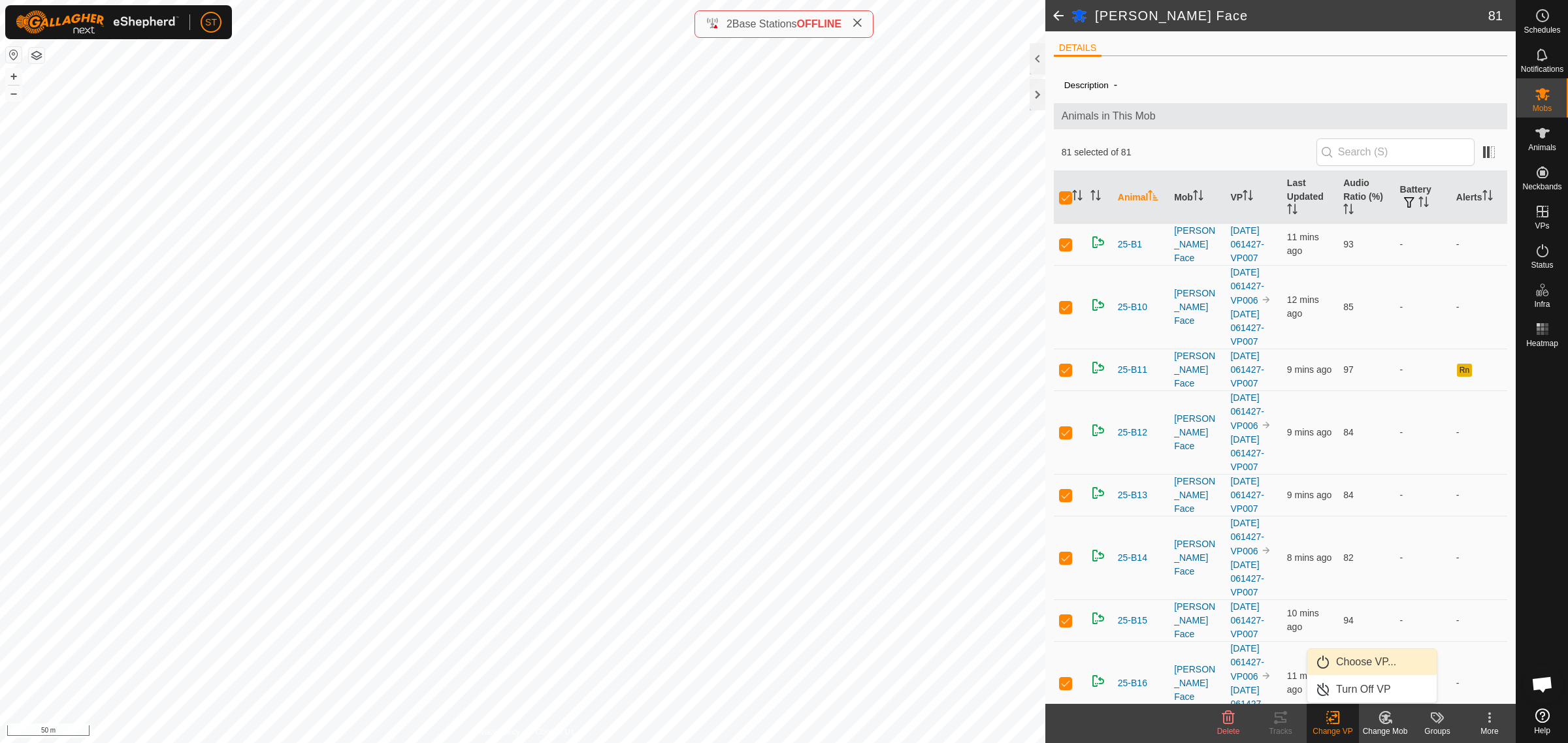
click at [1353, 662] on link "Choose VP..." at bounding box center [1372, 662] width 129 height 26
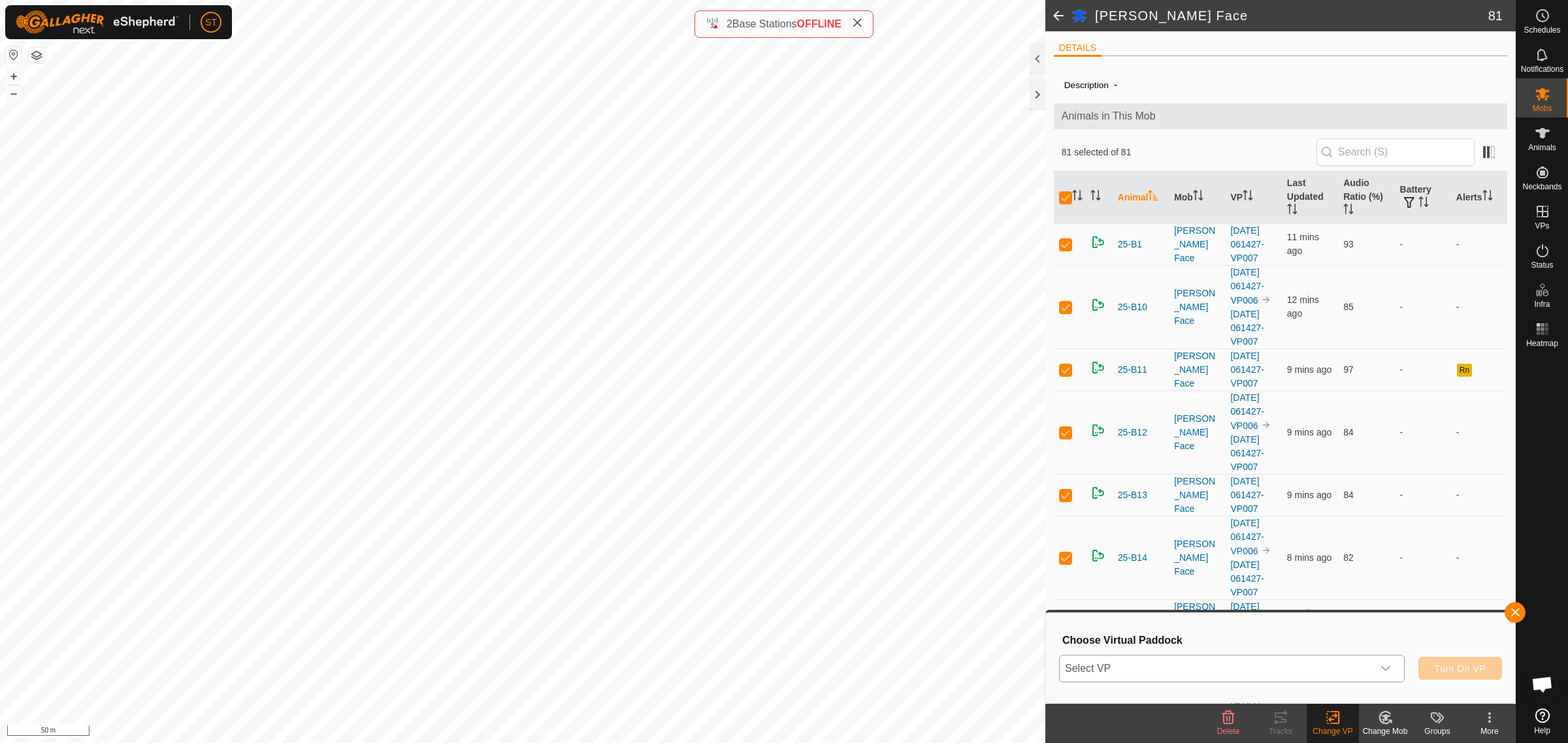
click at [1387, 668] on icon "dropdown trigger" at bounding box center [1386, 668] width 9 height 6
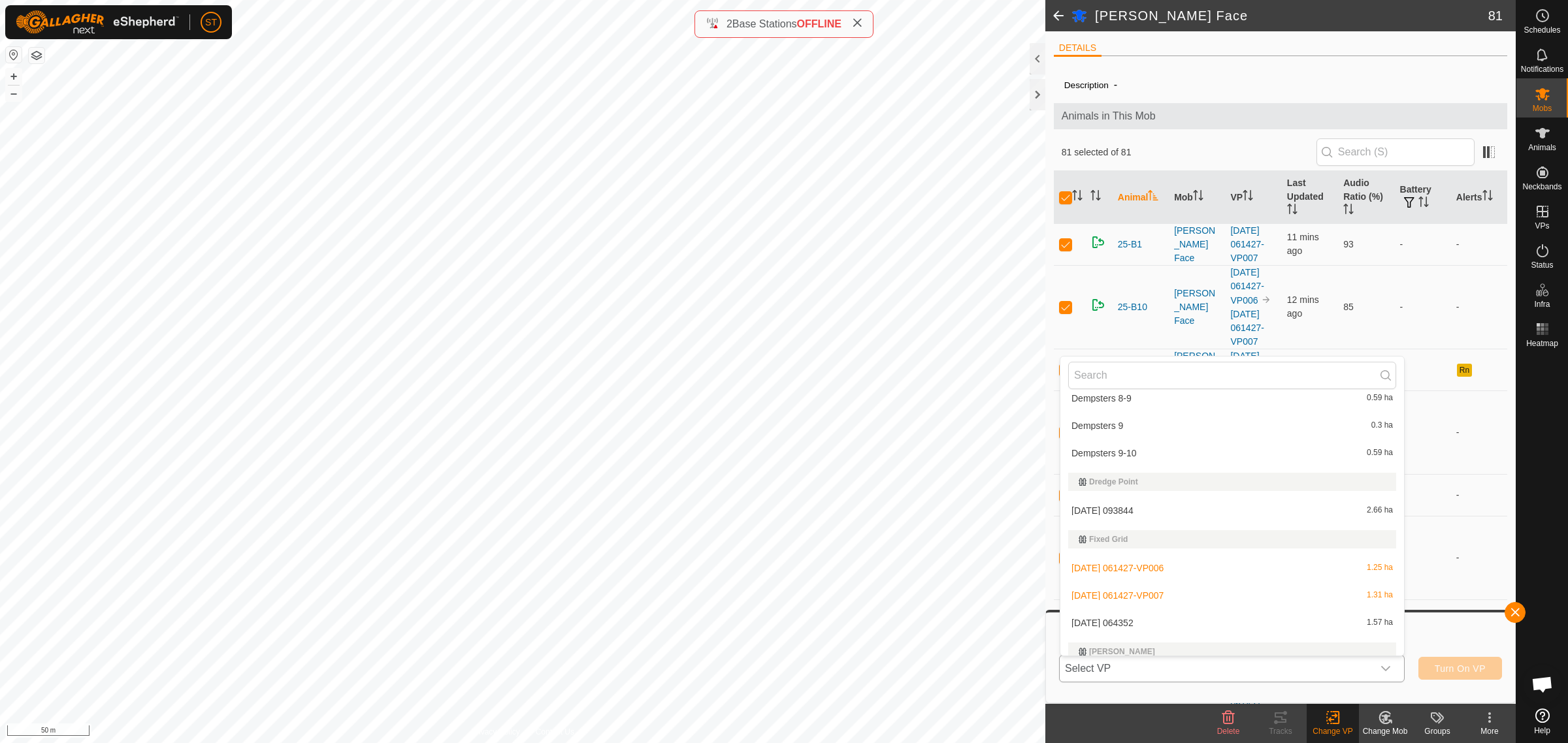
scroll to position [6285, 0]
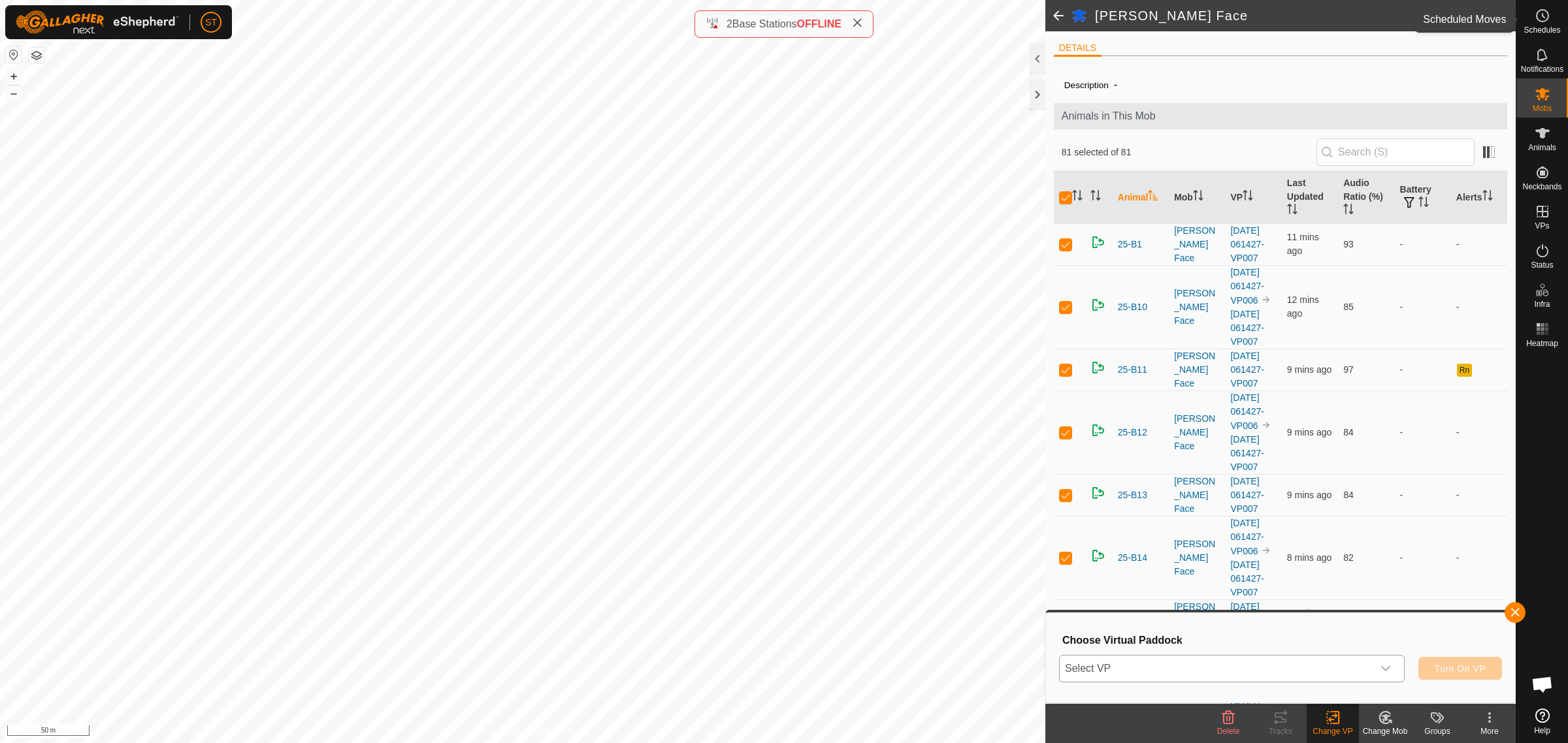
click at [1545, 21] on circle at bounding box center [1542, 15] width 12 height 12
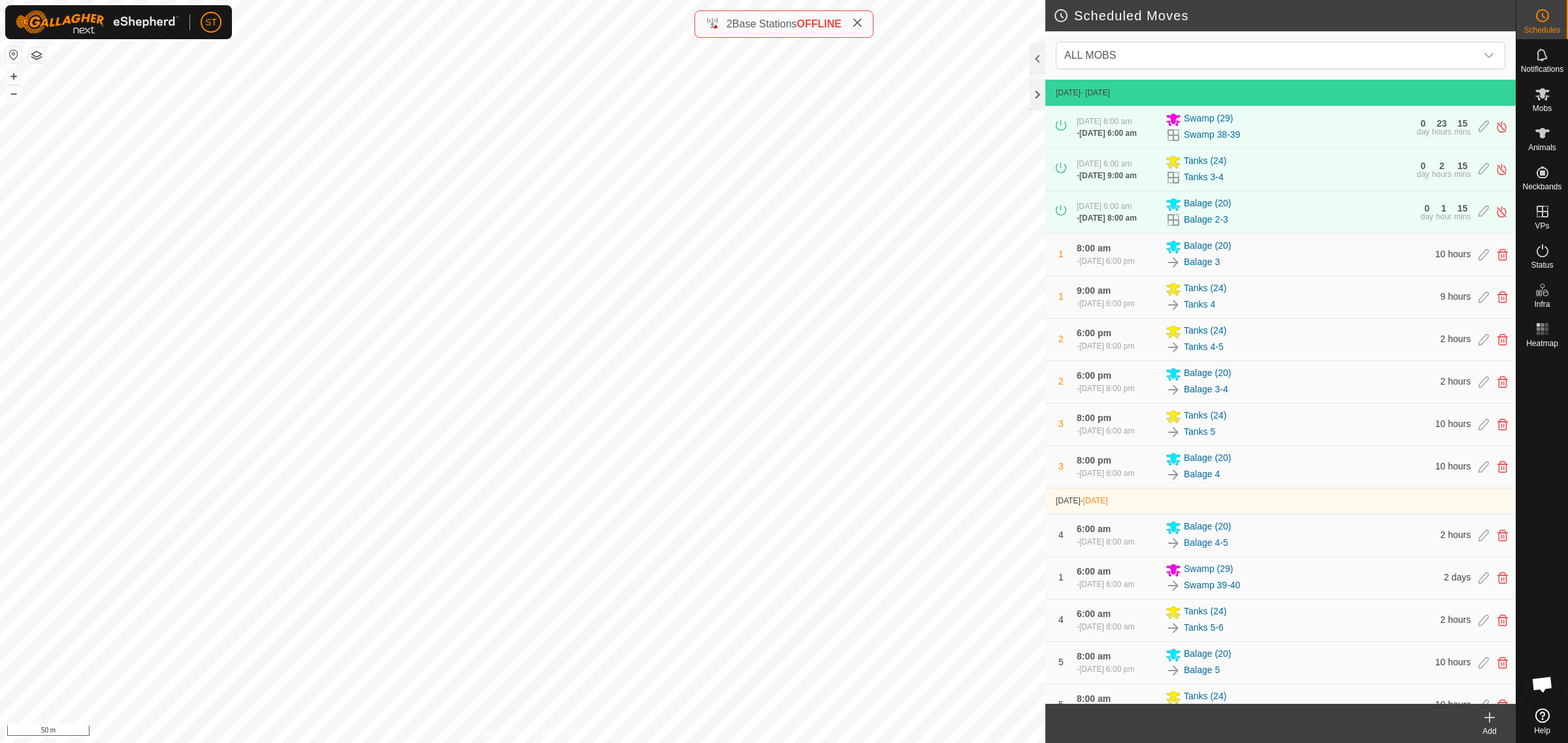
click at [1488, 723] on icon at bounding box center [1490, 718] width 16 height 16
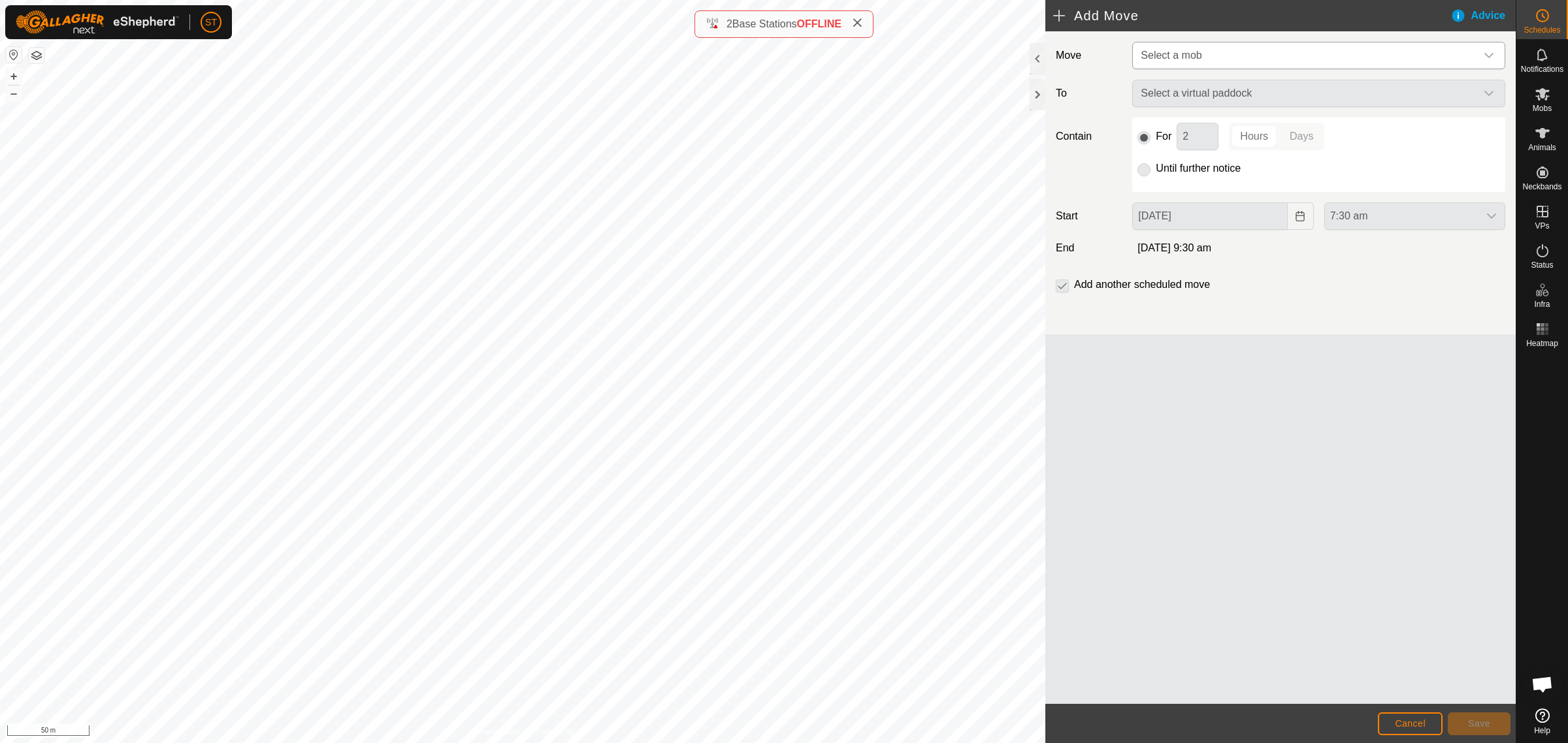
click at [1487, 54] on icon "dropdown trigger" at bounding box center [1488, 55] width 10 height 10
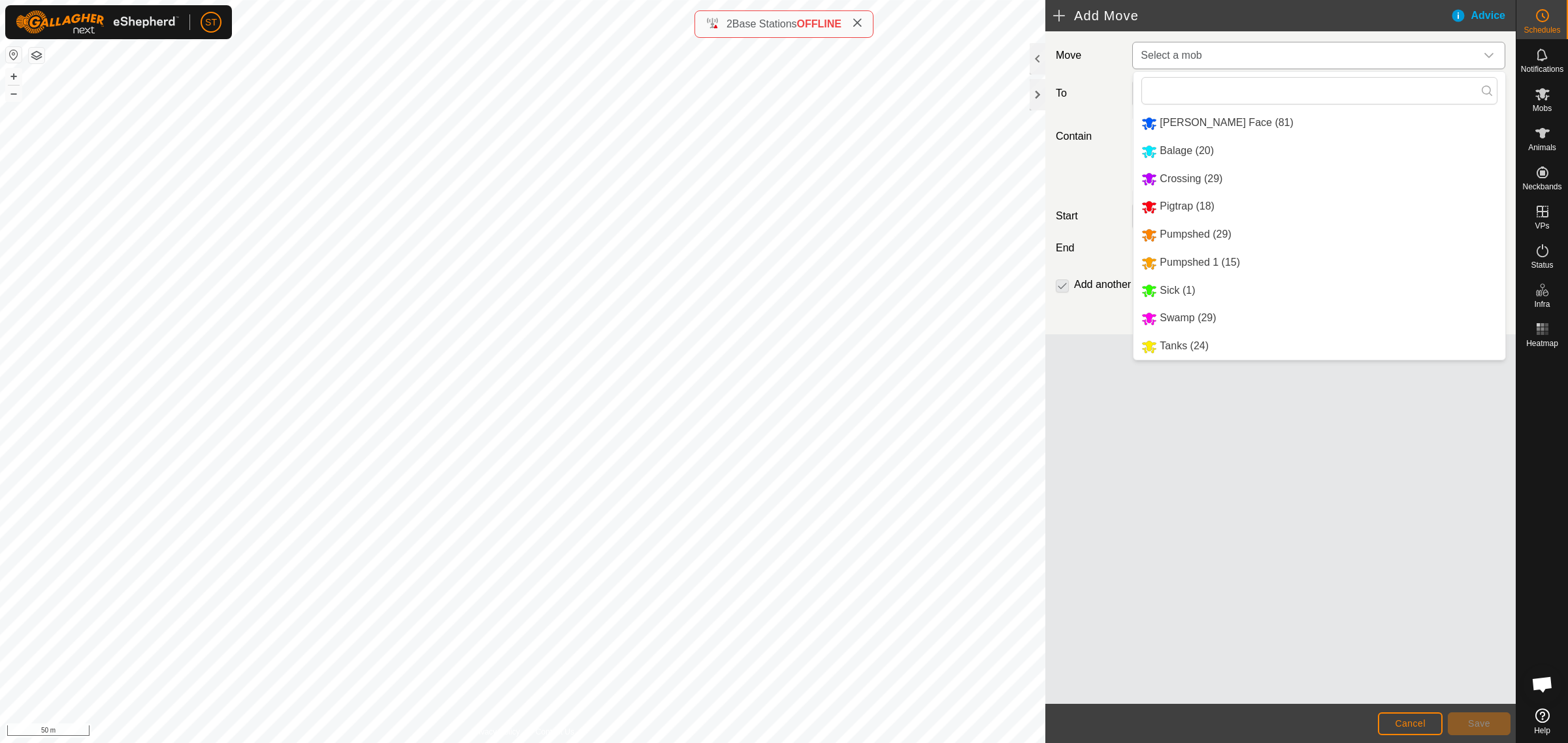
click at [1193, 124] on li "Ashway Face (81)" at bounding box center [1319, 123] width 372 height 27
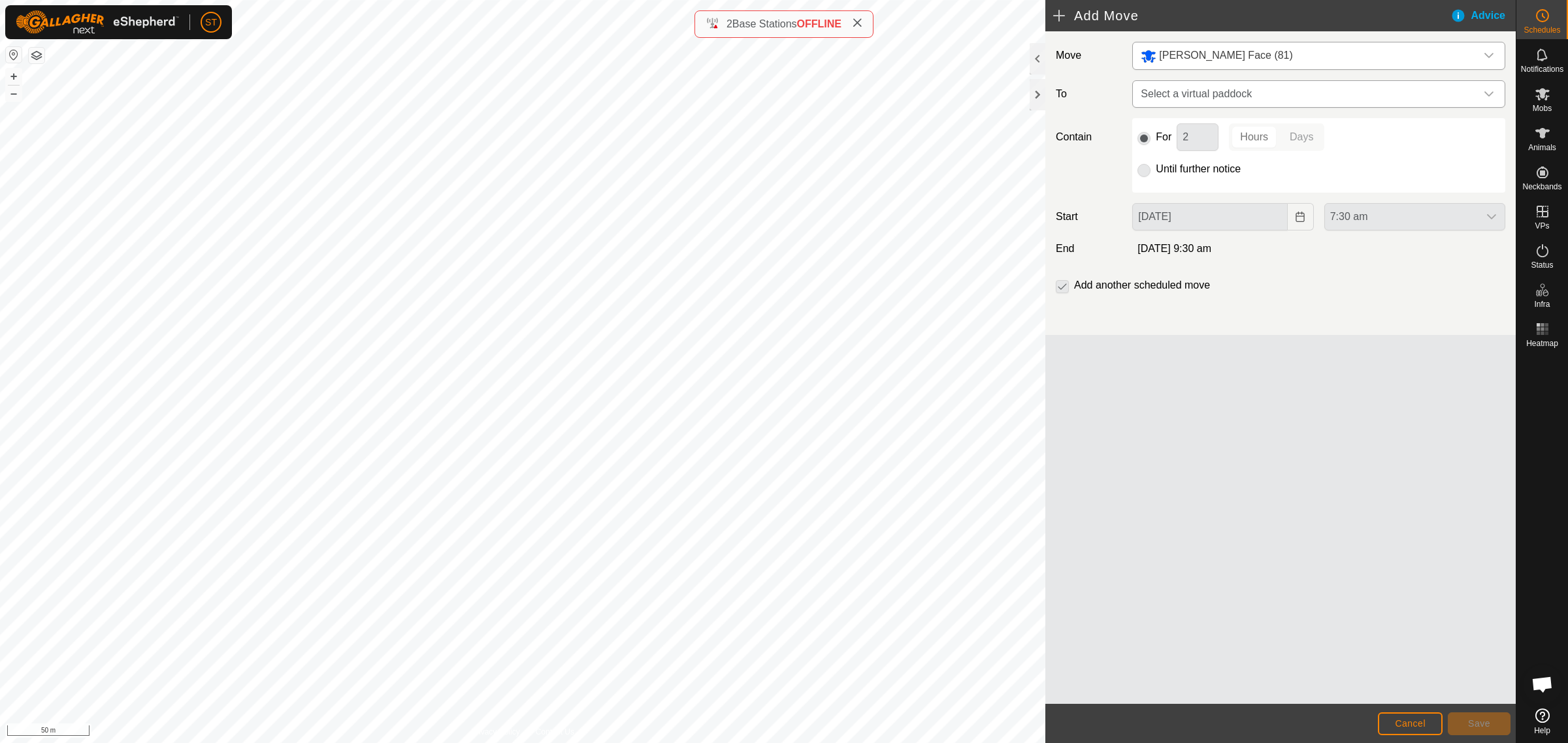
click at [1493, 95] on icon "dropdown trigger" at bounding box center [1488, 94] width 10 height 10
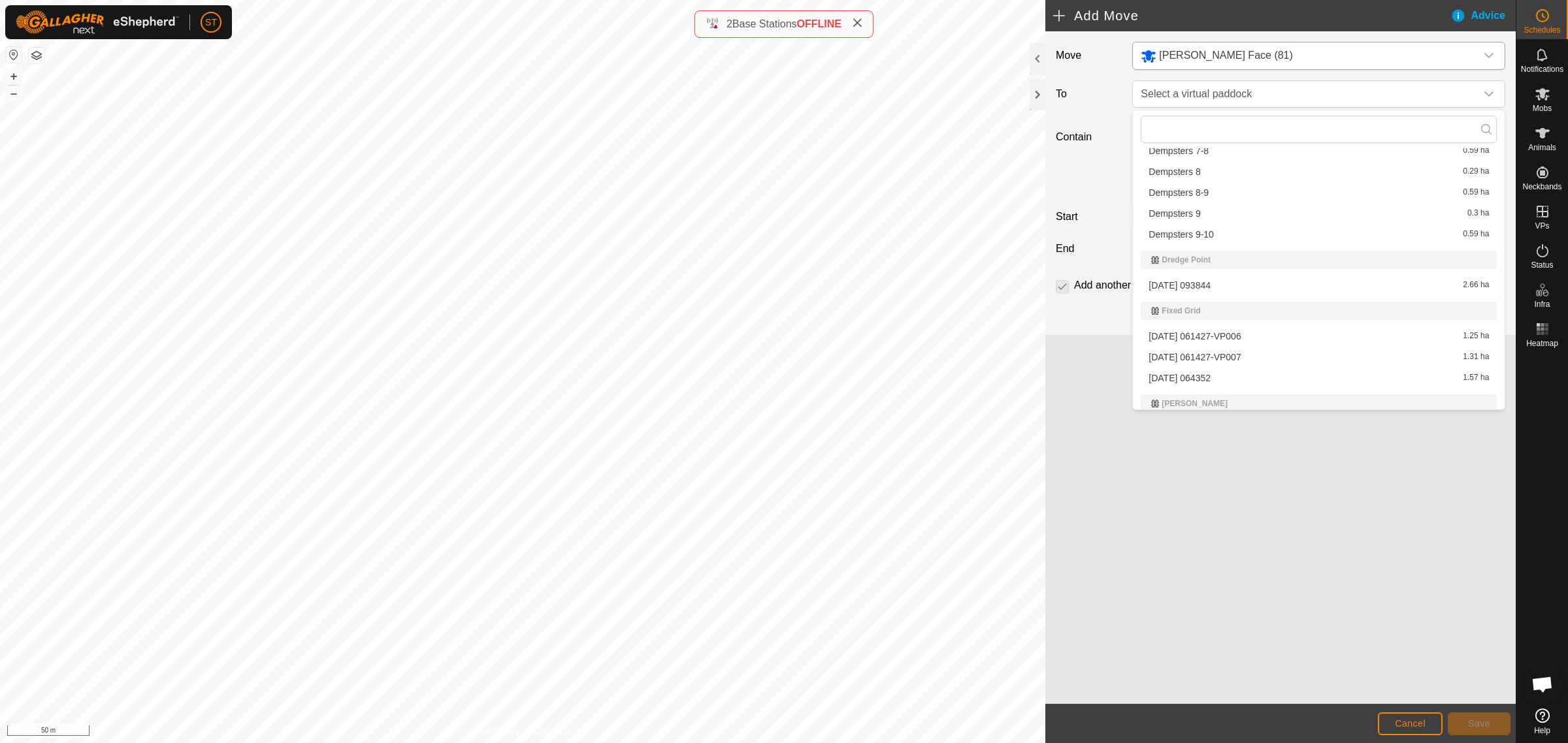
scroll to position [4734, 0]
click at [1179, 390] on li "2025-09-09 064352 1.57 ha" at bounding box center [1318, 393] width 356 height 20
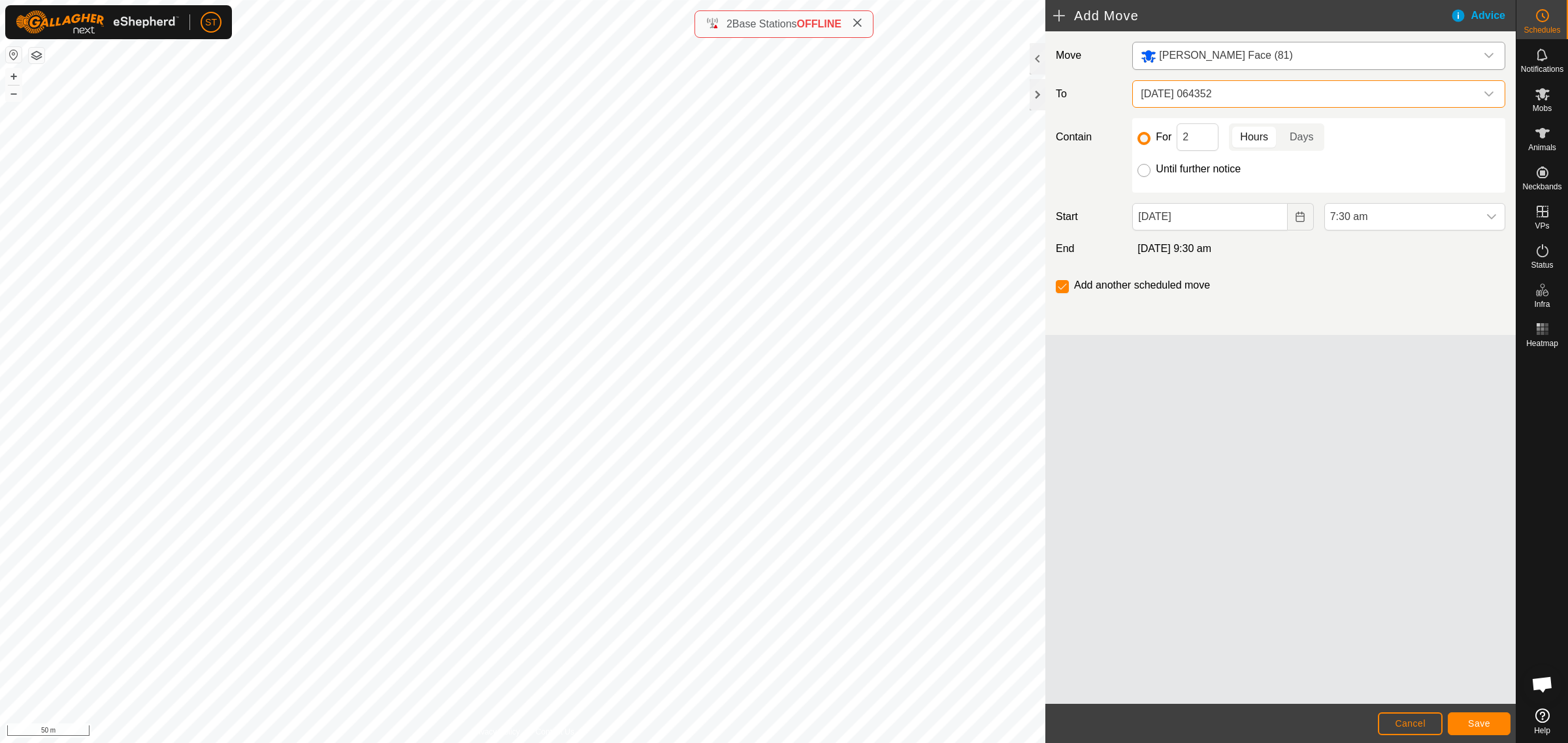
click at [1144, 173] on input "Until further notice" at bounding box center [1143, 170] width 13 height 13
radio input "true"
checkbox input "false"
click at [1300, 218] on icon "Choose Date" at bounding box center [1300, 216] width 10 height 10
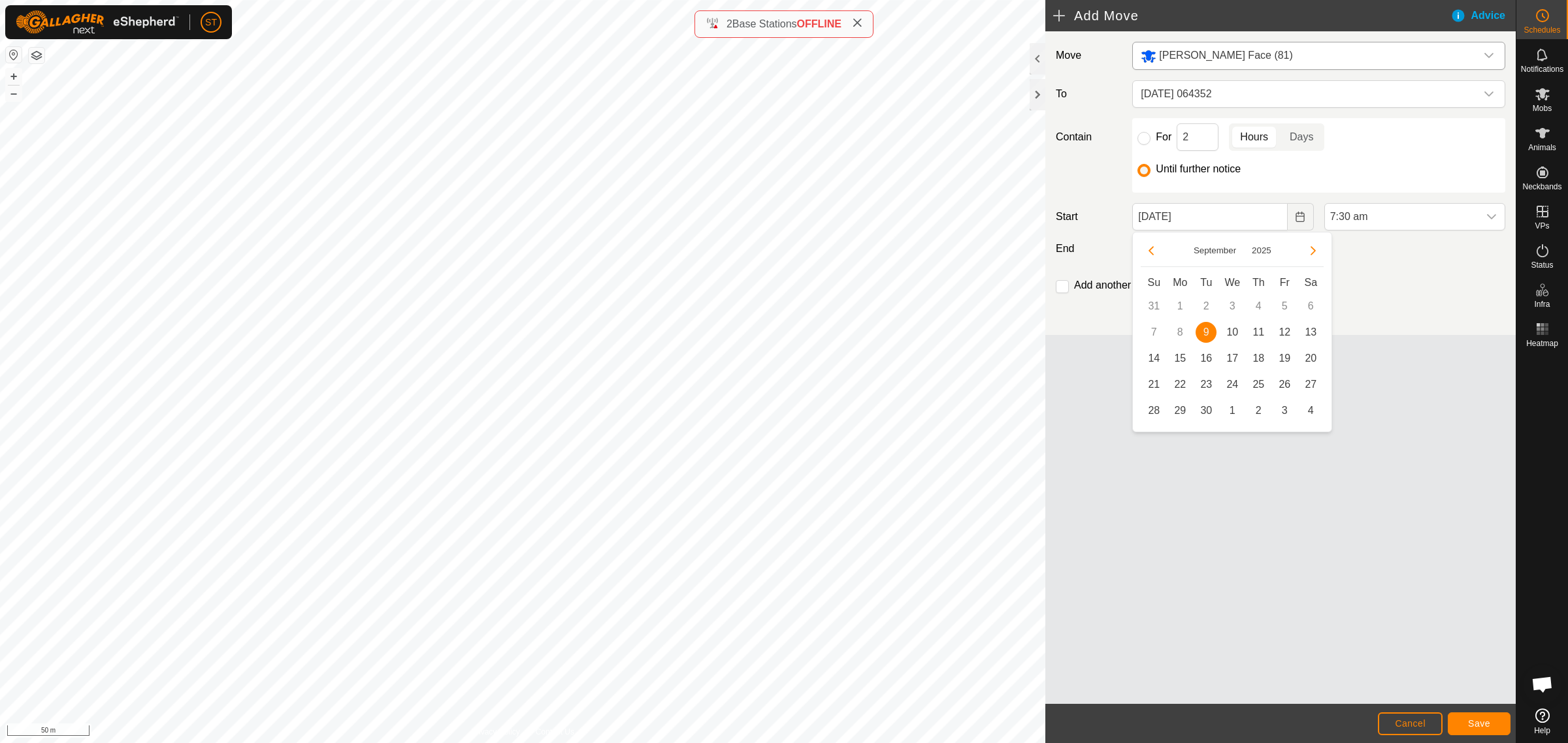
click at [1206, 330] on span "9" at bounding box center [1206, 332] width 21 height 21
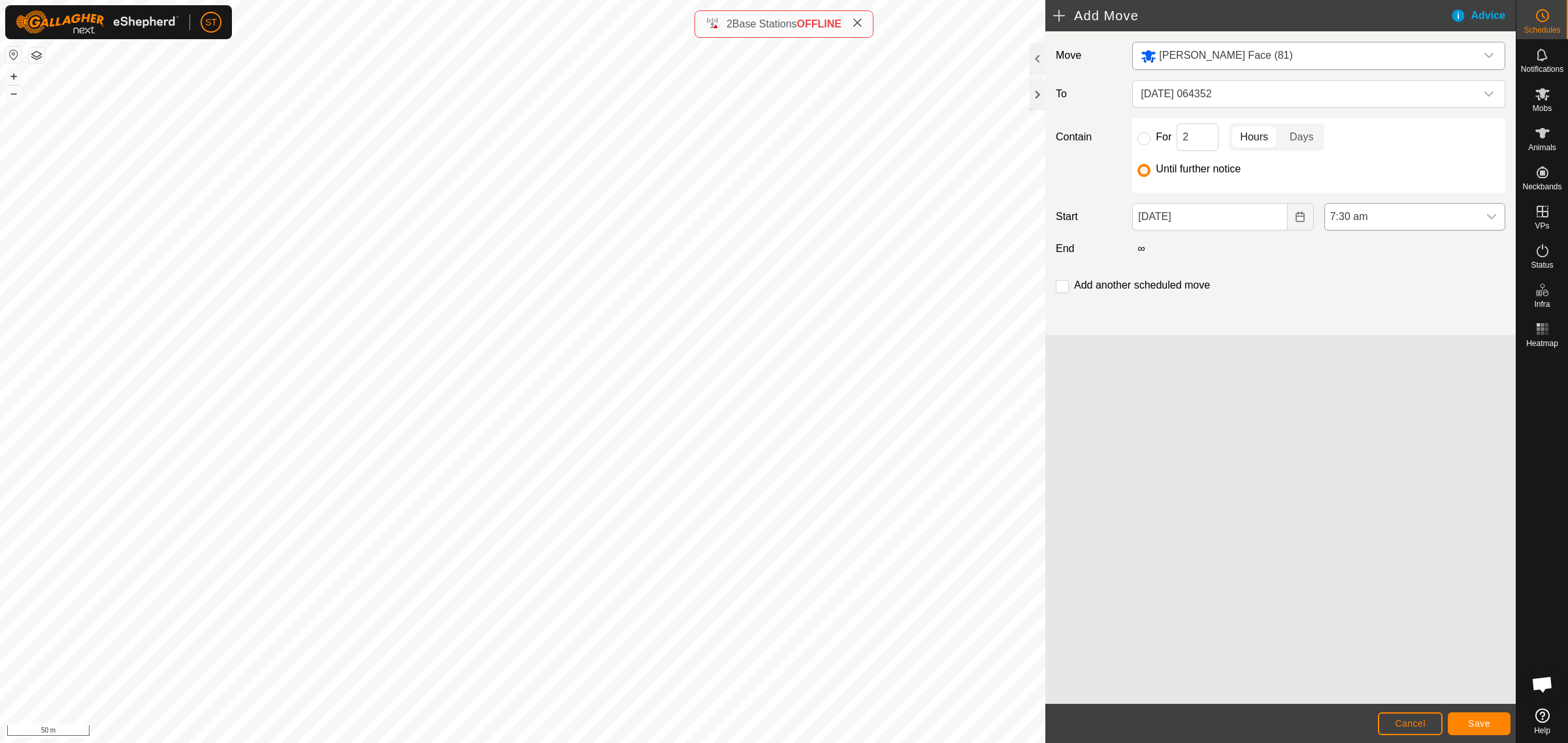
click at [1493, 218] on icon "dropdown trigger" at bounding box center [1491, 217] width 9 height 6
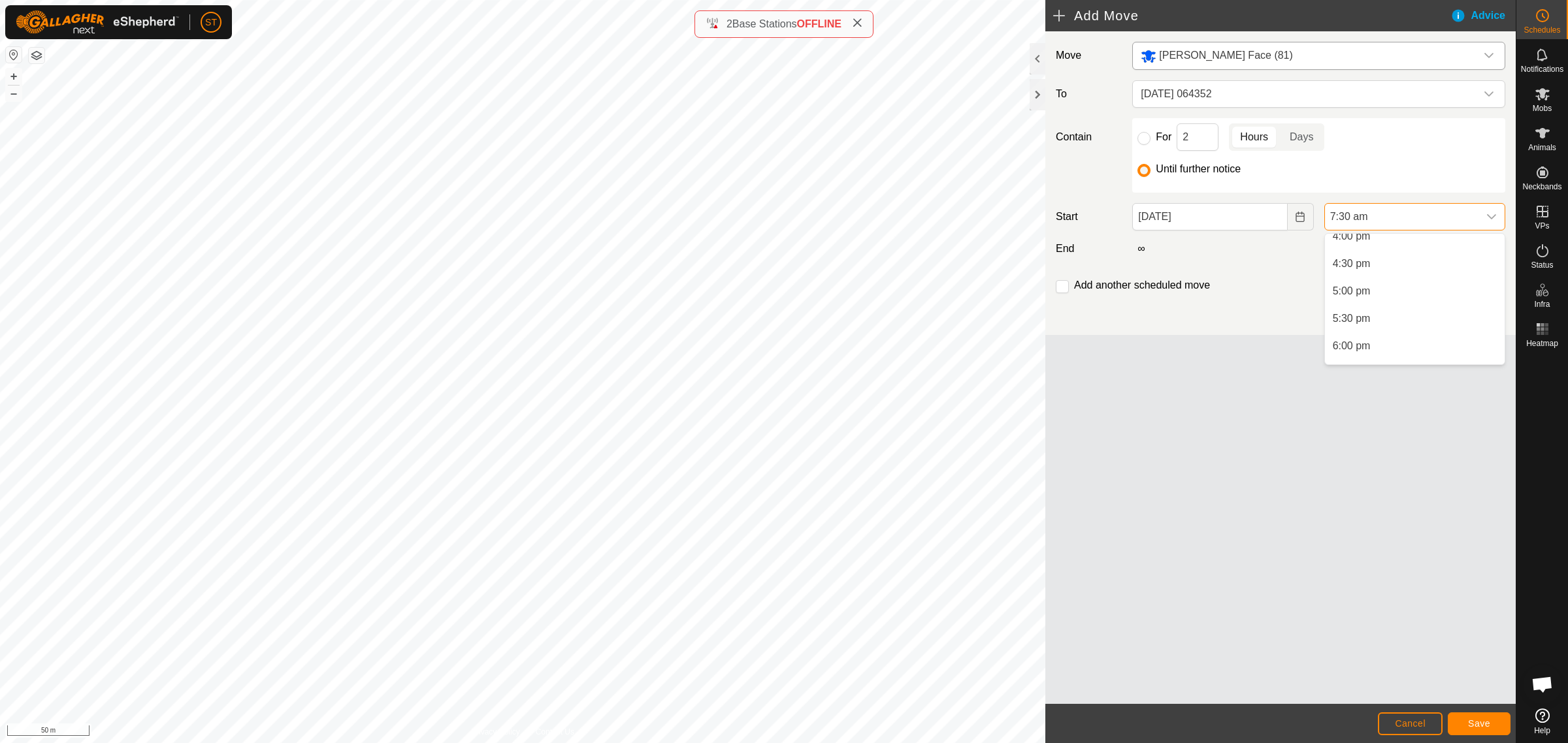
scroll to position [958, 0]
click at [1360, 272] on li "6:00 pm" at bounding box center [1415, 275] width 180 height 26
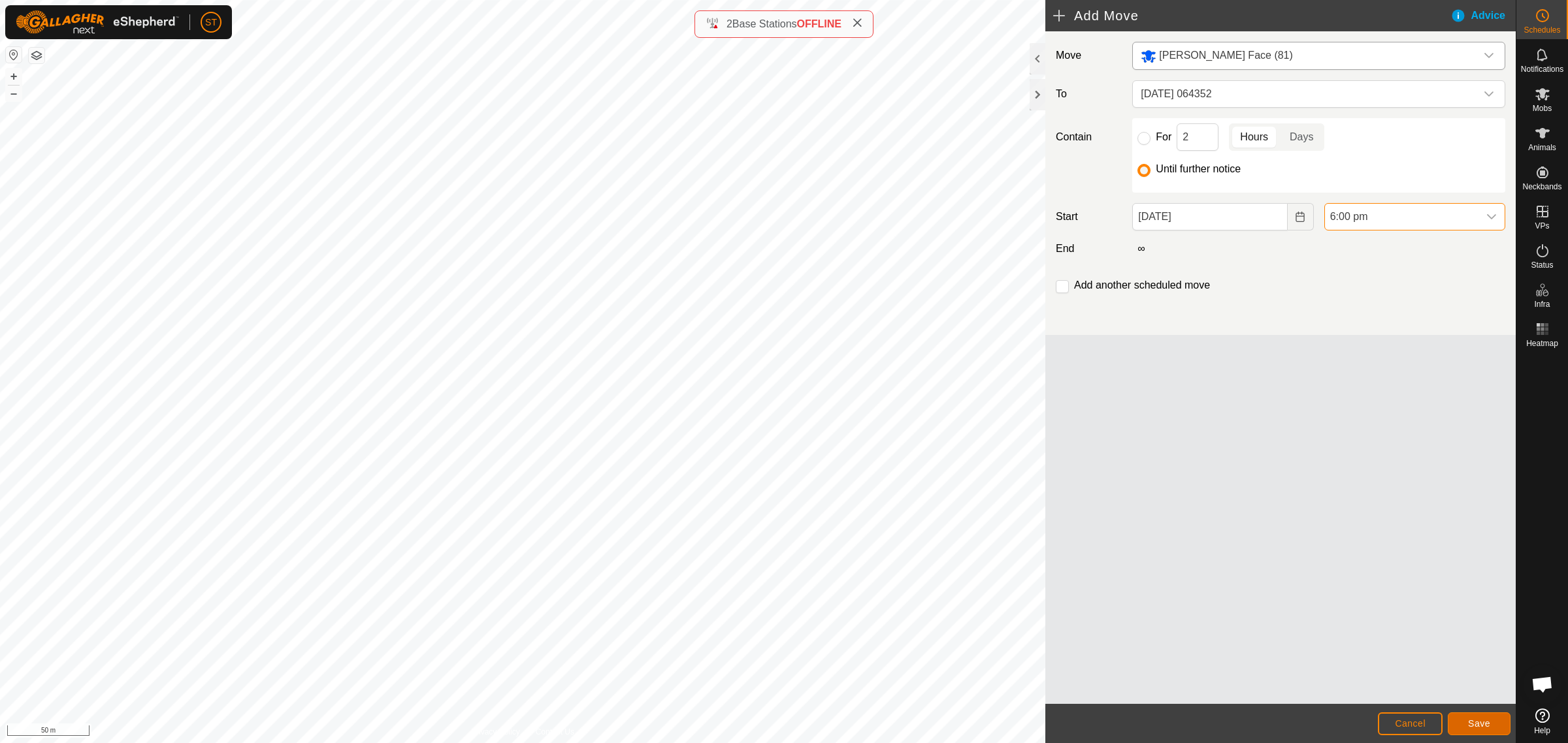
click at [1462, 720] on button "Save" at bounding box center [1478, 723] width 62 height 23
